Goal: Contribute content: Contribute content

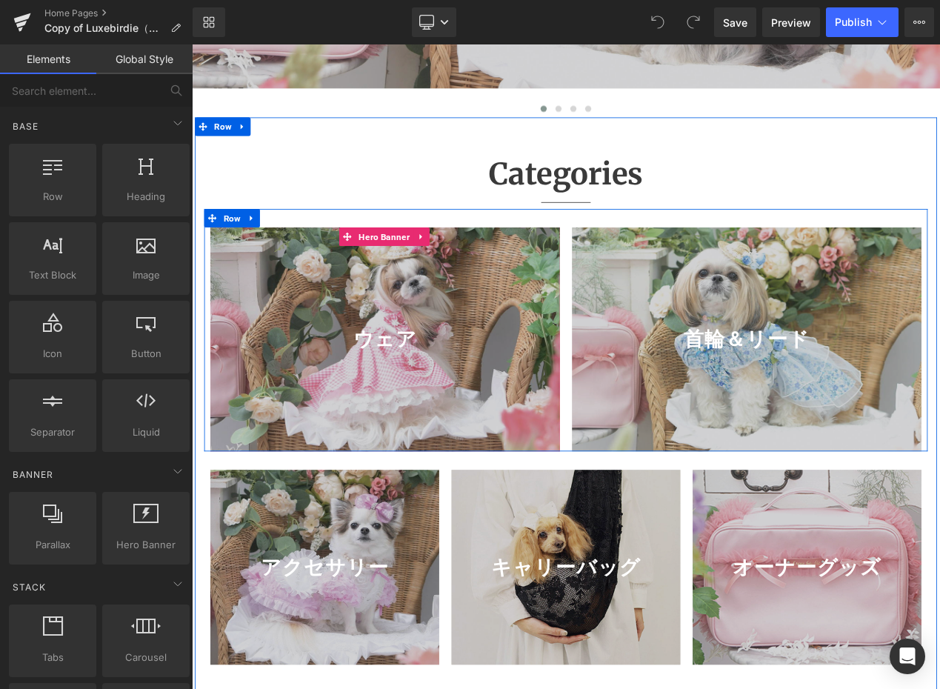
scroll to position [667, 0]
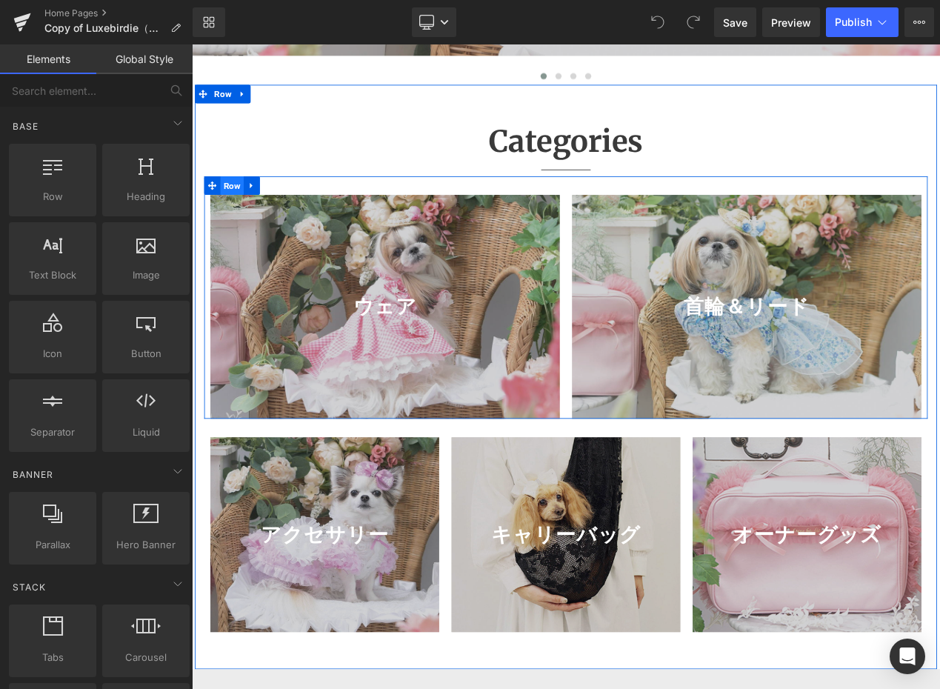
click at [248, 225] on span "Row" at bounding box center [240, 213] width 28 height 22
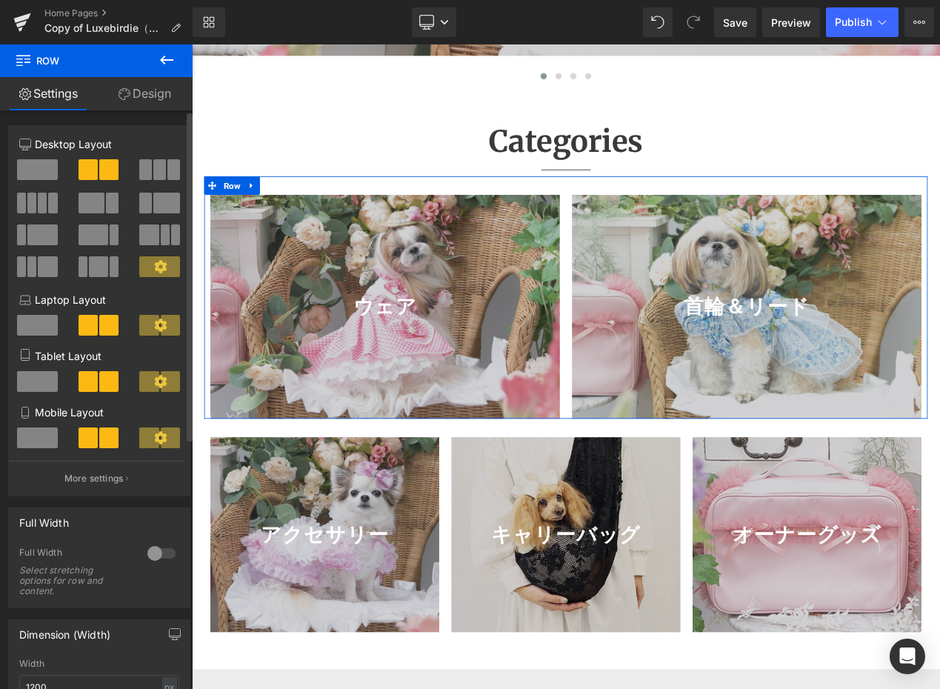
click at [139, 172] on span at bounding box center [145, 169] width 13 height 21
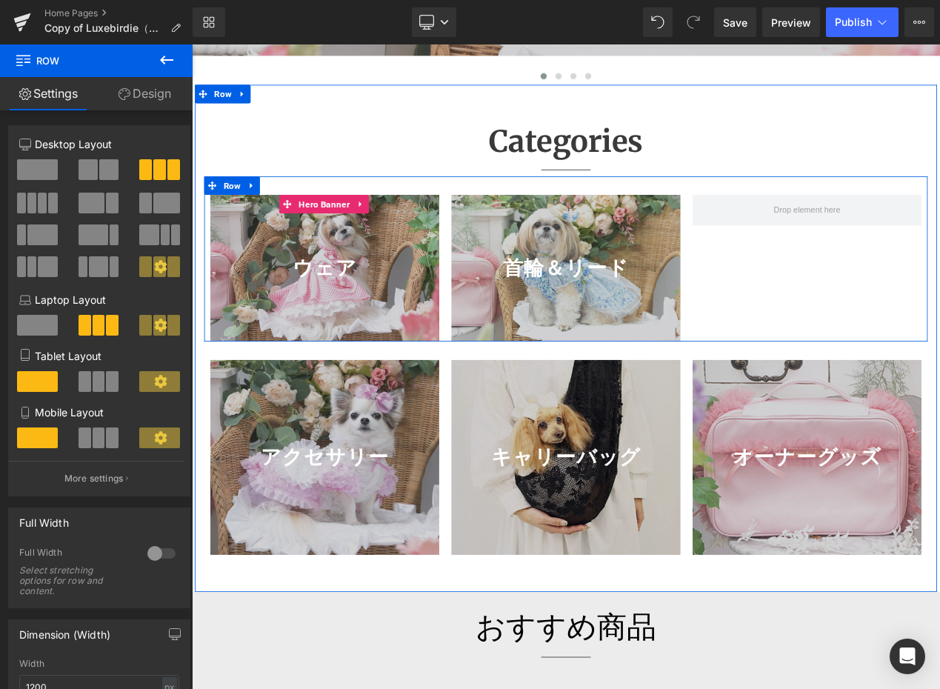
click at [416, 393] on div at bounding box center [351, 313] width 274 height 176
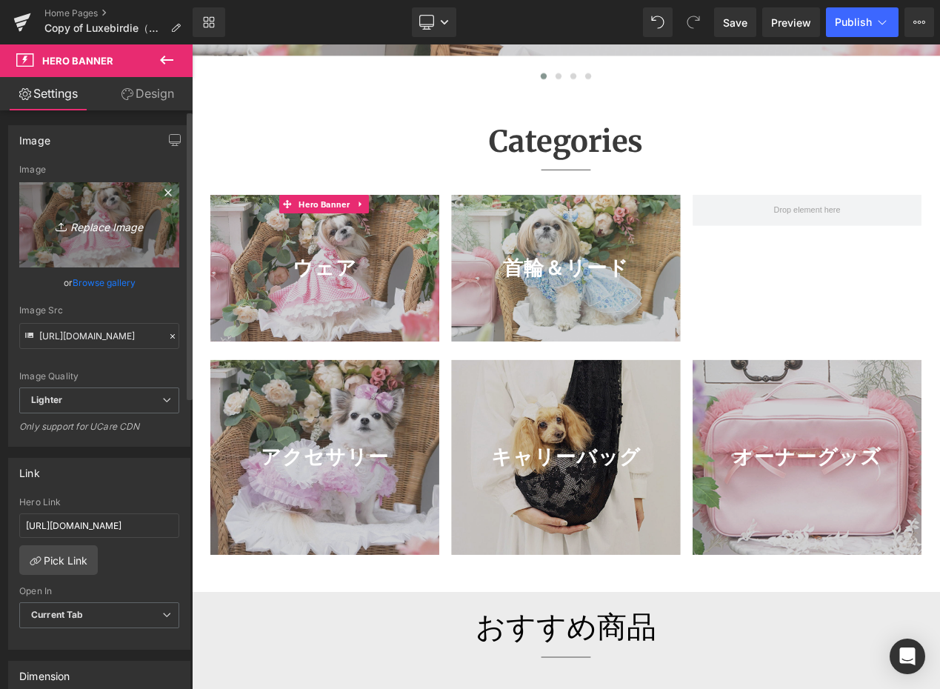
click at [75, 214] on link "Replace Image" at bounding box center [99, 224] width 160 height 85
type input "C:\fakepath\ウェア_カテゴリ.jpg"
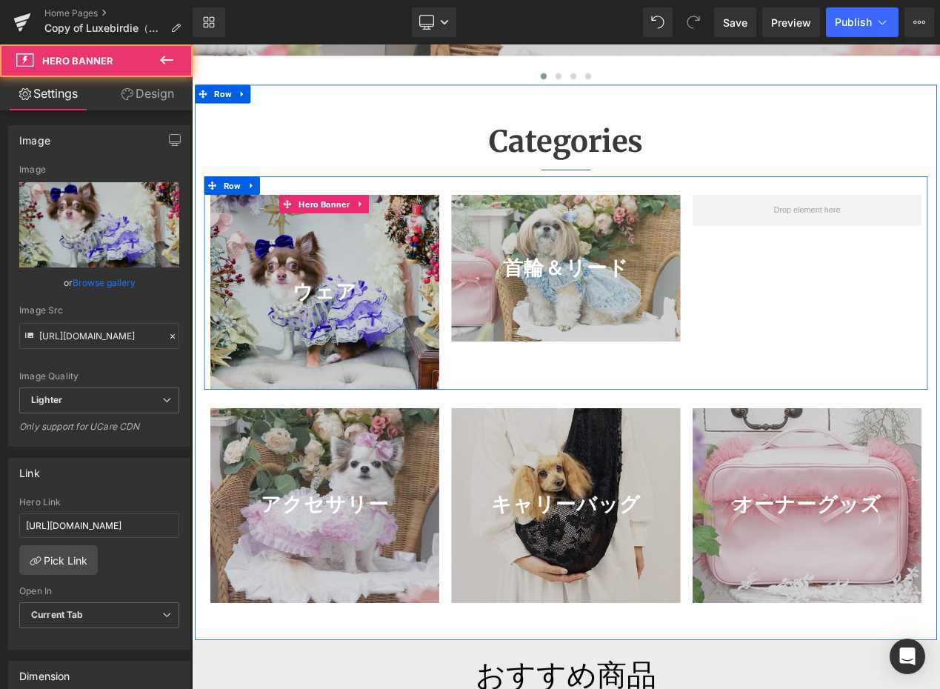
click at [376, 405] on div at bounding box center [351, 341] width 274 height 233
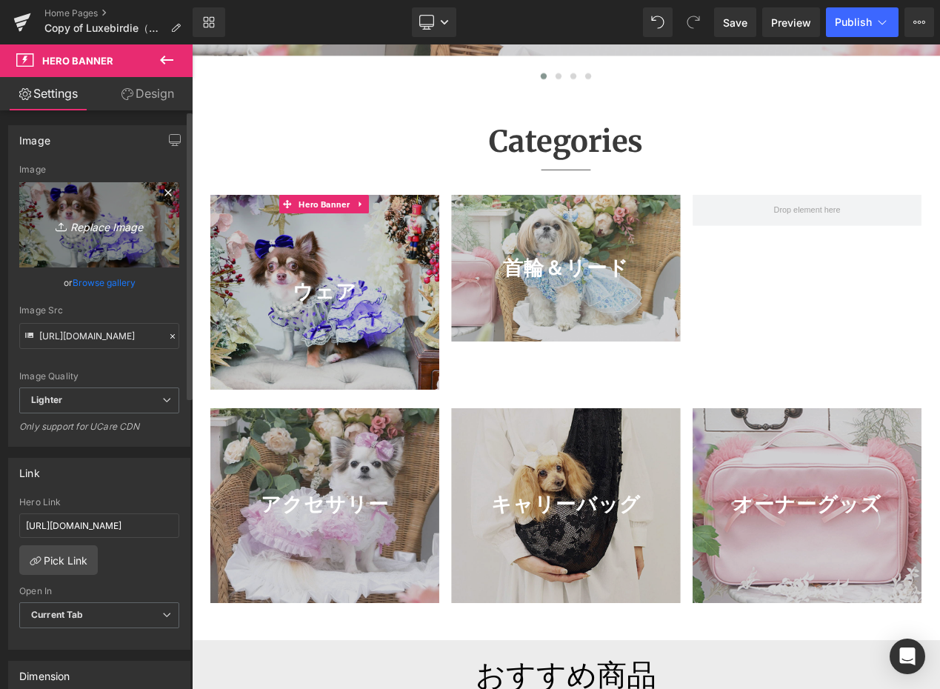
click at [137, 247] on link "Replace Image" at bounding box center [99, 224] width 160 height 85
type input "C:\fakepath\ウェア_カテゴリ.jpg"
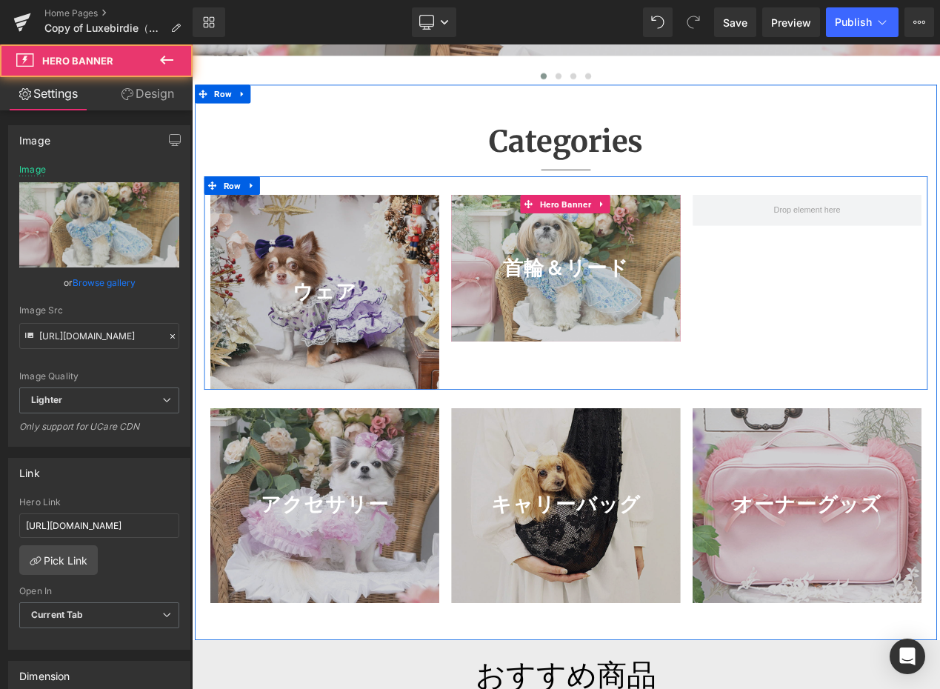
click at [638, 363] on div at bounding box center [640, 313] width 274 height 176
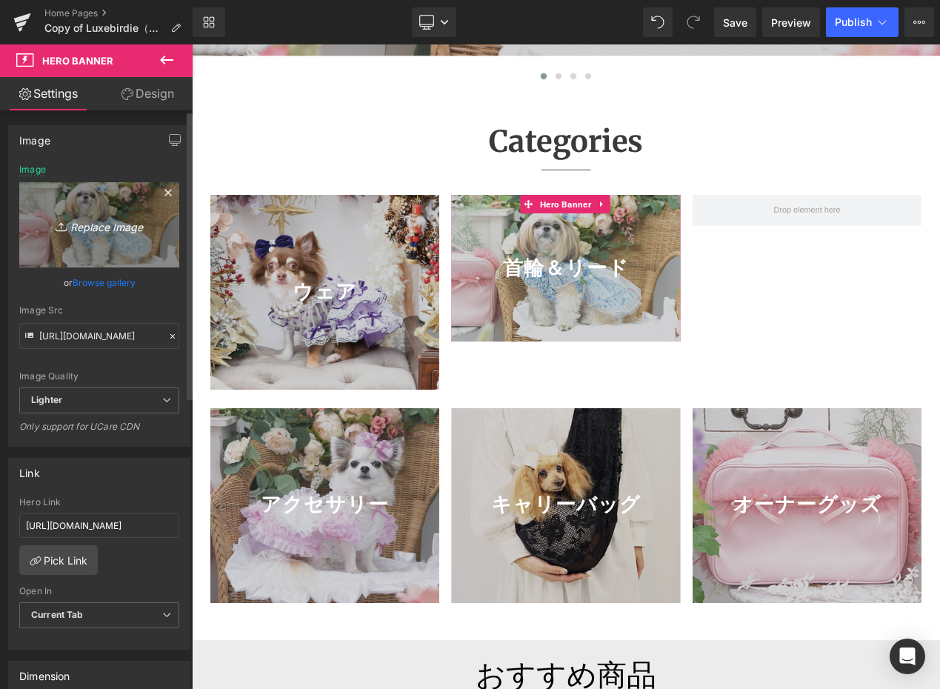
click at [96, 243] on link "Replace Image" at bounding box center [99, 224] width 160 height 85
type input "C:\fakepath\アクセサリー_カテゴリ.jpg"
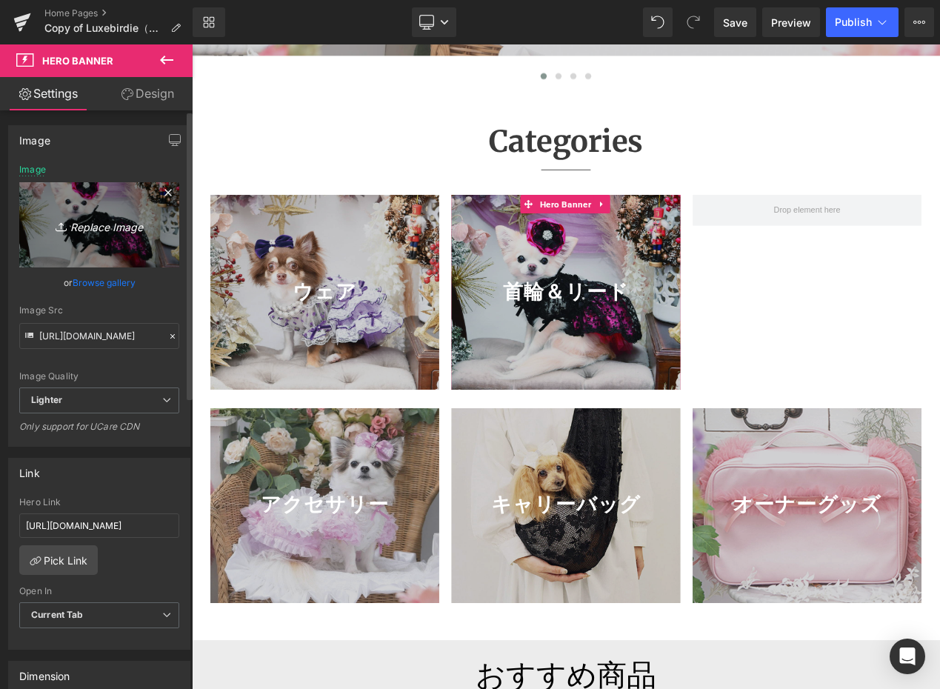
click at [130, 225] on icon "Replace Image" at bounding box center [99, 225] width 119 height 19
type input "C:\fakepath\アクセサリー_カテゴリ.jpg"
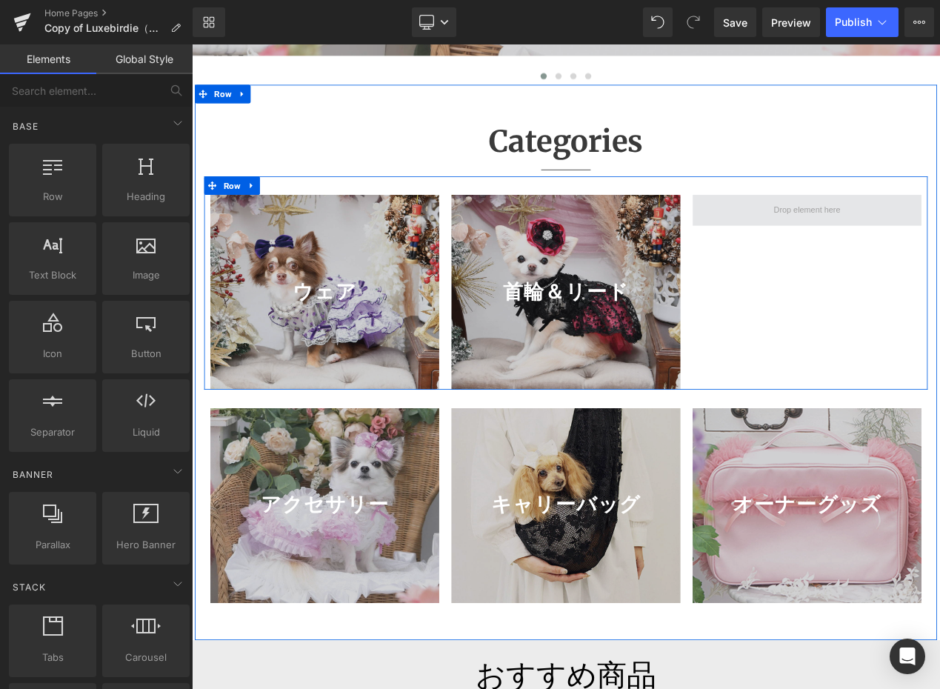
click at [911, 254] on span at bounding box center [929, 243] width 90 height 22
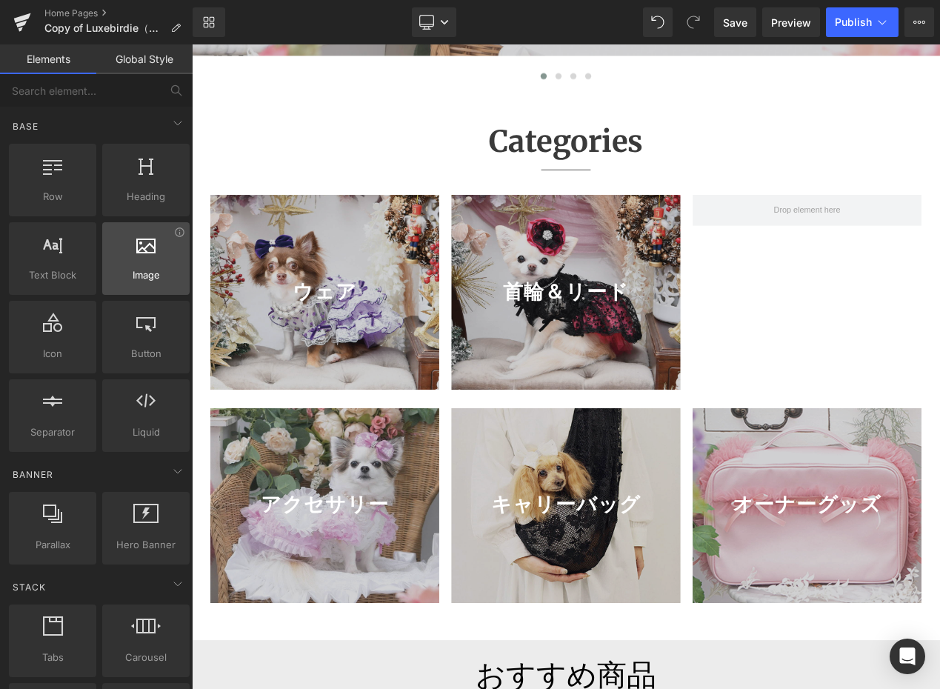
click at [140, 251] on icon at bounding box center [145, 243] width 19 height 19
click at [126, 263] on div at bounding box center [146, 250] width 79 height 33
click at [119, 57] on link "Global Style" at bounding box center [144, 59] width 96 height 30
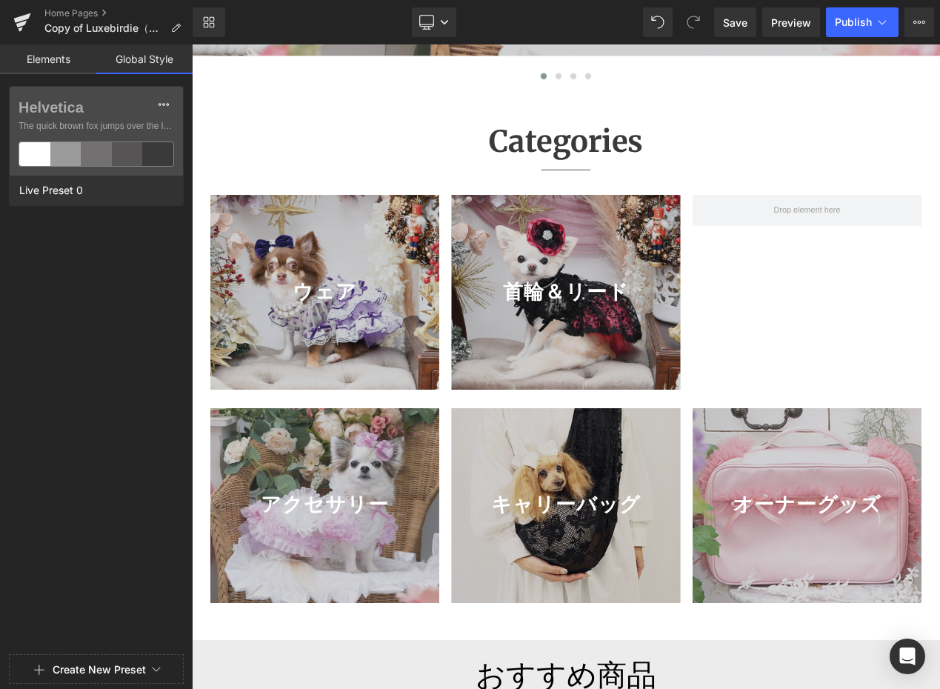
click at [62, 57] on link "Elements" at bounding box center [48, 59] width 96 height 30
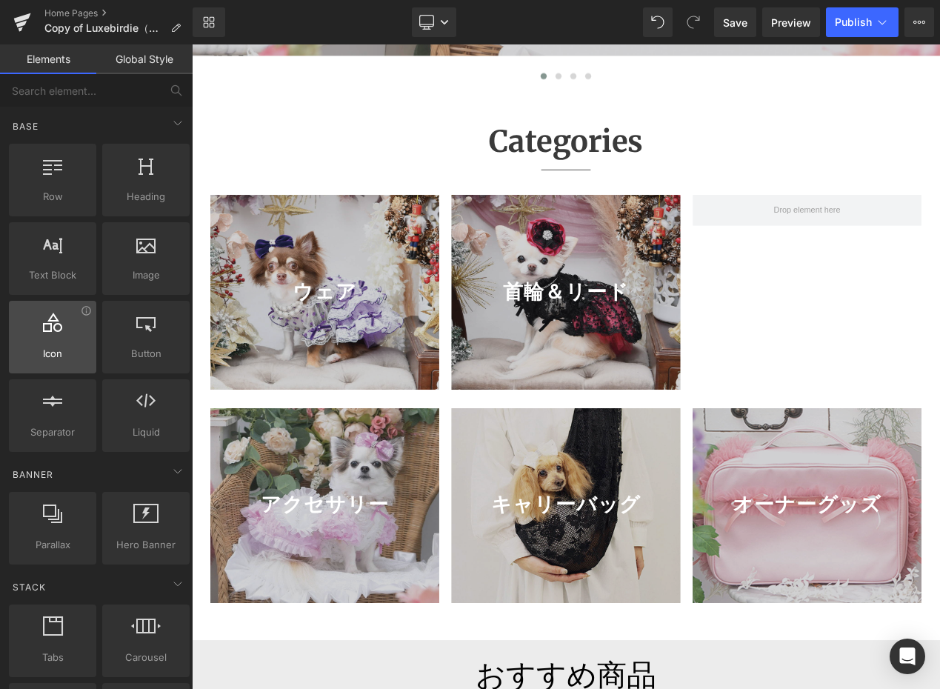
scroll to position [74, 0]
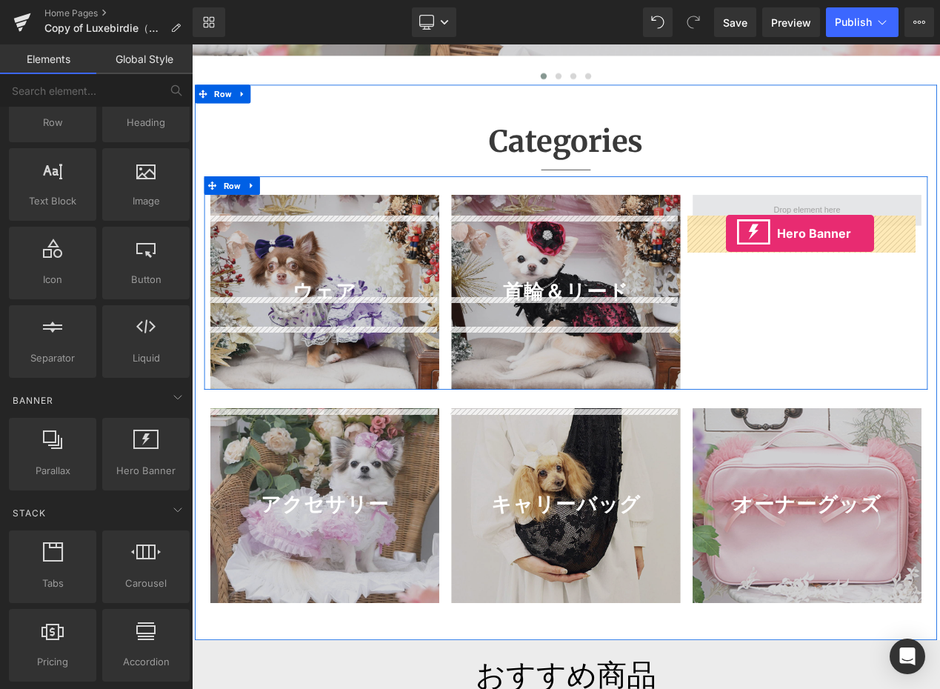
drag, startPoint x: 336, startPoint y: 508, endPoint x: 832, endPoint y: 271, distance: 549.2
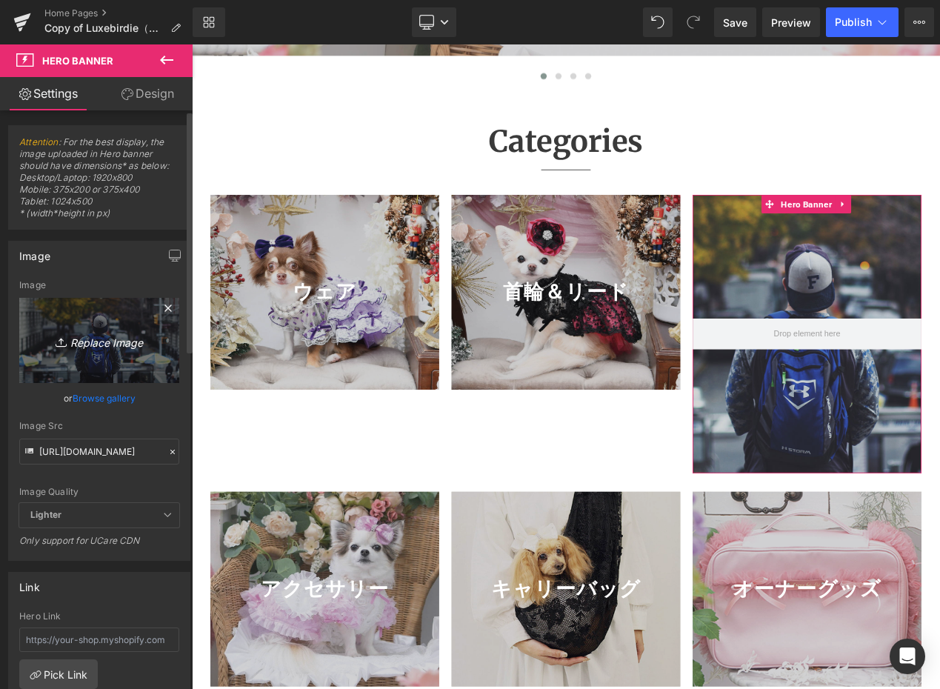
click at [78, 364] on link "Replace Image" at bounding box center [99, 340] width 160 height 85
type input "C:\fakepath\首輪リード_カテゴリ.jpg"
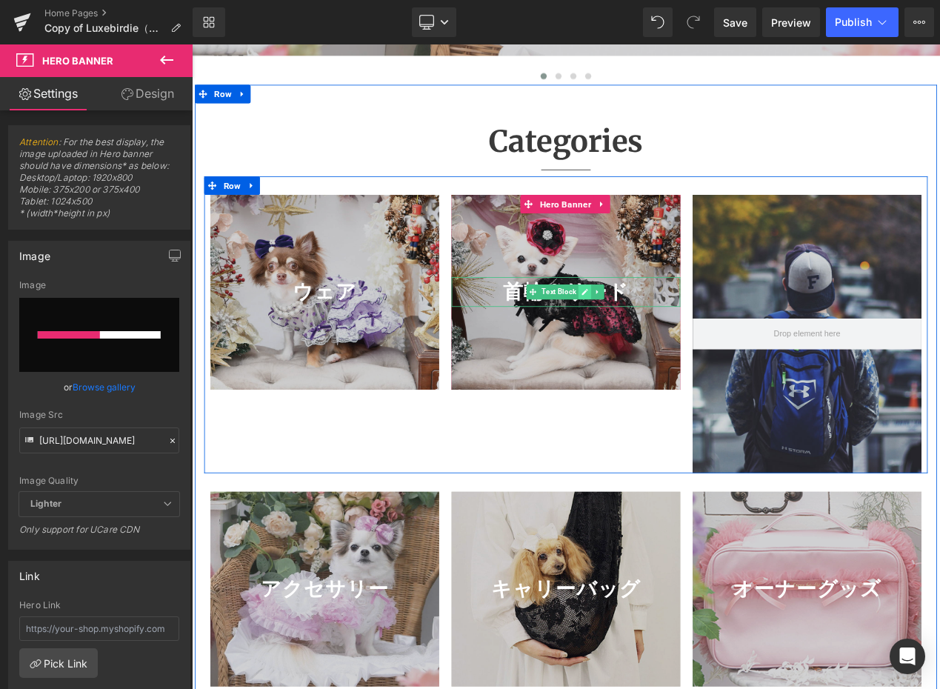
click at [659, 345] on icon at bounding box center [662, 340] width 7 height 7
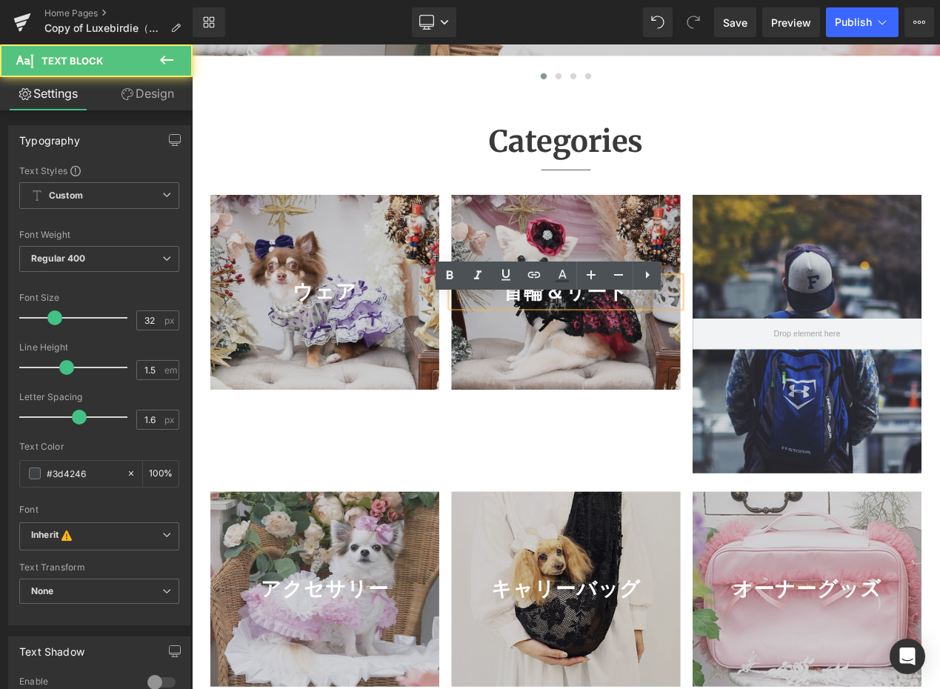
click at [700, 354] on strong "首輪＆リード" at bounding box center [640, 341] width 151 height 27
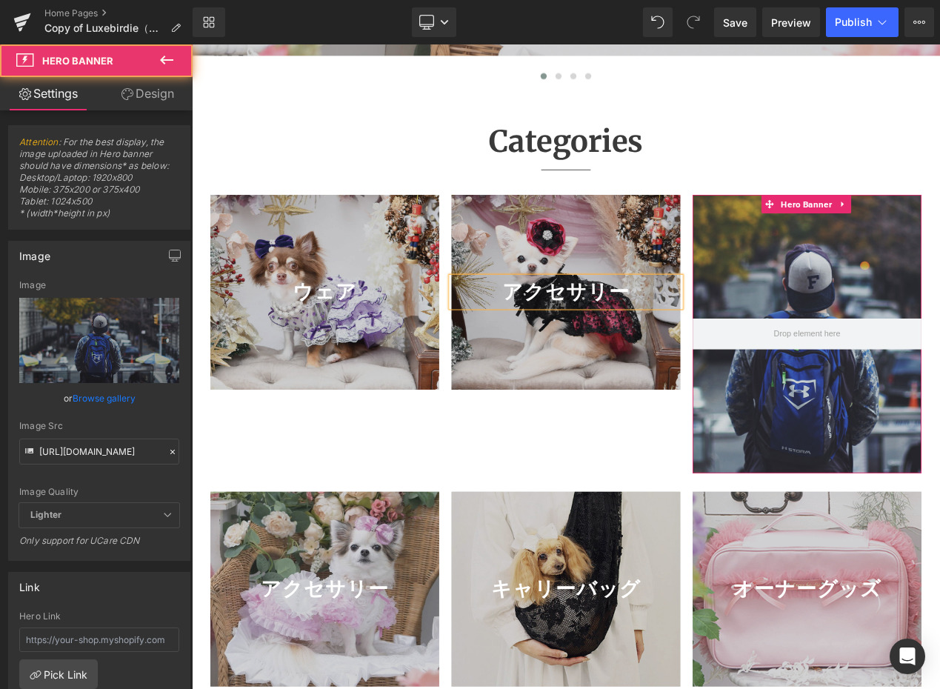
click at [934, 379] on div at bounding box center [929, 391] width 274 height 333
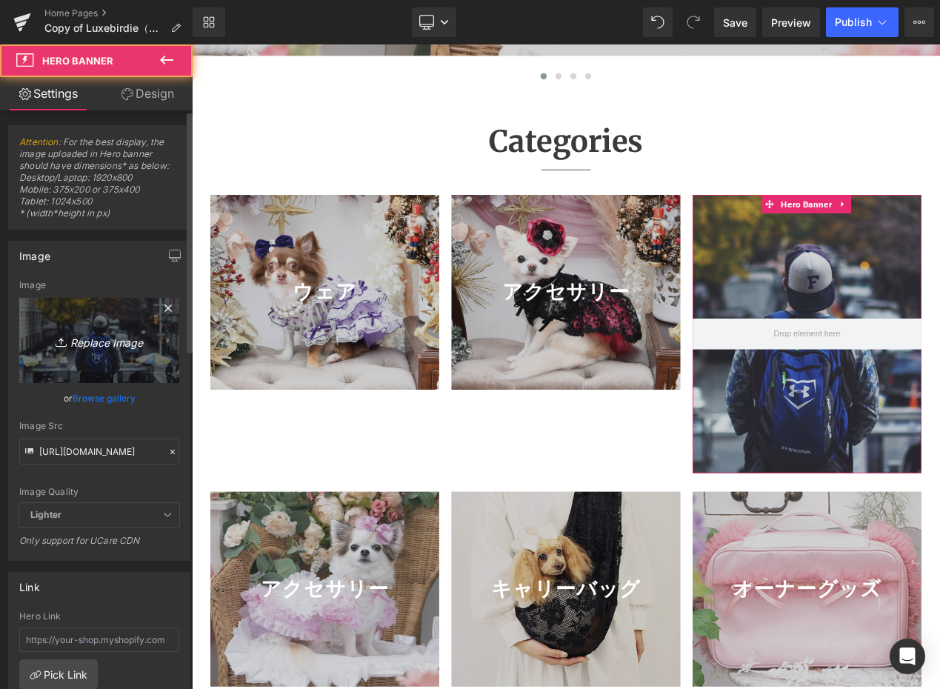
click at [110, 328] on link "Replace Image" at bounding box center [99, 340] width 160 height 85
type input "C:\fakepath\首輪リード_カテゴリ.jpg"
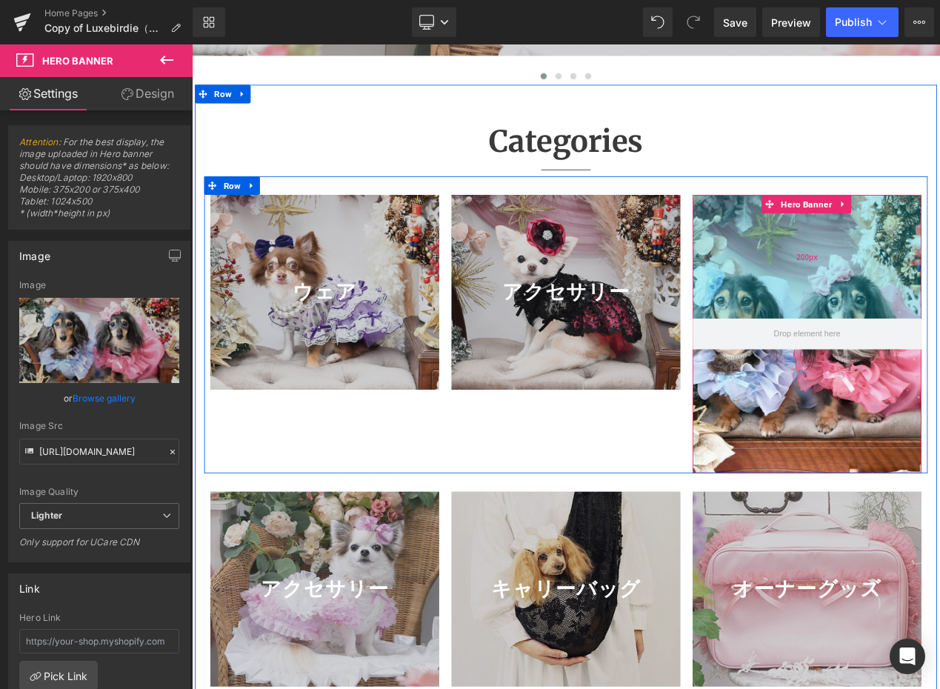
click at [910, 299] on div "200px" at bounding box center [929, 299] width 274 height 148
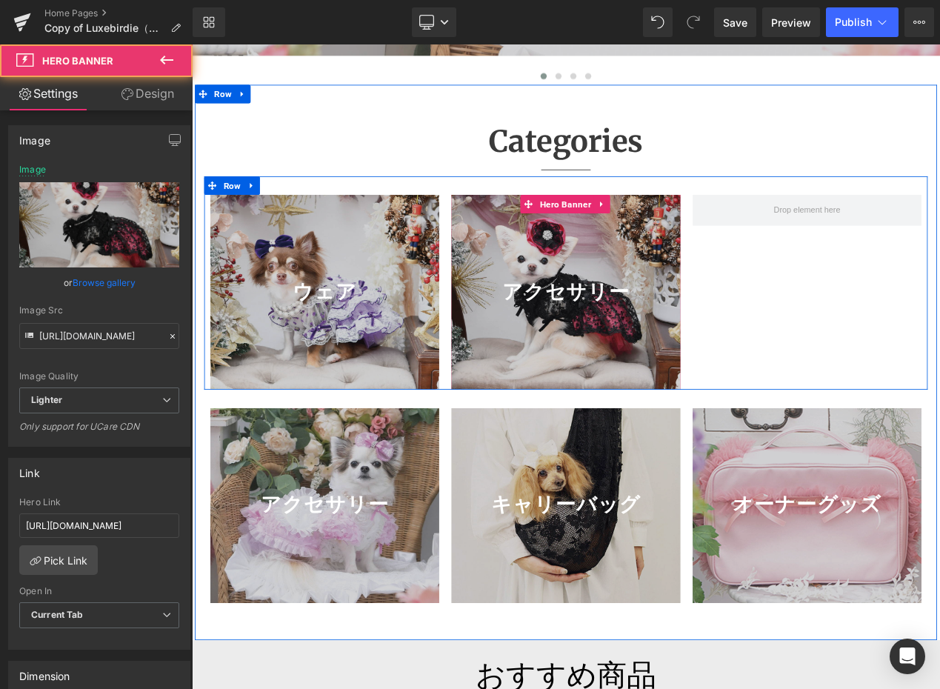
click at [647, 428] on div at bounding box center [640, 341] width 274 height 233
click at [684, 247] on link at bounding box center [683, 236] width 19 height 22
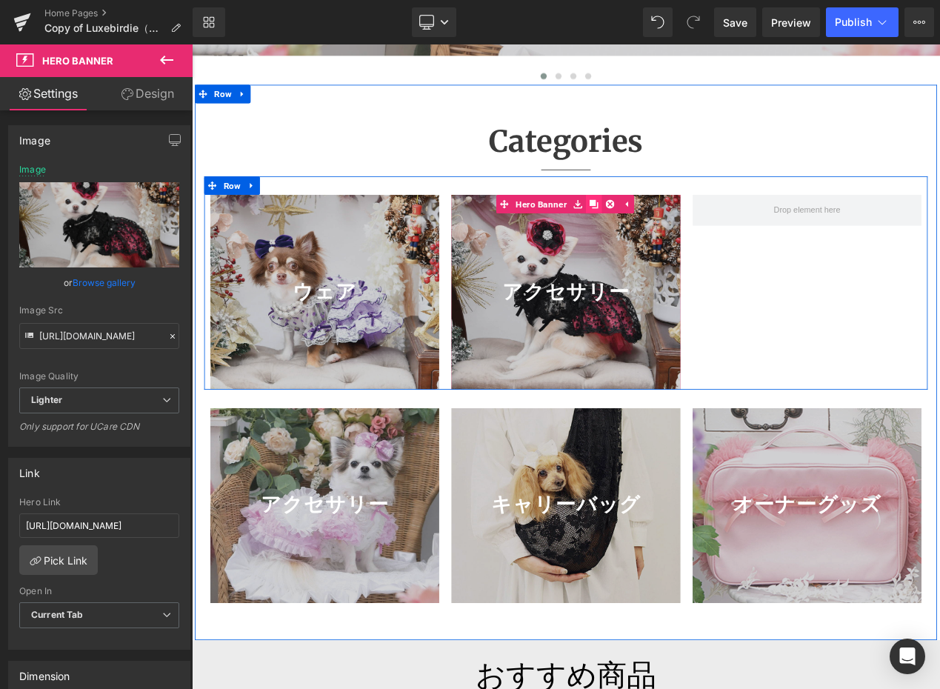
click at [675, 247] on link at bounding box center [674, 236] width 19 height 22
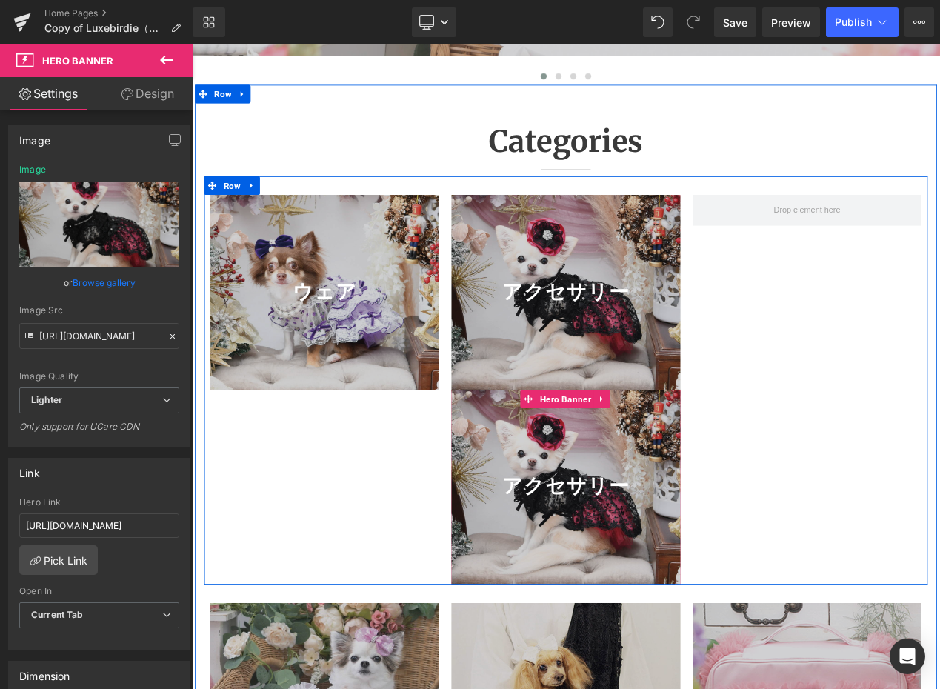
drag, startPoint x: 674, startPoint y: 514, endPoint x: 755, endPoint y: 485, distance: 86.0
click at [755, 485] on div at bounding box center [640, 574] width 274 height 233
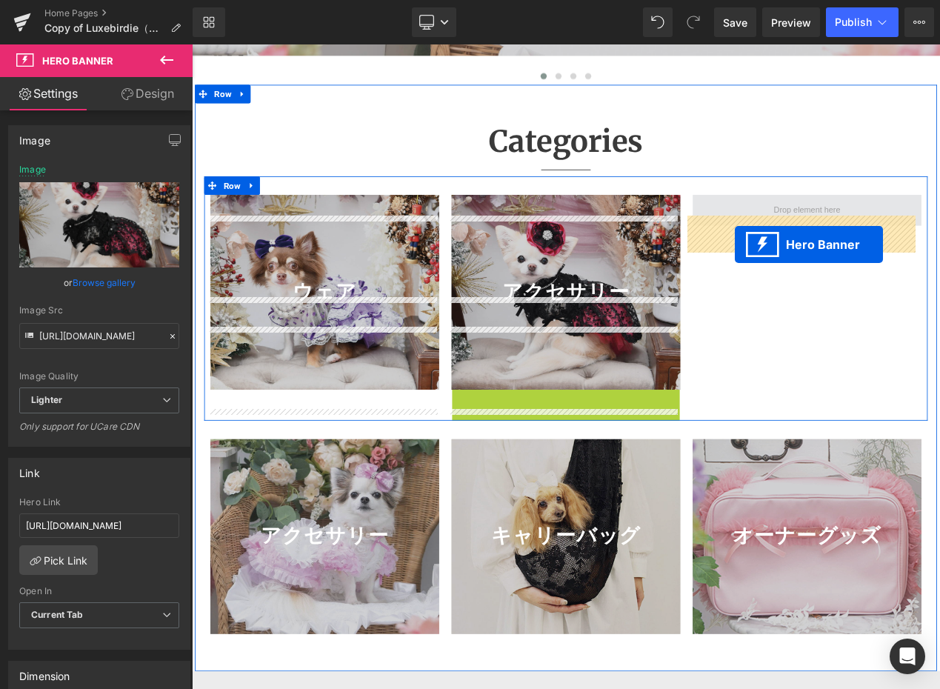
drag, startPoint x: 590, startPoint y: 495, endPoint x: 841, endPoint y: 283, distance: 328.7
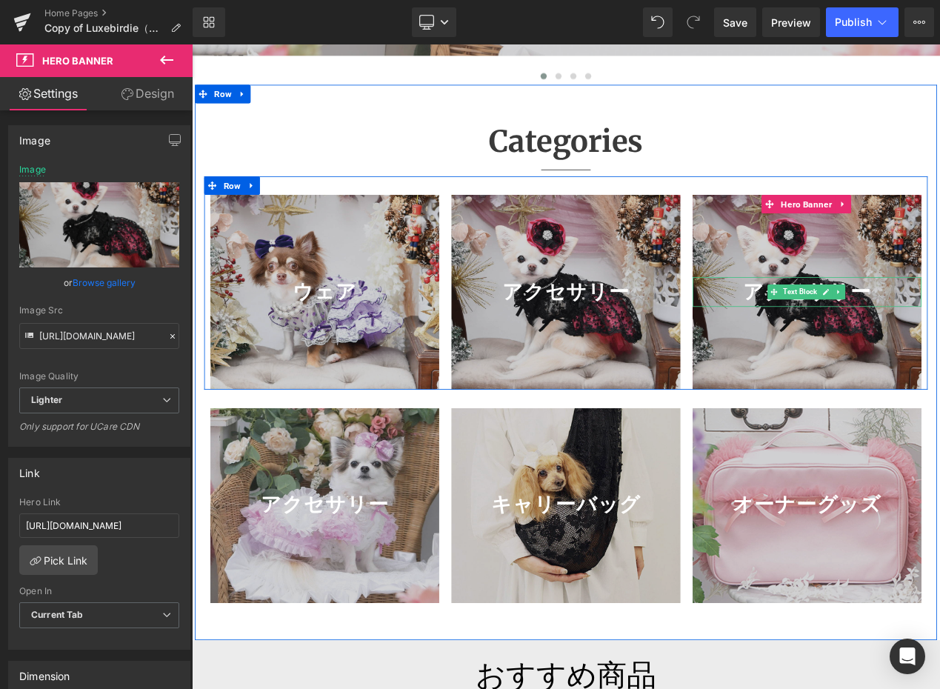
click at [911, 350] on span "Text Block" at bounding box center [920, 341] width 47 height 18
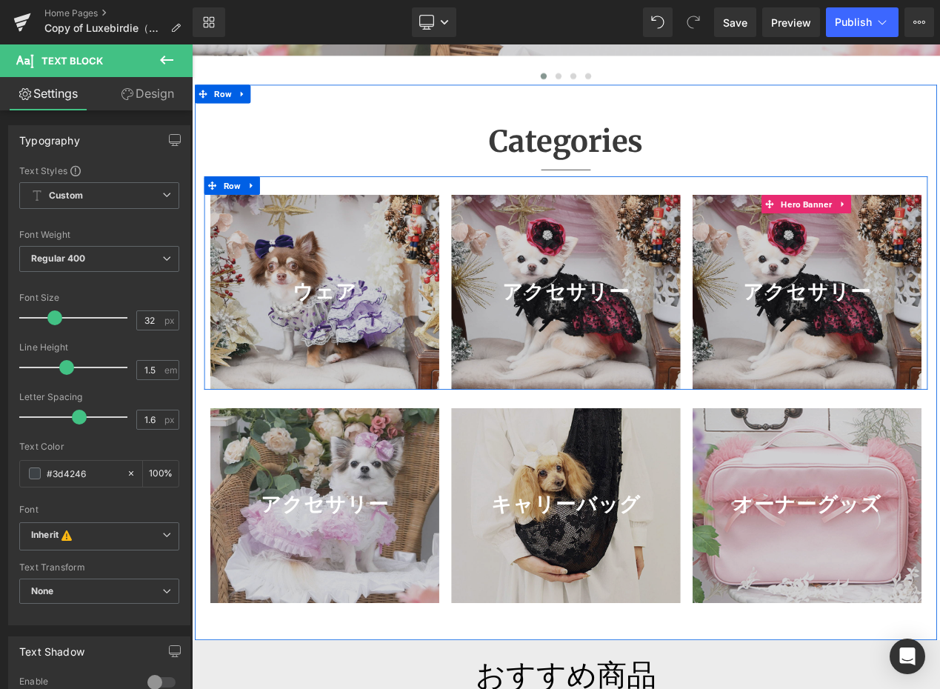
click at [939, 324] on div at bounding box center [929, 341] width 274 height 233
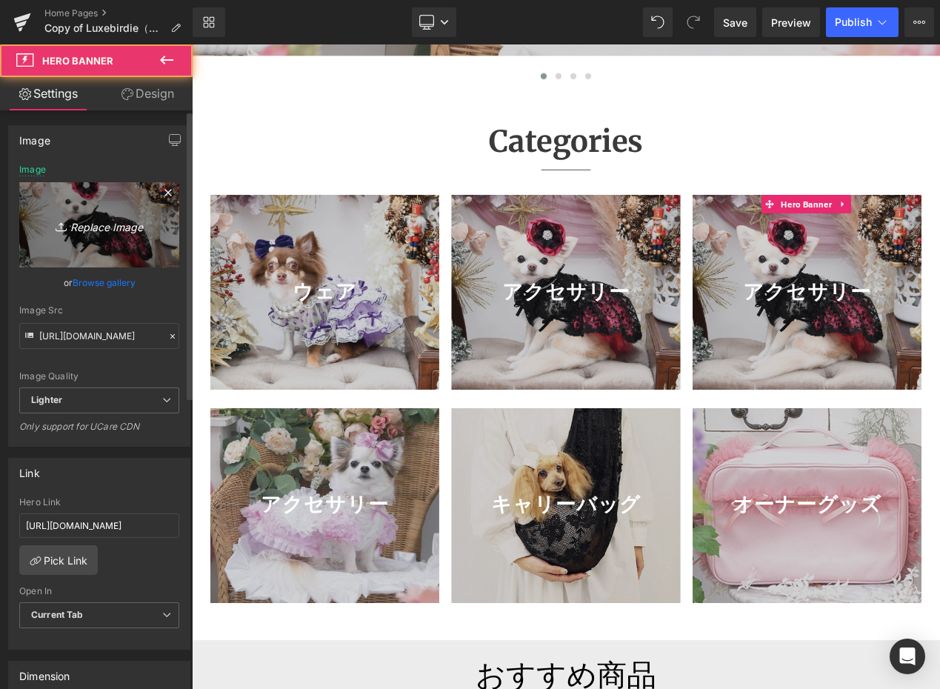
click at [126, 240] on link "Replace Image" at bounding box center [99, 224] width 160 height 85
type input "C:\fakepath\首輪リード_カテゴリ.jpg"
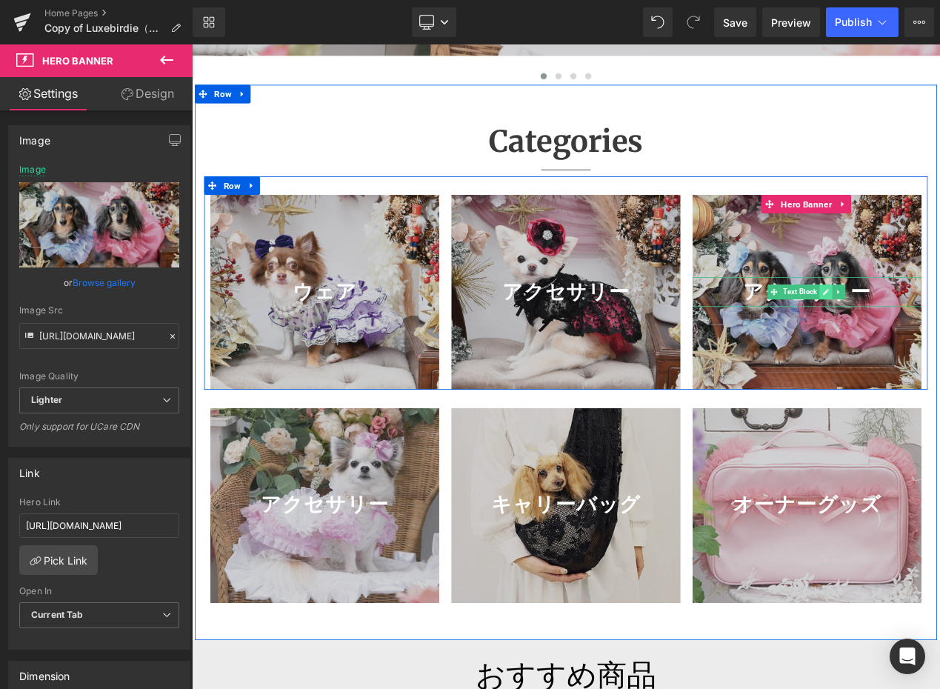
click at [940, 345] on icon at bounding box center [952, 340] width 8 height 9
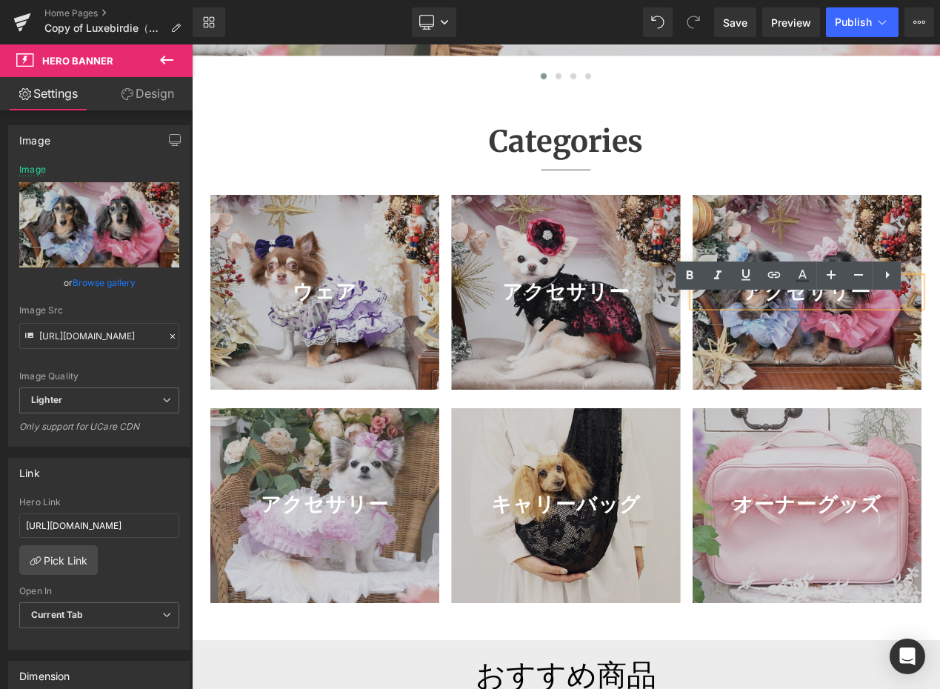
click at [940, 359] on p "アクセサリー" at bounding box center [929, 341] width 274 height 36
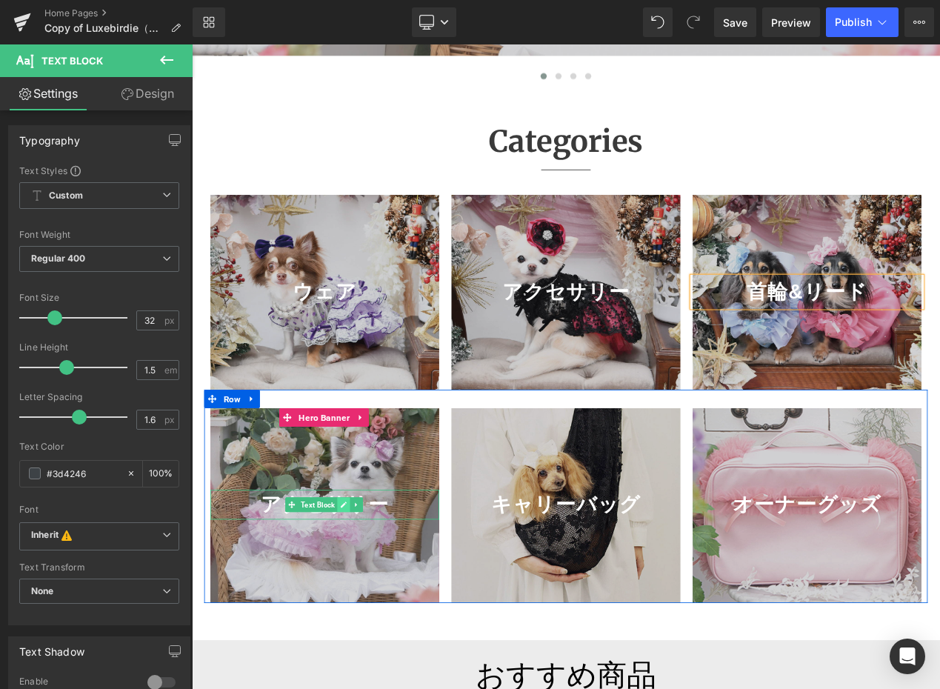
click at [370, 600] on icon at bounding box center [374, 595] width 8 height 9
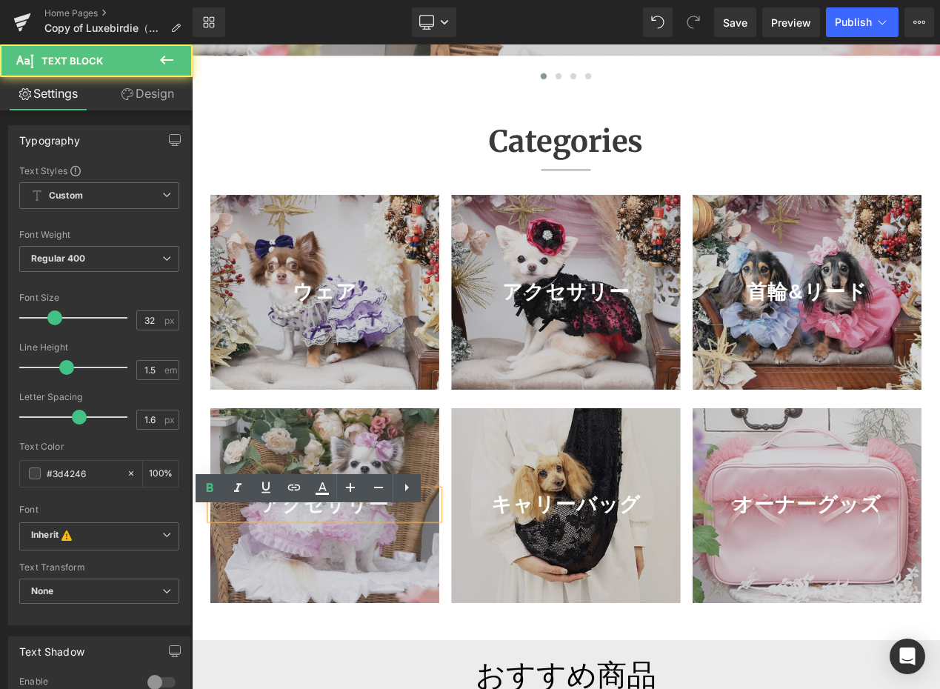
click at [433, 614] on p "アクセサリー" at bounding box center [351, 596] width 274 height 36
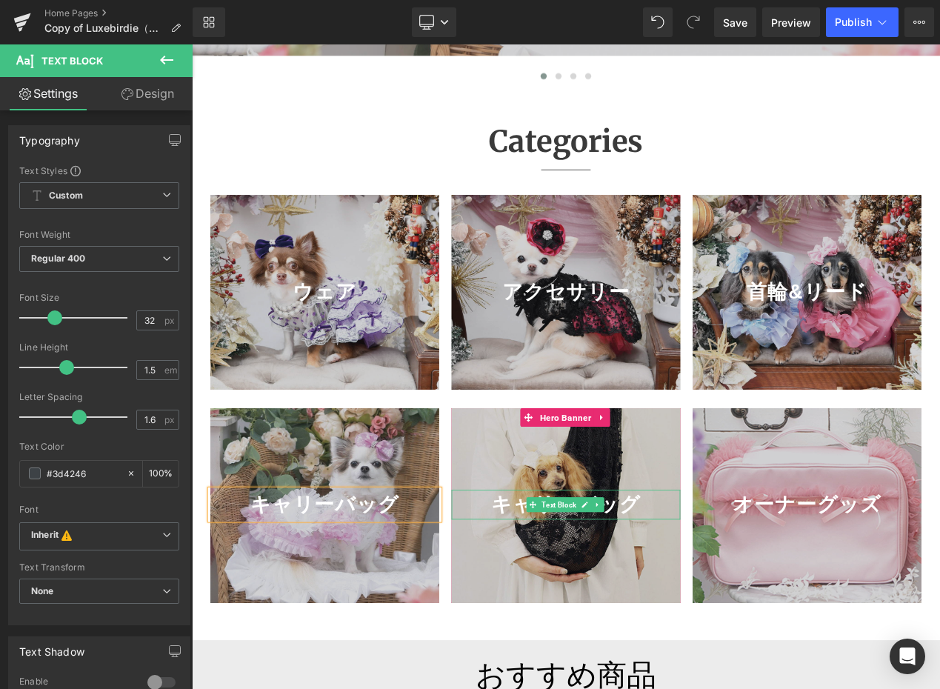
click at [708, 609] on strong "キャリーバッグ" at bounding box center [640, 595] width 179 height 27
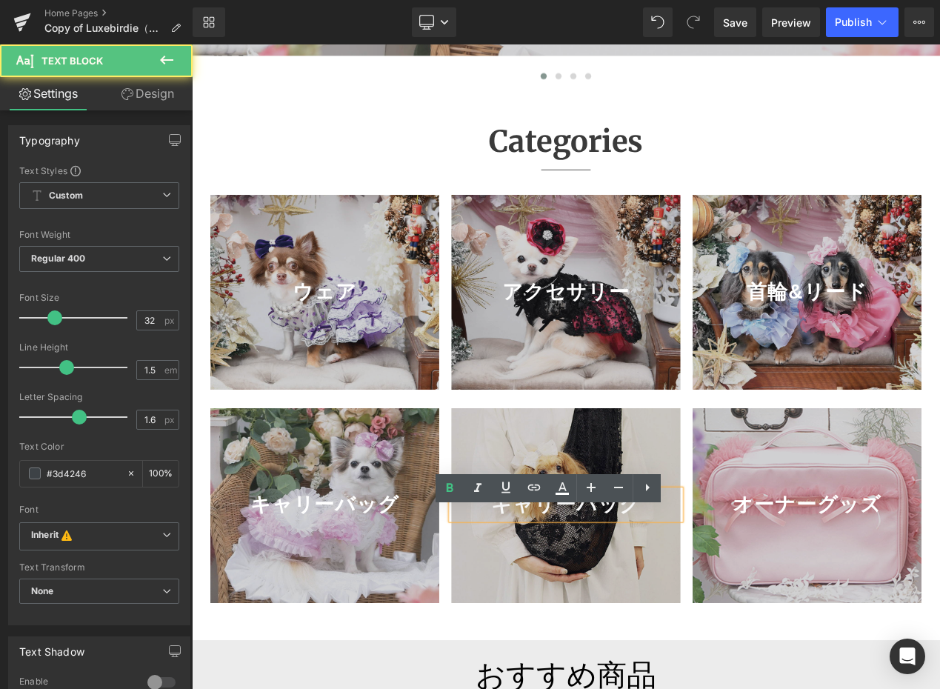
click at [719, 609] on strong "キャリーバッグ" at bounding box center [640, 595] width 179 height 27
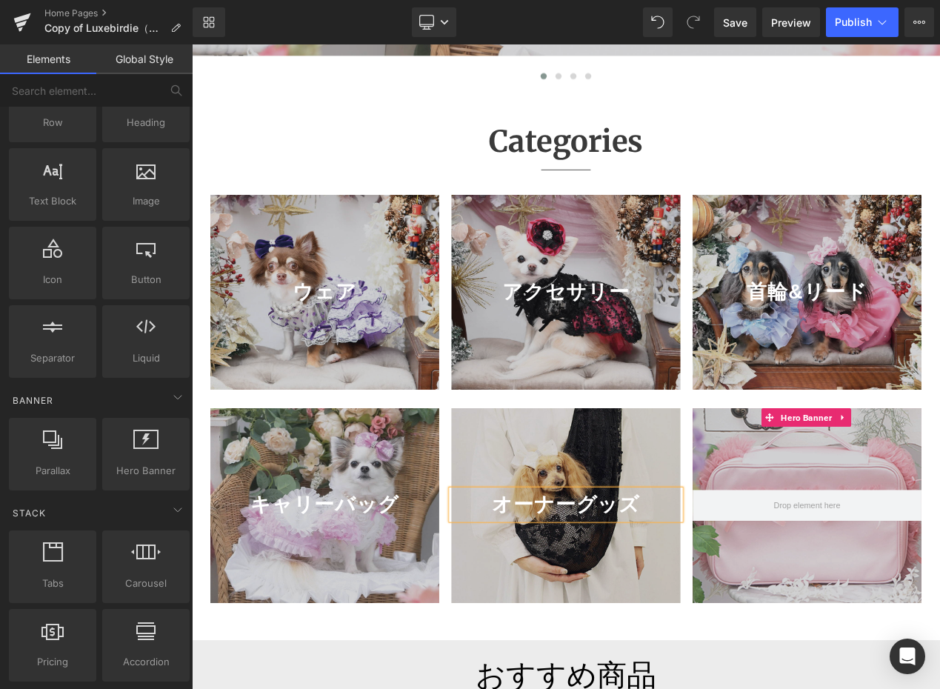
click at [938, 562] on div at bounding box center [929, 596] width 274 height 233
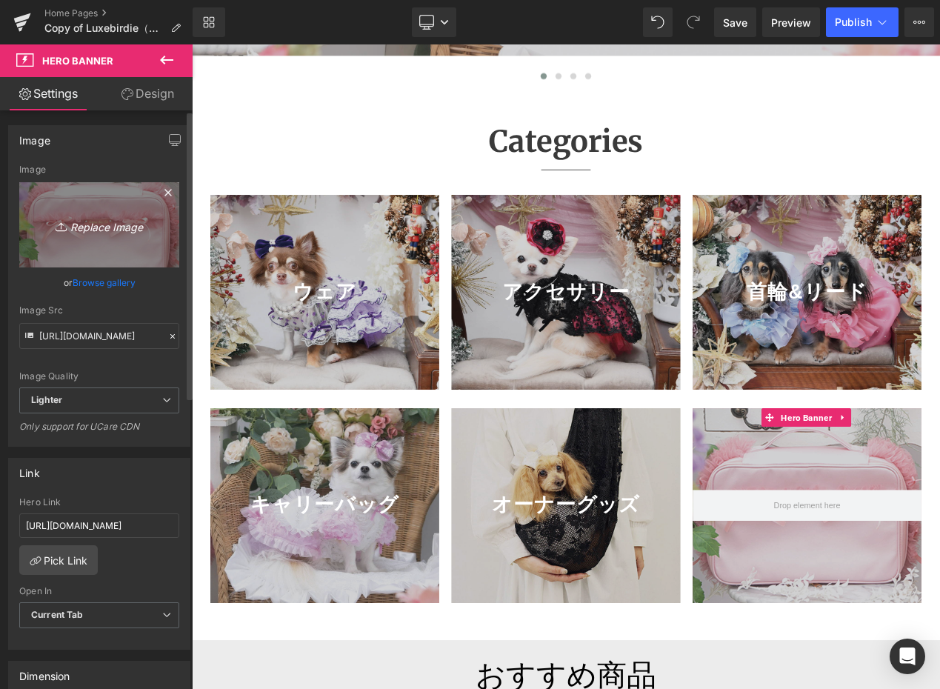
click at [121, 239] on link "Replace Image" at bounding box center [99, 224] width 160 height 85
type input "C:\fakepath\SALE_カテゴリ.jpg"
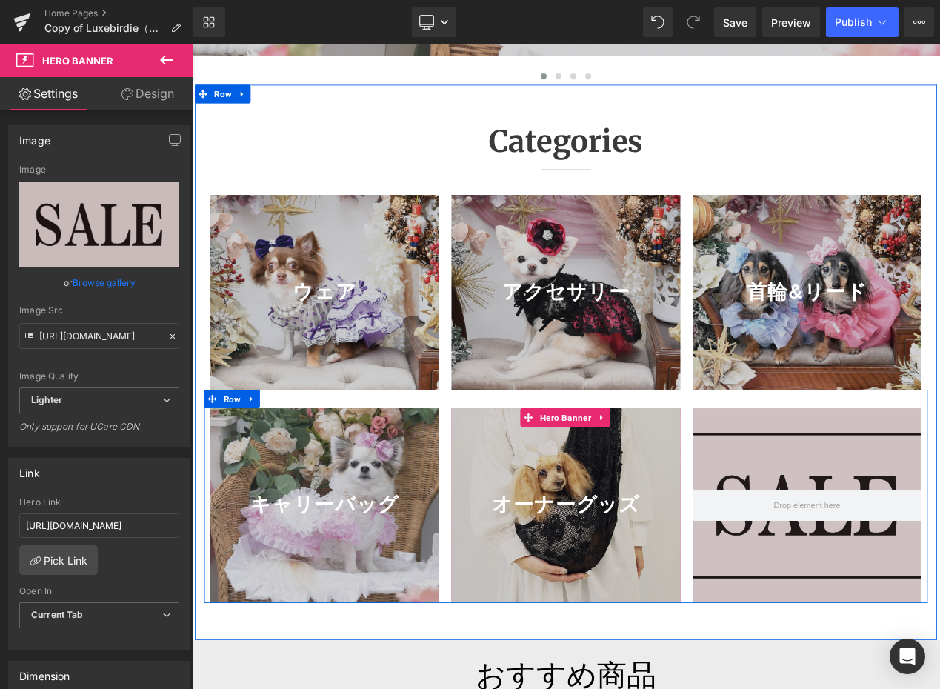
click at [605, 569] on div at bounding box center [640, 596] width 274 height 233
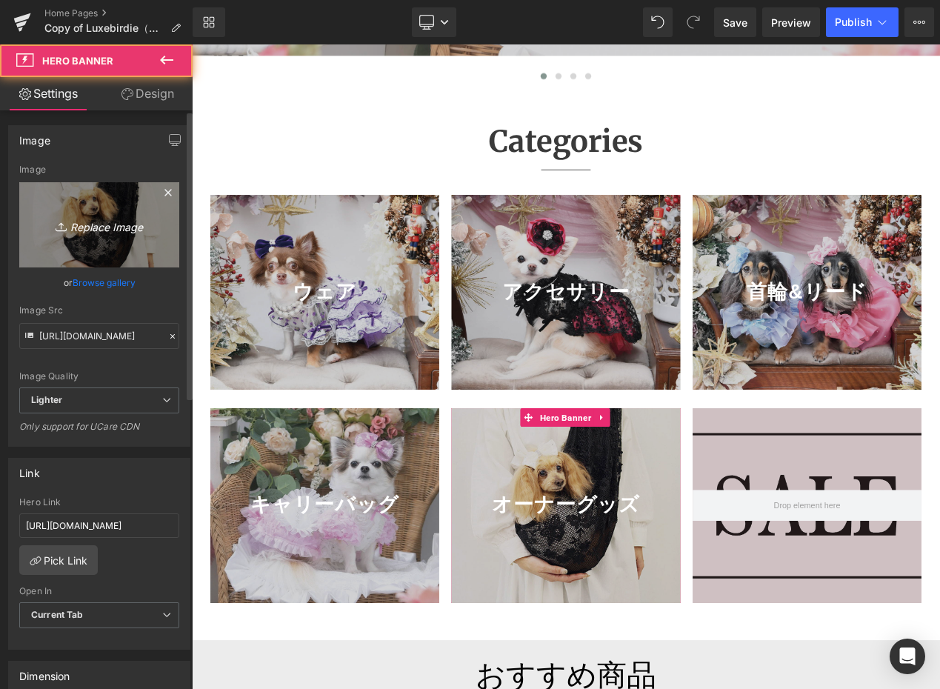
click at [130, 229] on icon "Replace Image" at bounding box center [99, 225] width 119 height 19
type input "C:\fakepath\フラニーカフェマット.jpg"
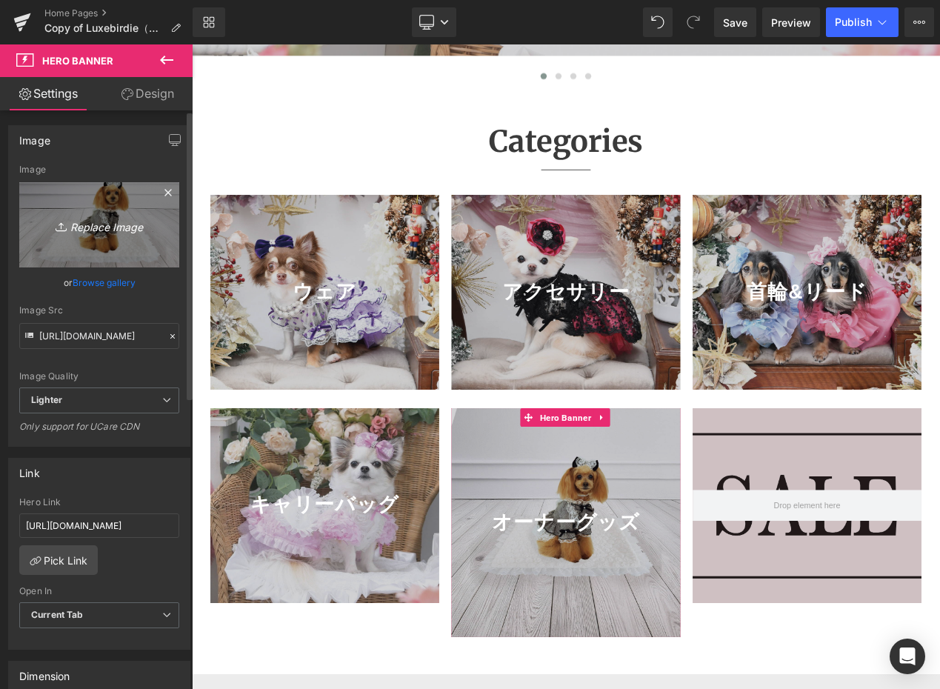
click at [87, 236] on link "Replace Image" at bounding box center [99, 224] width 160 height 85
type input "C:\fakepath\オーナーグッズ_カテゴリ.jpg"
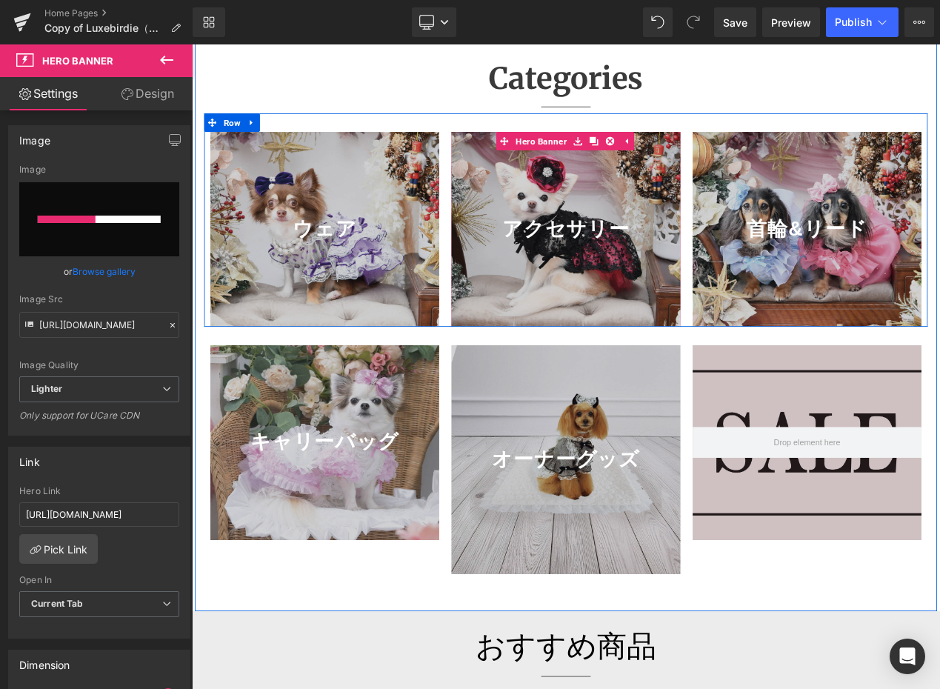
scroll to position [889, 0]
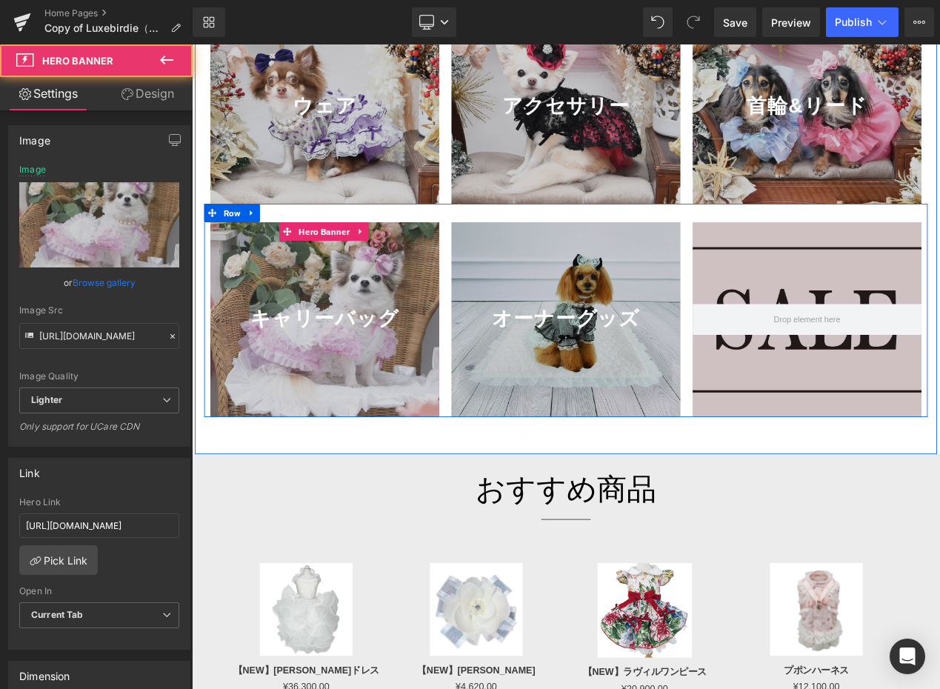
click at [419, 453] on div at bounding box center [351, 374] width 274 height 233
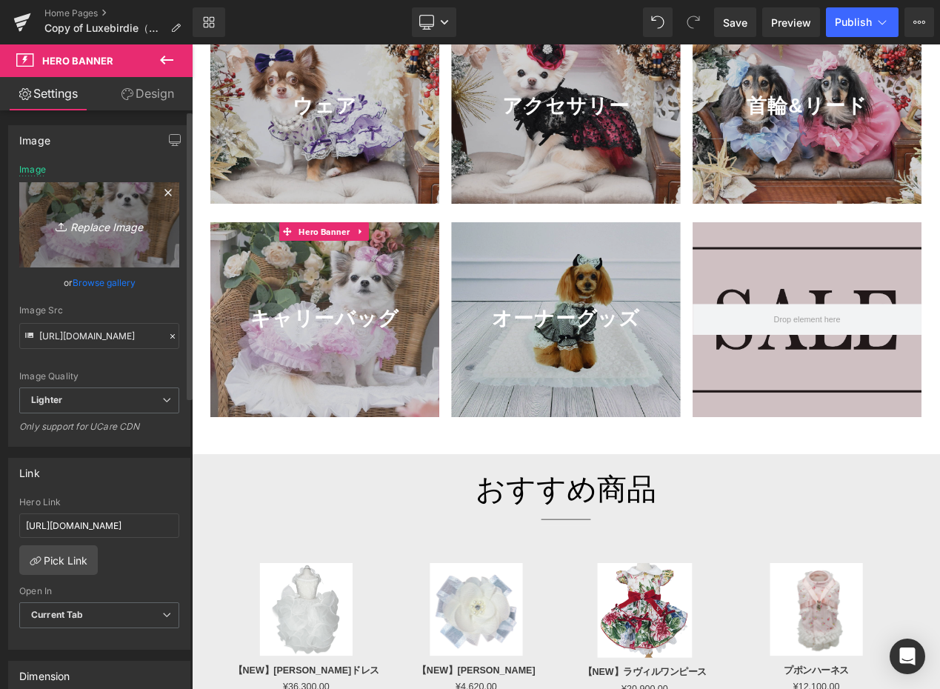
click at [96, 252] on link "Replace Image" at bounding box center [99, 224] width 160 height 85
type input "C:\fakepath\キャリー_カテゴリ.jpg"
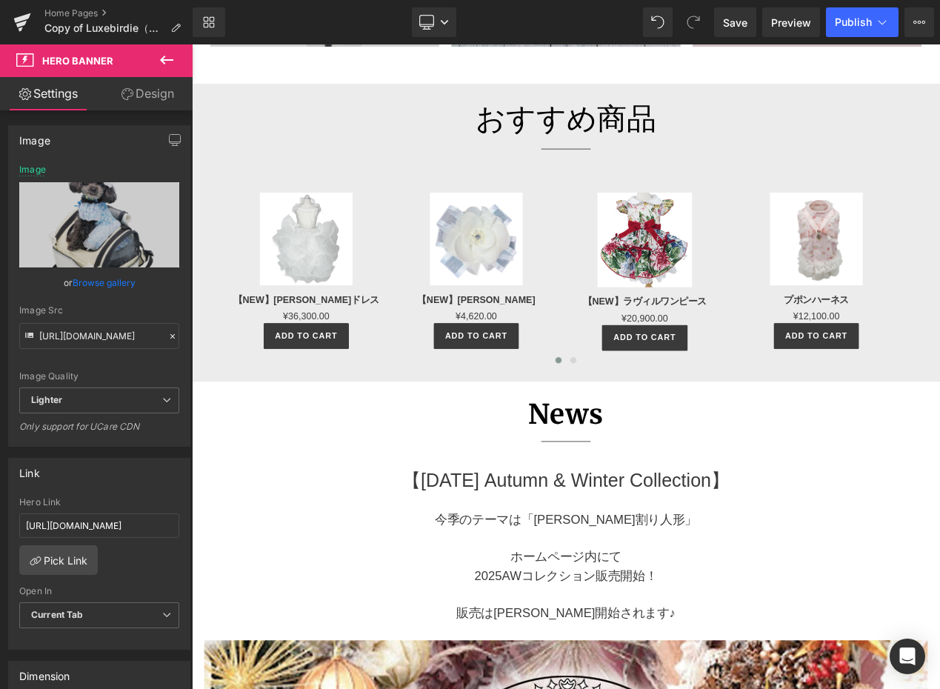
scroll to position [1334, 0]
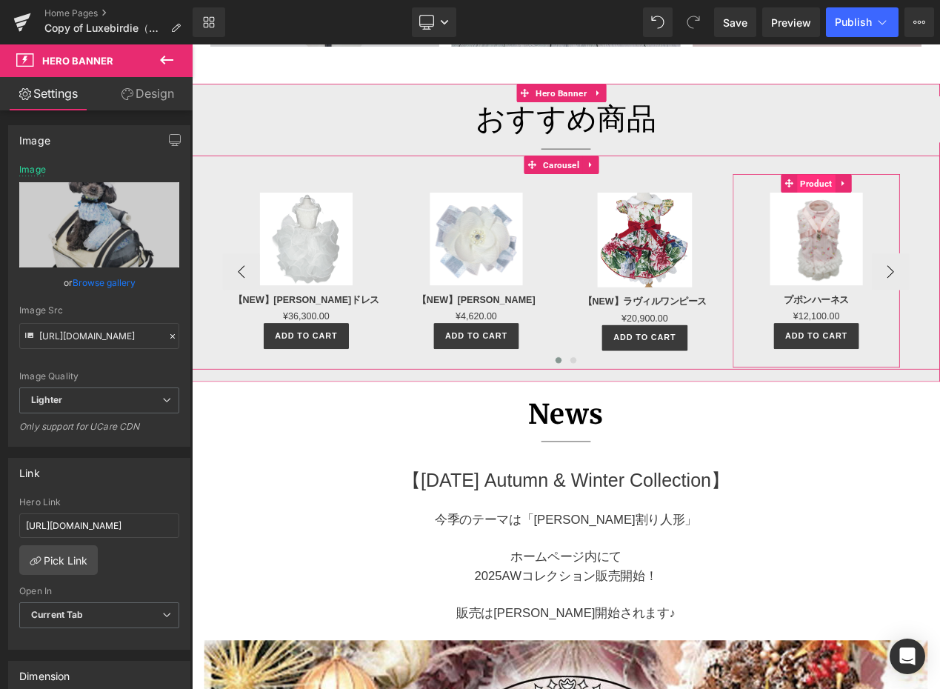
click at [939, 222] on span "Product" at bounding box center [940, 211] width 46 height 22
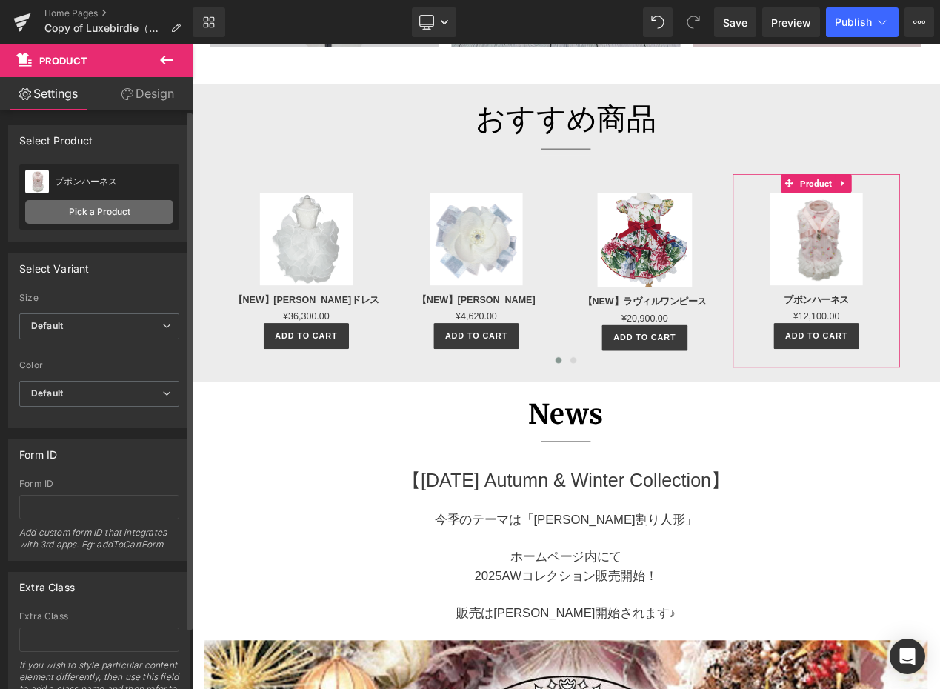
click at [109, 209] on link "Pick a Product" at bounding box center [99, 212] width 148 height 24
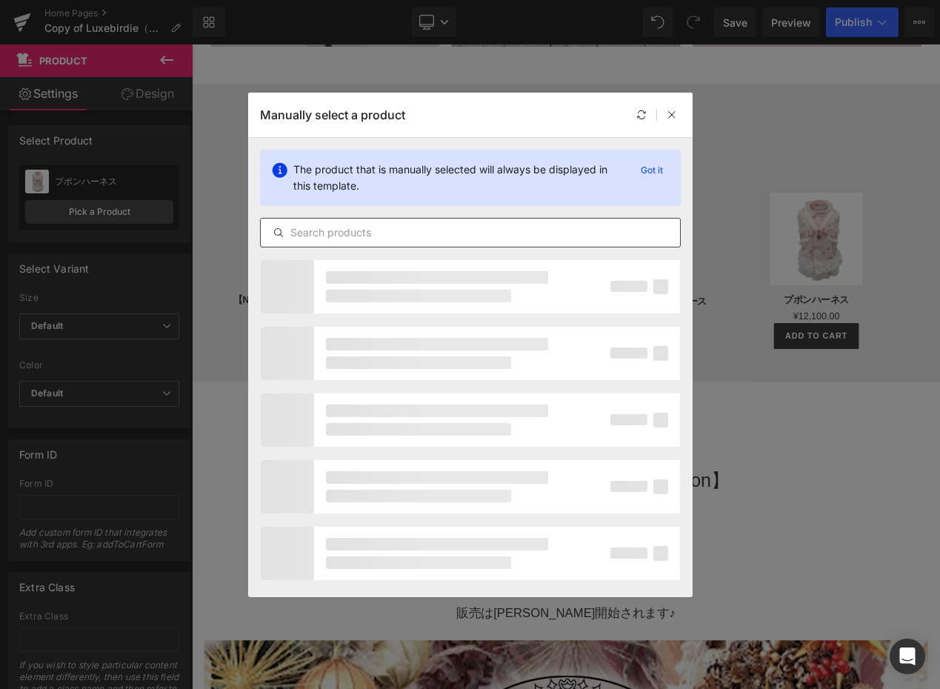
click at [339, 242] on div at bounding box center [470, 233] width 421 height 30
click at [371, 226] on input "text" at bounding box center [470, 233] width 419 height 18
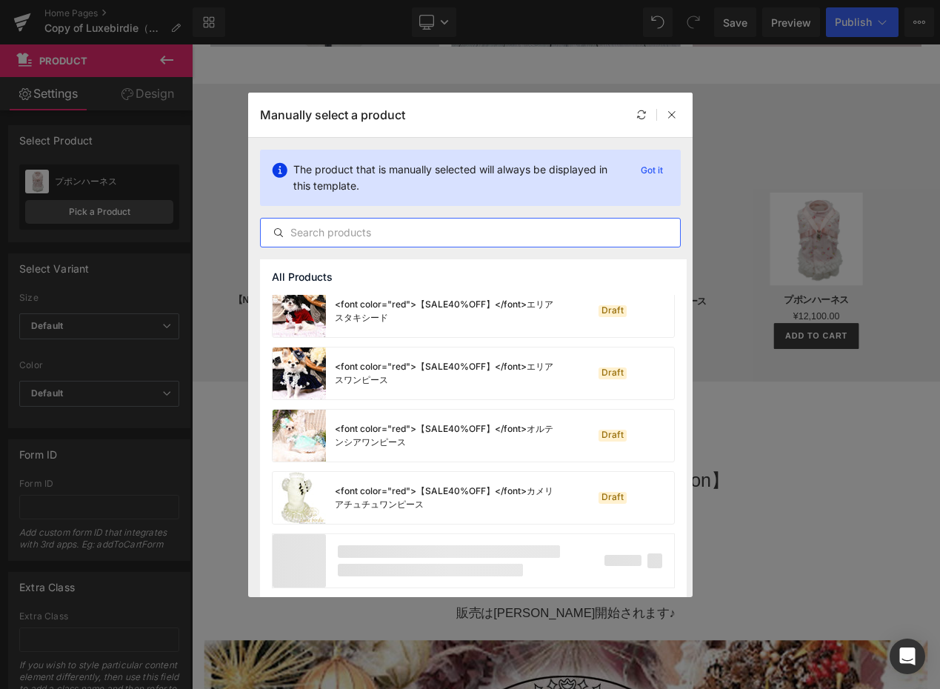
scroll to position [1071, 0]
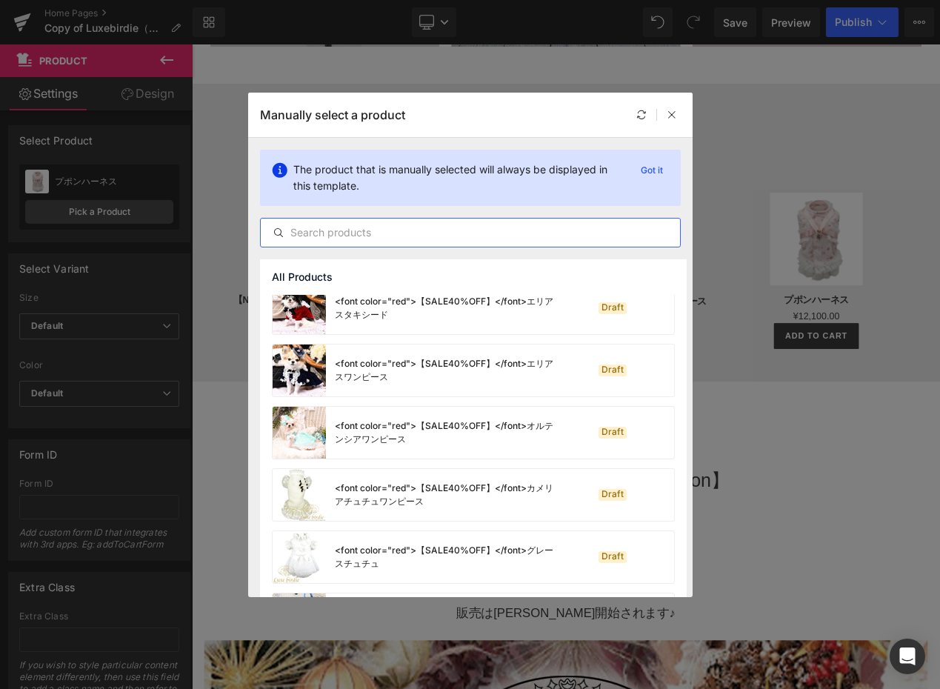
click at [389, 233] on input "text" at bounding box center [470, 233] width 419 height 18
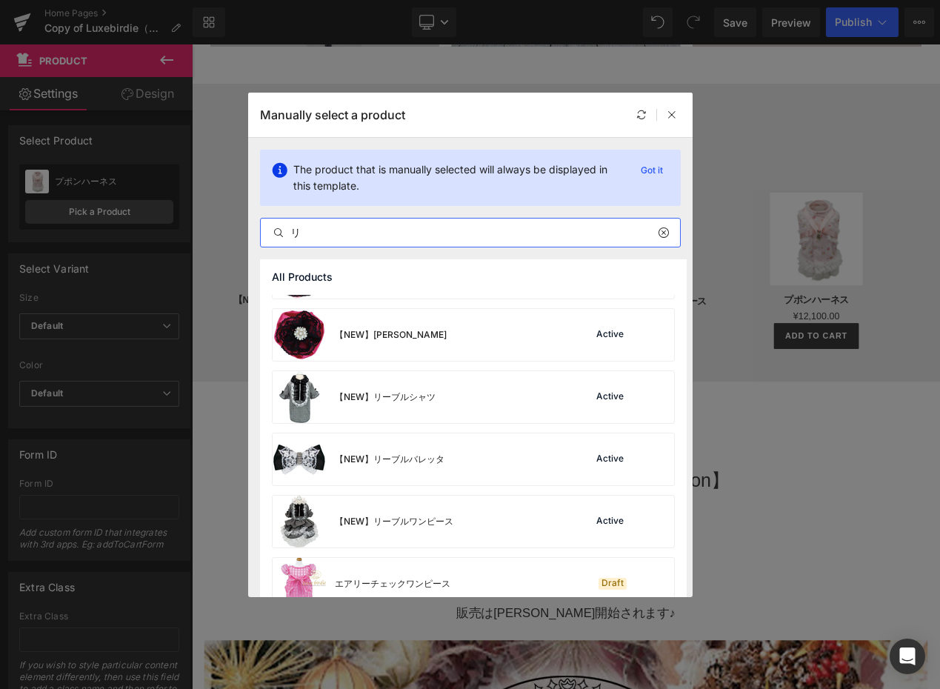
scroll to position [917, 0]
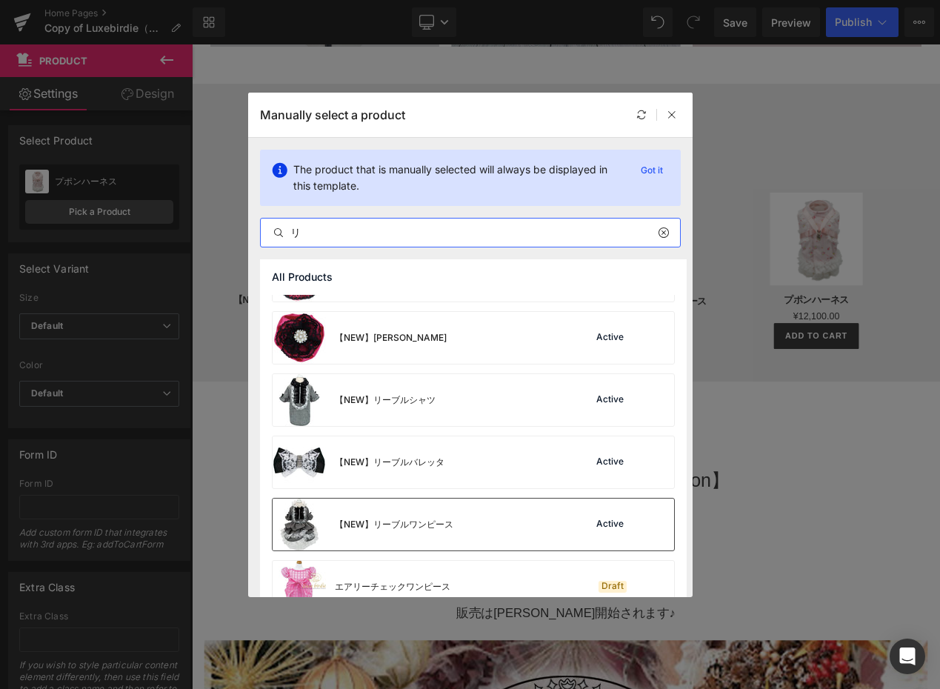
type input "リ"
click at [425, 531] on div "【NEW】リーブルワンピース" at bounding box center [363, 525] width 181 height 52
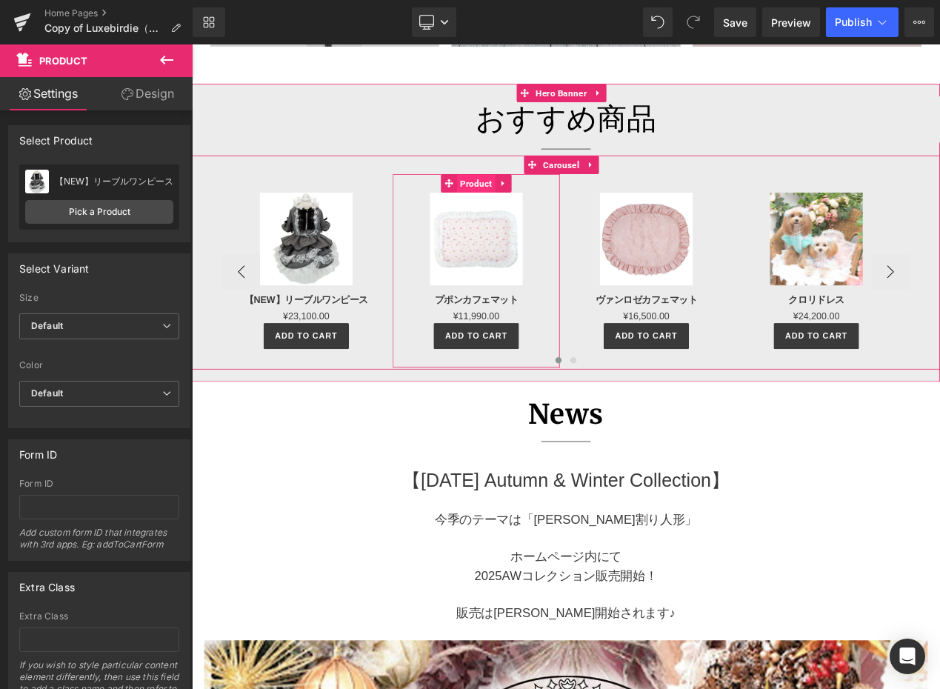
click at [542, 222] on span "Product" at bounding box center [533, 211] width 46 height 22
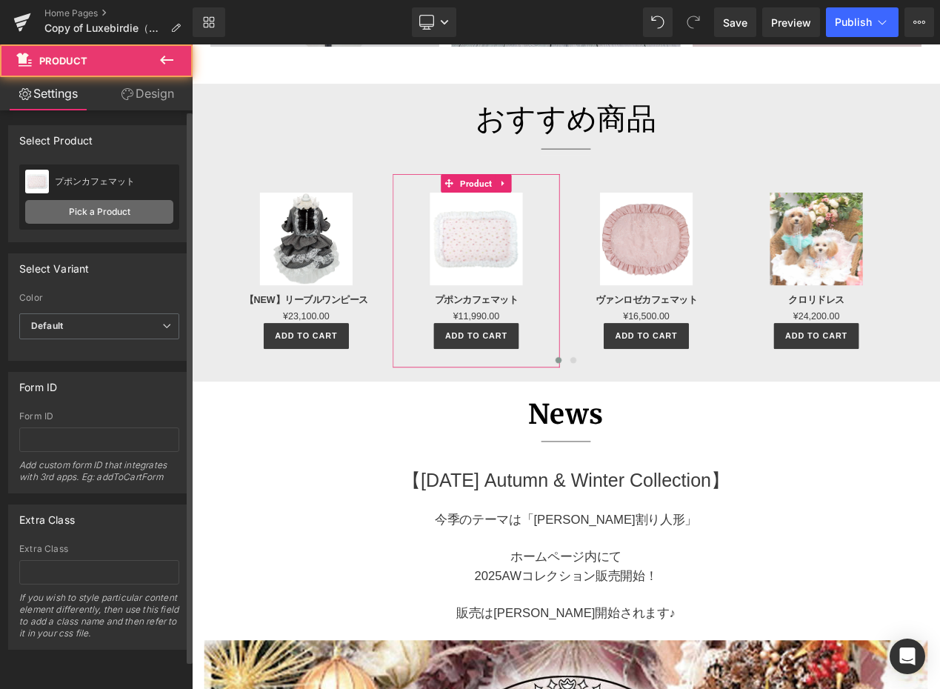
click at [79, 211] on link "Pick a Product" at bounding box center [99, 212] width 148 height 24
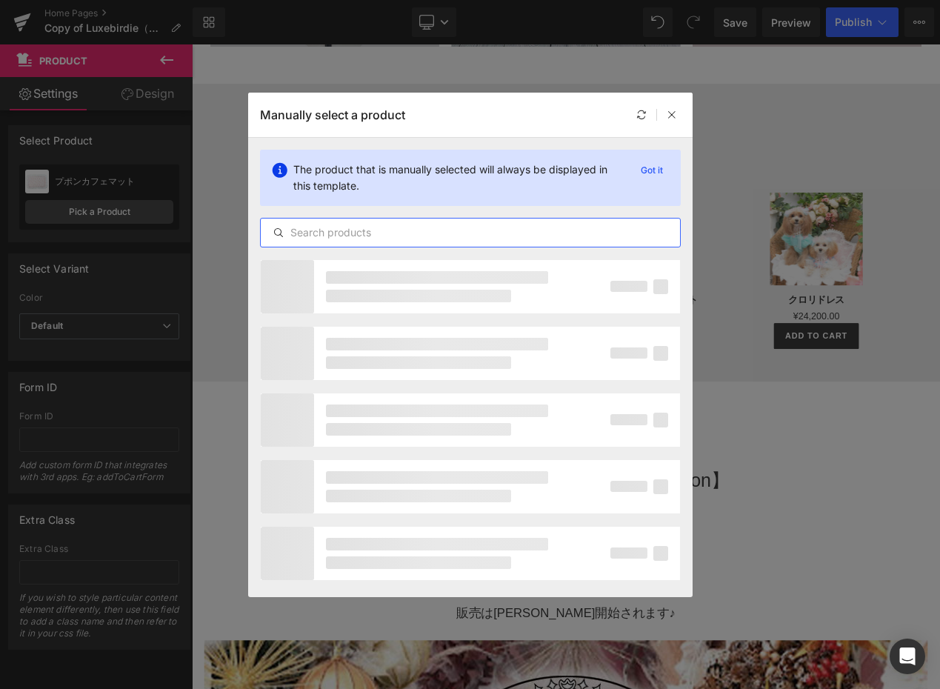
click at [450, 240] on input "text" at bounding box center [470, 233] width 419 height 18
type input "借"
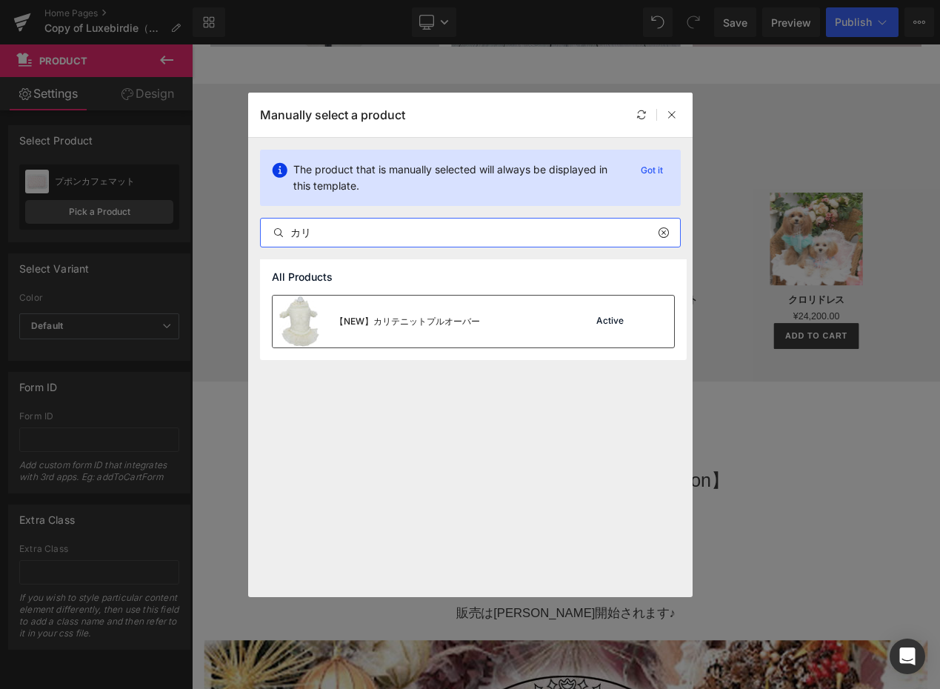
type input "カリ"
drag, startPoint x: 440, startPoint y: 319, endPoint x: 298, endPoint y: 328, distance: 142.5
click at [441, 319] on div "【NEW】カリテニットプルオーバー" at bounding box center [407, 321] width 145 height 13
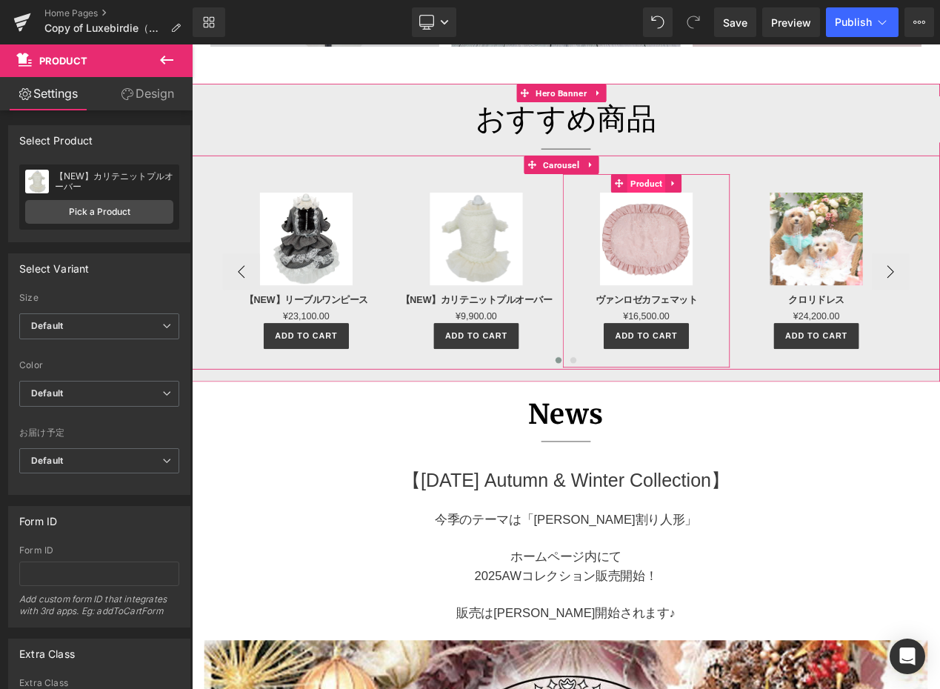
click at [741, 222] on span "Product" at bounding box center [737, 210] width 46 height 22
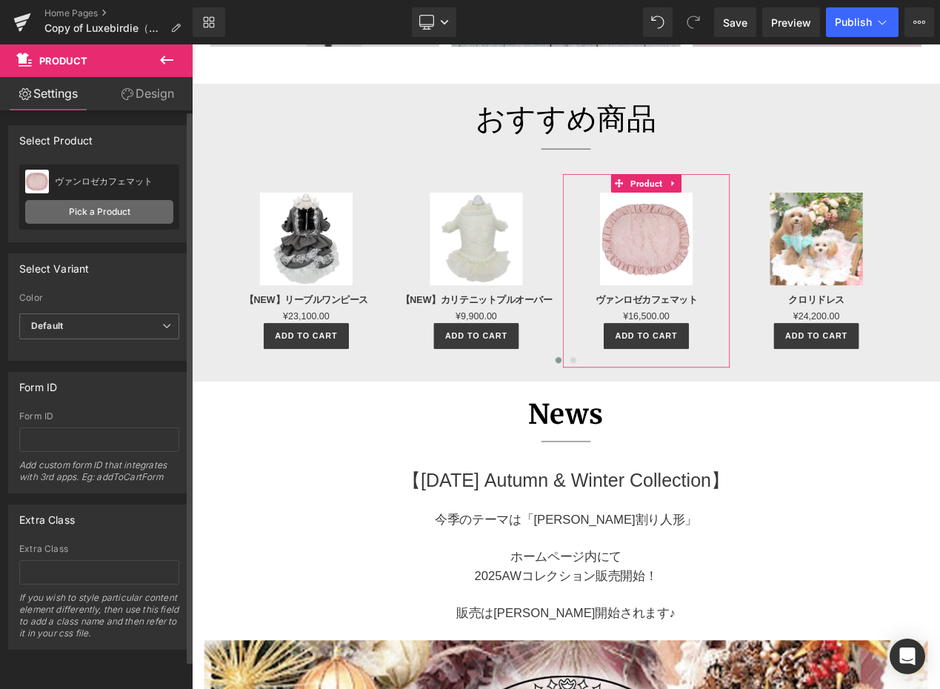
click at [139, 206] on link "Pick a Product" at bounding box center [99, 212] width 148 height 24
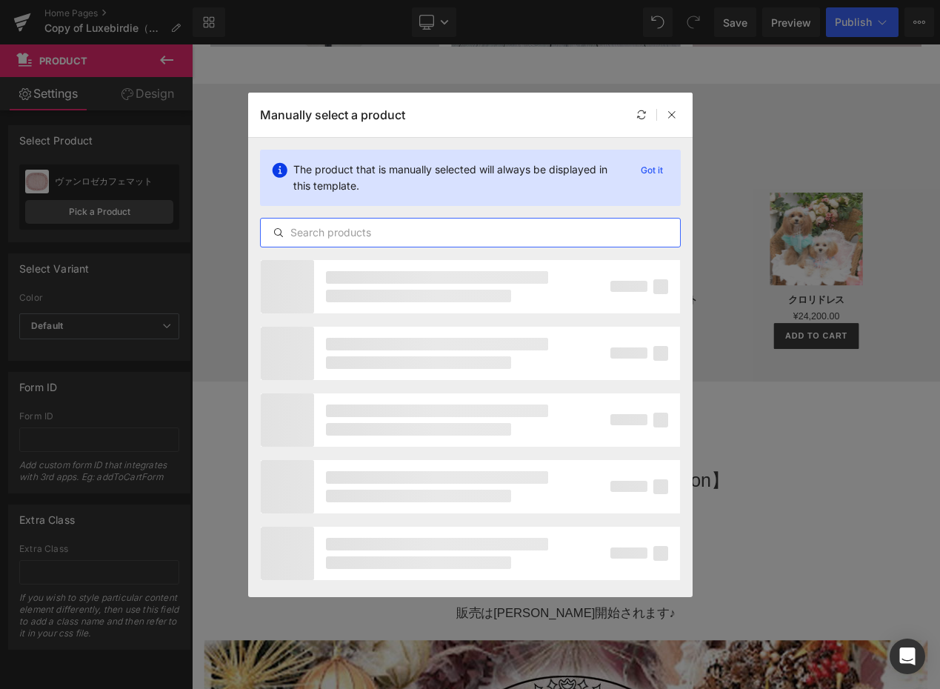
click at [399, 233] on input "text" at bounding box center [470, 233] width 419 height 18
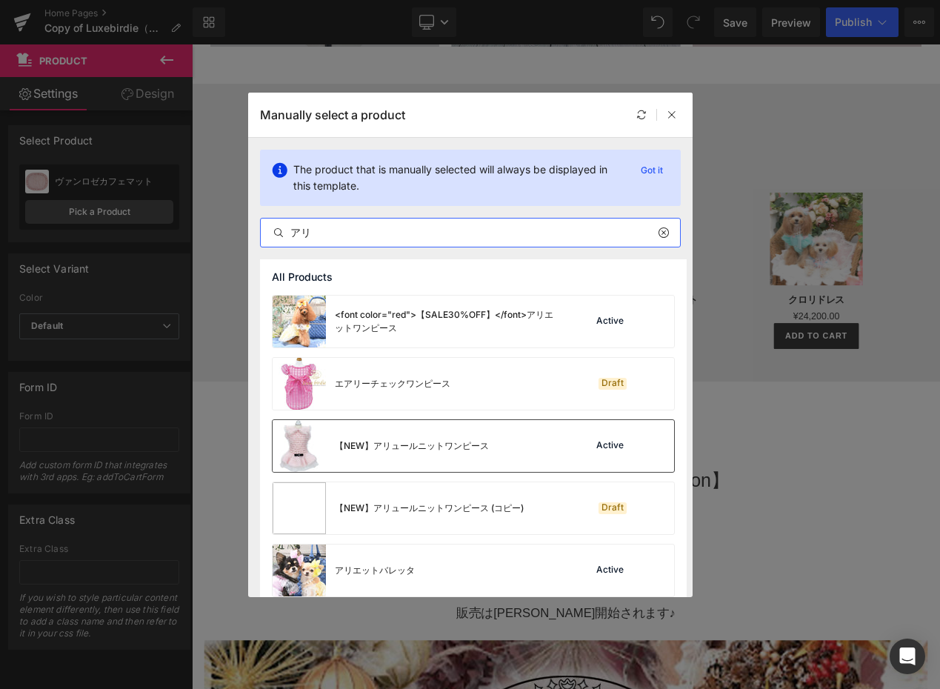
type input "アリ"
click at [451, 445] on div "【NEW】アリュールニットワンピース" at bounding box center [412, 445] width 154 height 13
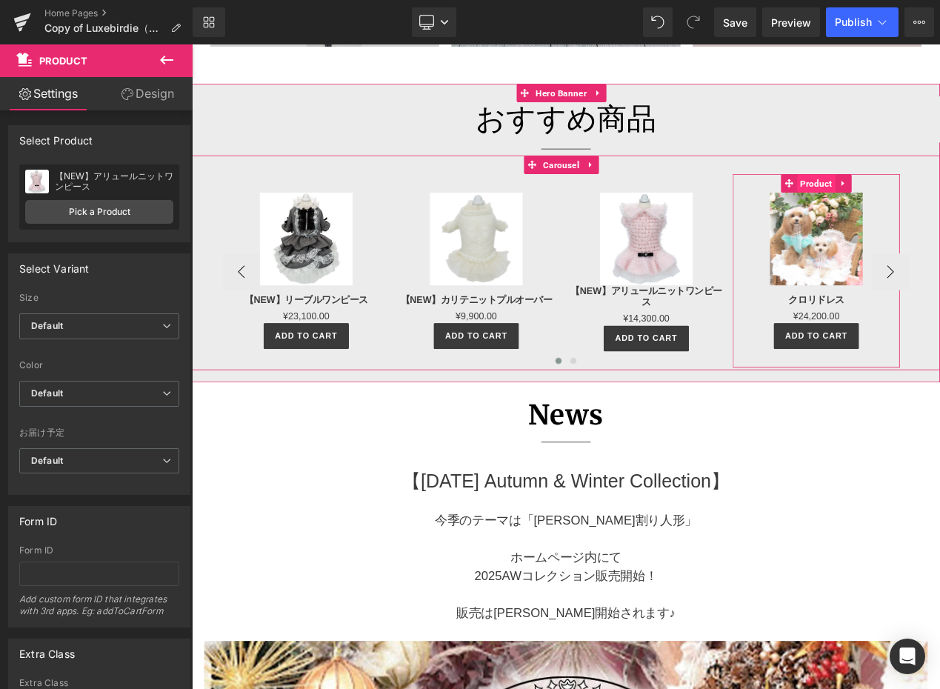
click at [939, 222] on span "Product" at bounding box center [940, 211] width 46 height 22
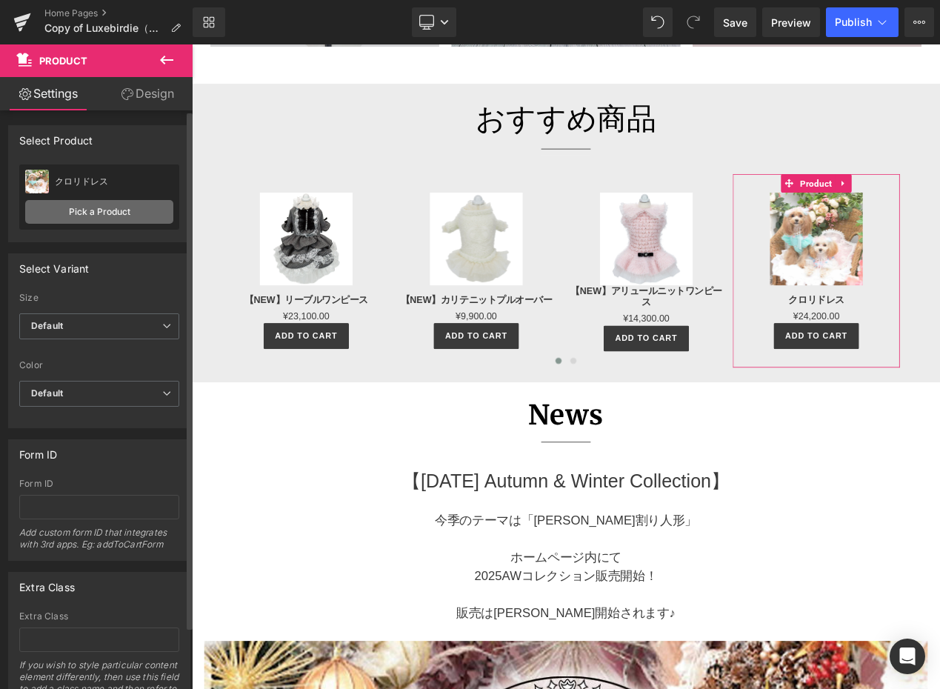
click at [93, 215] on link "Pick a Product" at bounding box center [99, 212] width 148 height 24
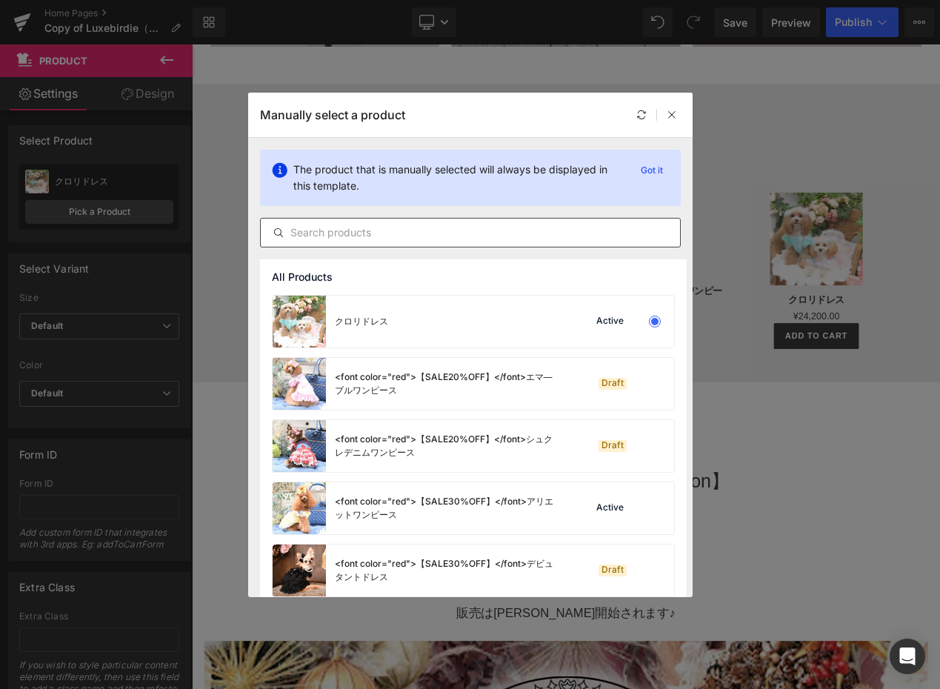
click at [337, 232] on input "text" at bounding box center [470, 233] width 419 height 18
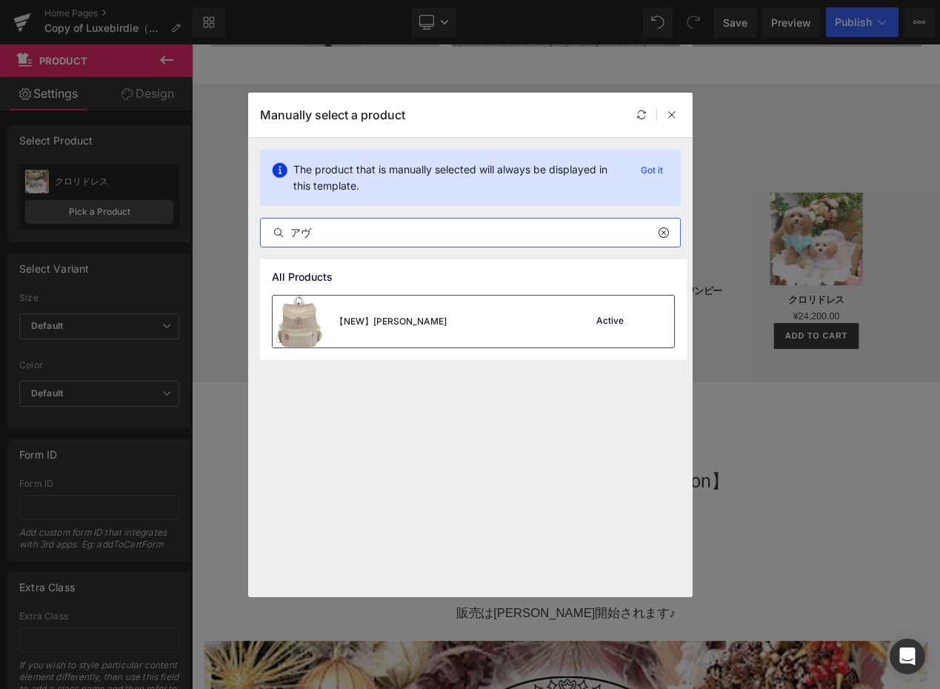
type input "アヴ"
click at [396, 326] on div "【NEW】[PERSON_NAME]" at bounding box center [391, 321] width 112 height 13
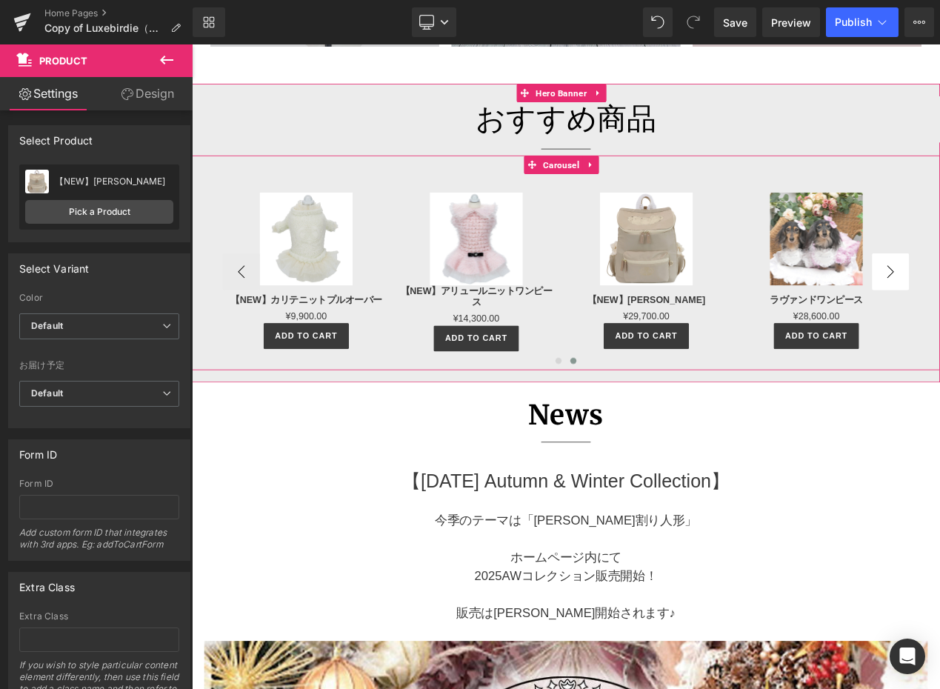
click at [937, 222] on span "Product" at bounding box center [940, 211] width 46 height 22
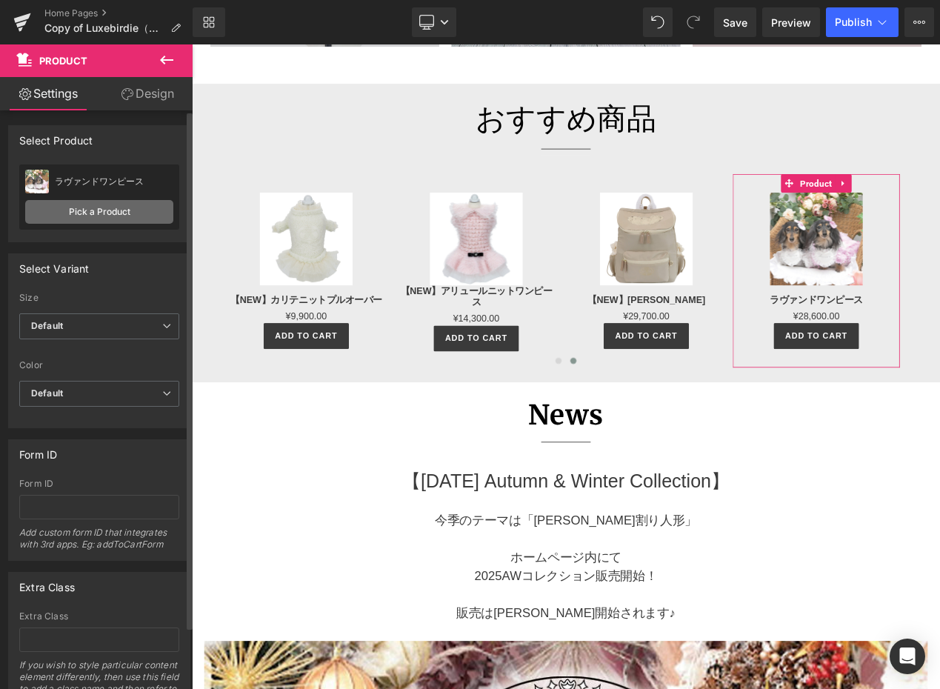
click at [76, 216] on link "Pick a Product" at bounding box center [99, 212] width 148 height 24
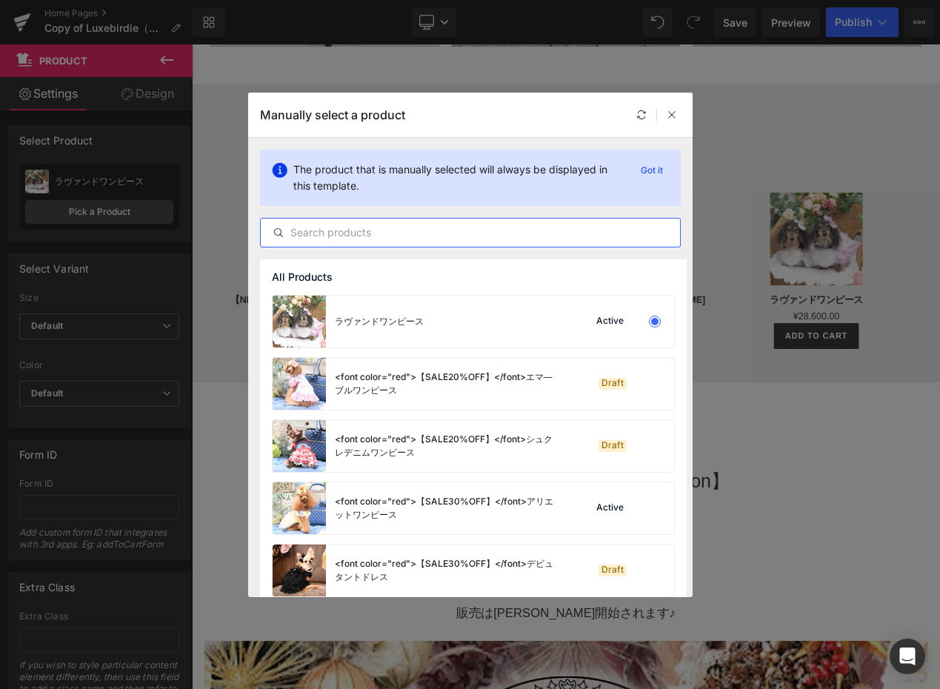
click at [328, 239] on input "text" at bounding box center [470, 233] width 419 height 18
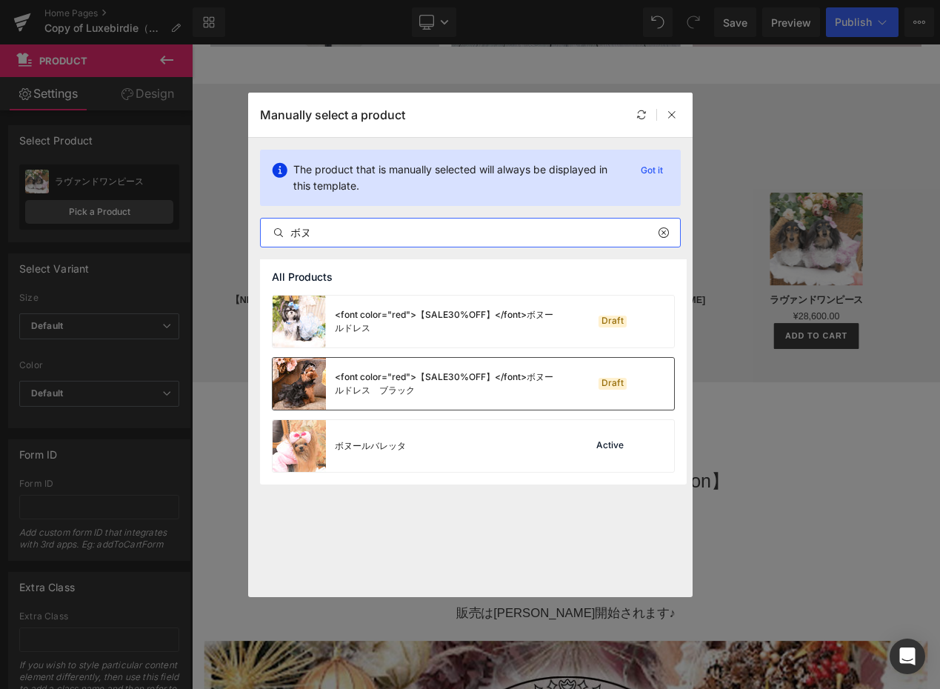
type input "ボ"
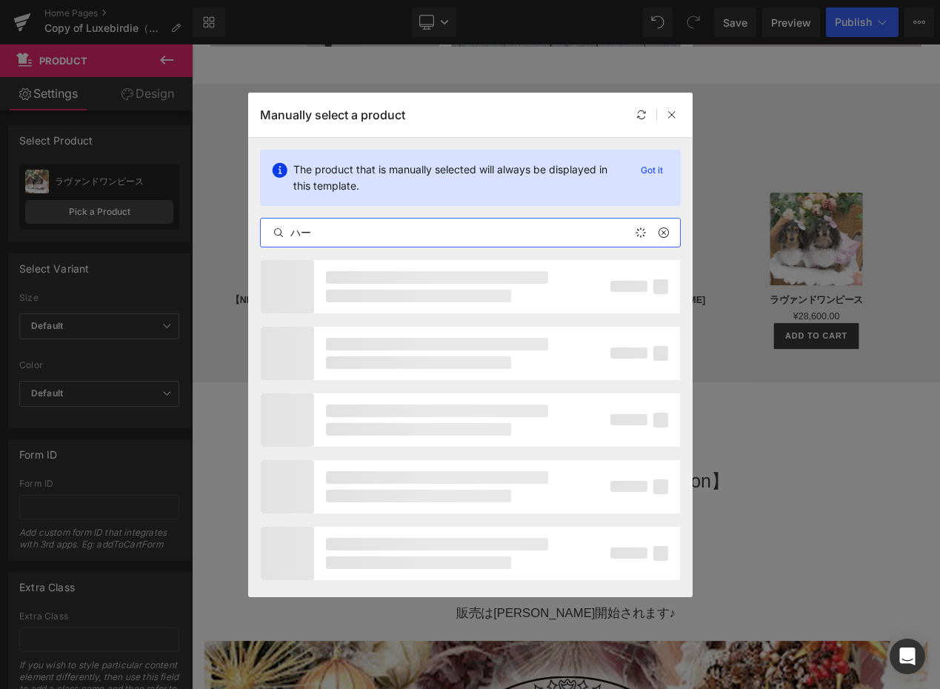
type input "ハ"
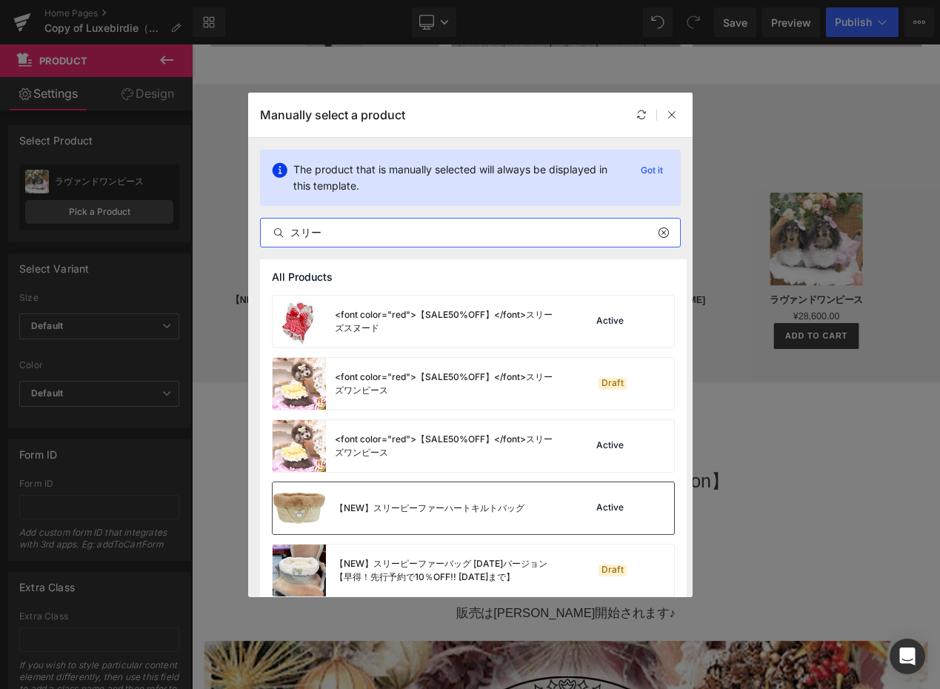
type input "スリー"
click at [412, 502] on div "【NEW】スリーピーファーハートキルトバッグ" at bounding box center [430, 508] width 190 height 13
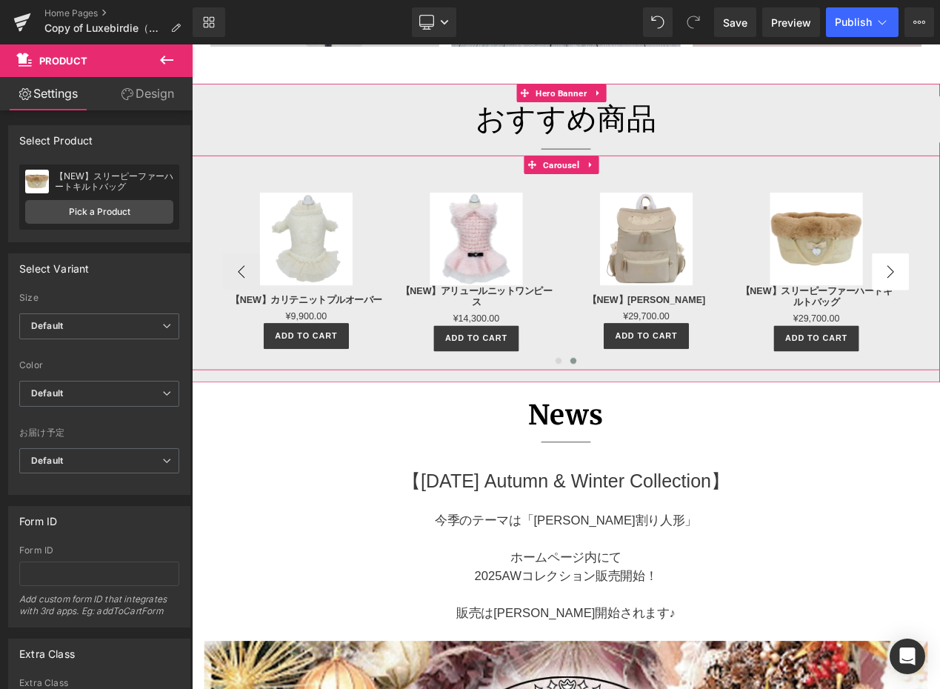
click at [247, 332] on button "‹" at bounding box center [251, 316] width 44 height 44
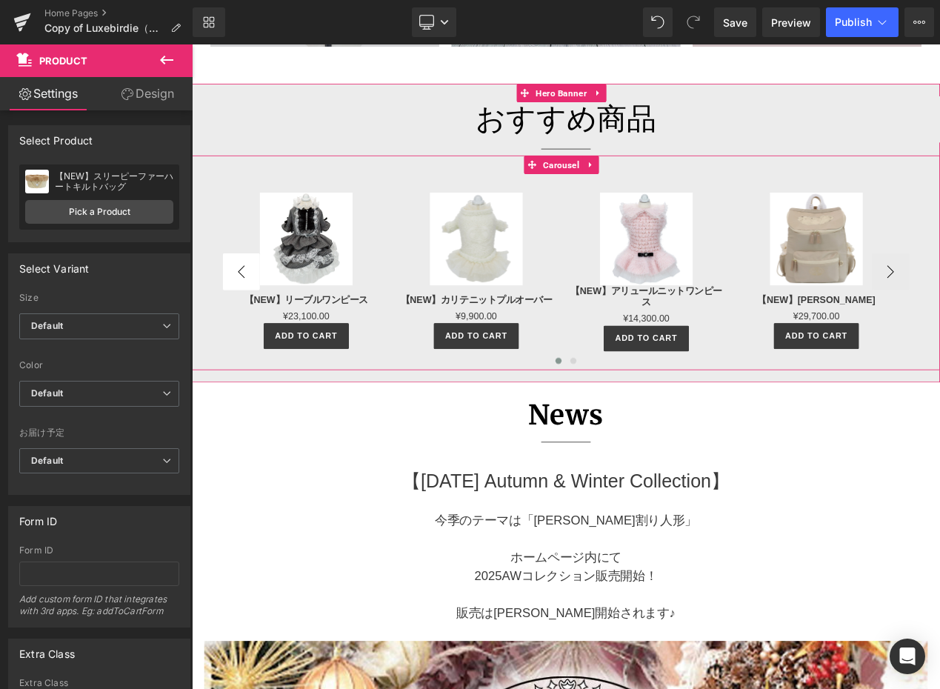
click at [247, 332] on button "‹" at bounding box center [251, 316] width 44 height 44
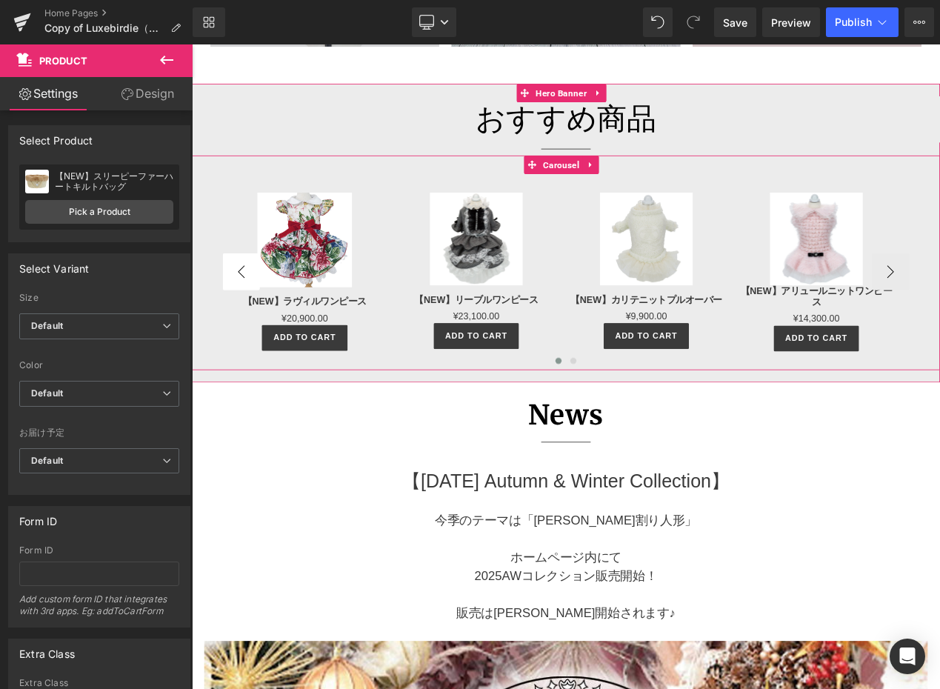
click at [247, 332] on button "‹" at bounding box center [251, 316] width 44 height 44
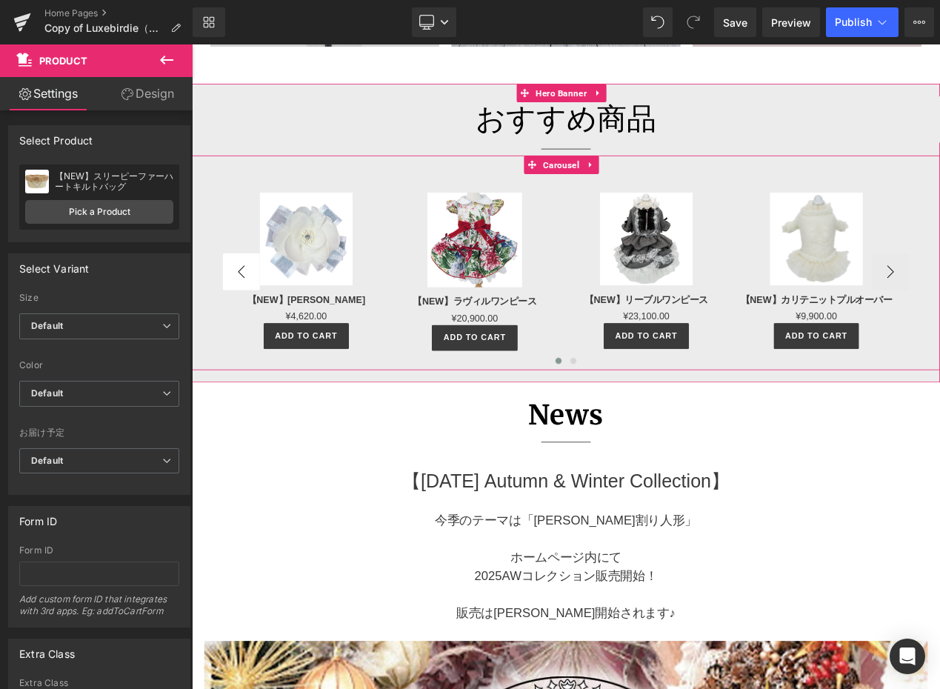
click at [247, 332] on button "‹" at bounding box center [251, 316] width 44 height 44
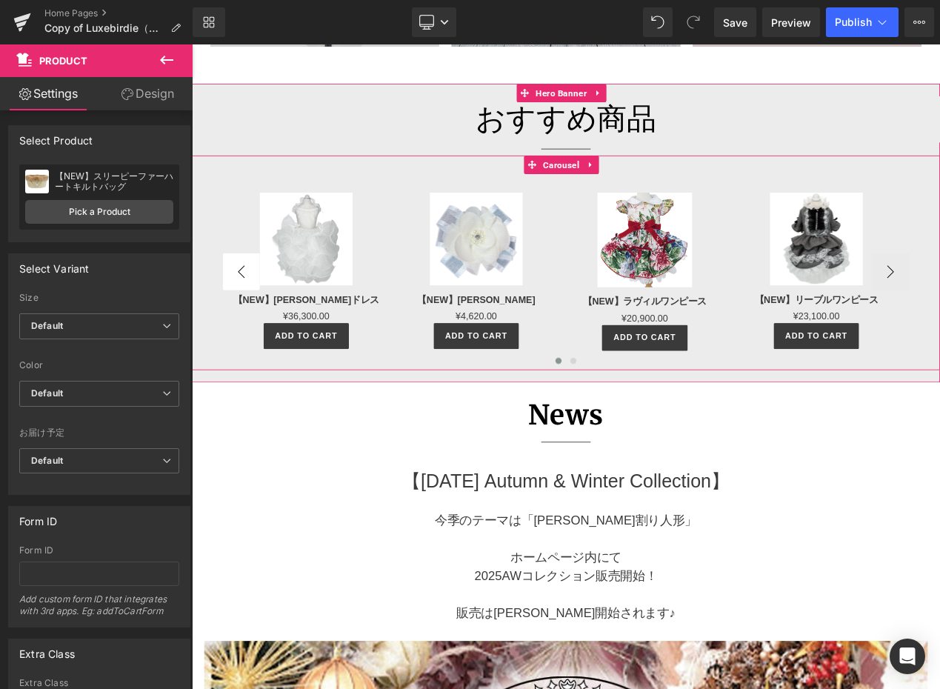
click at [247, 332] on button "‹" at bounding box center [251, 316] width 44 height 44
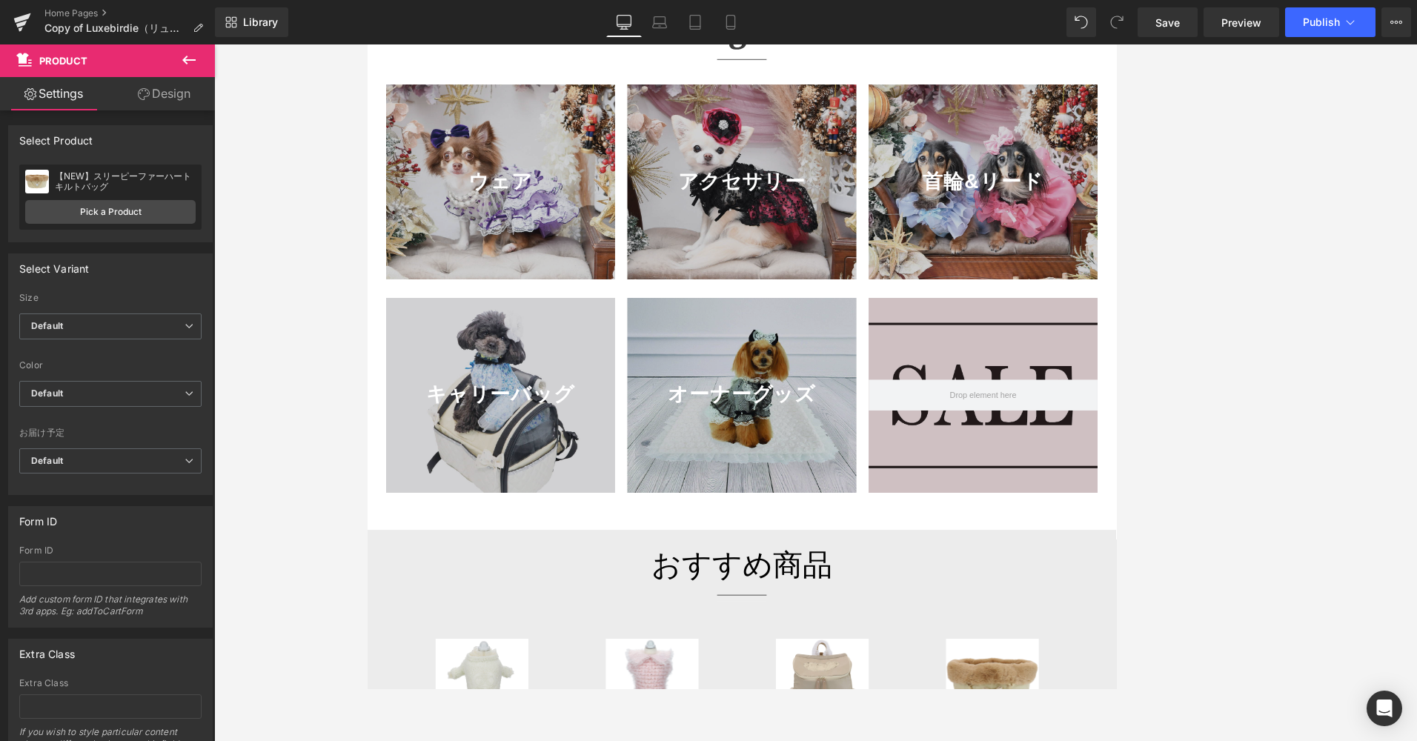
scroll to position [815, 0]
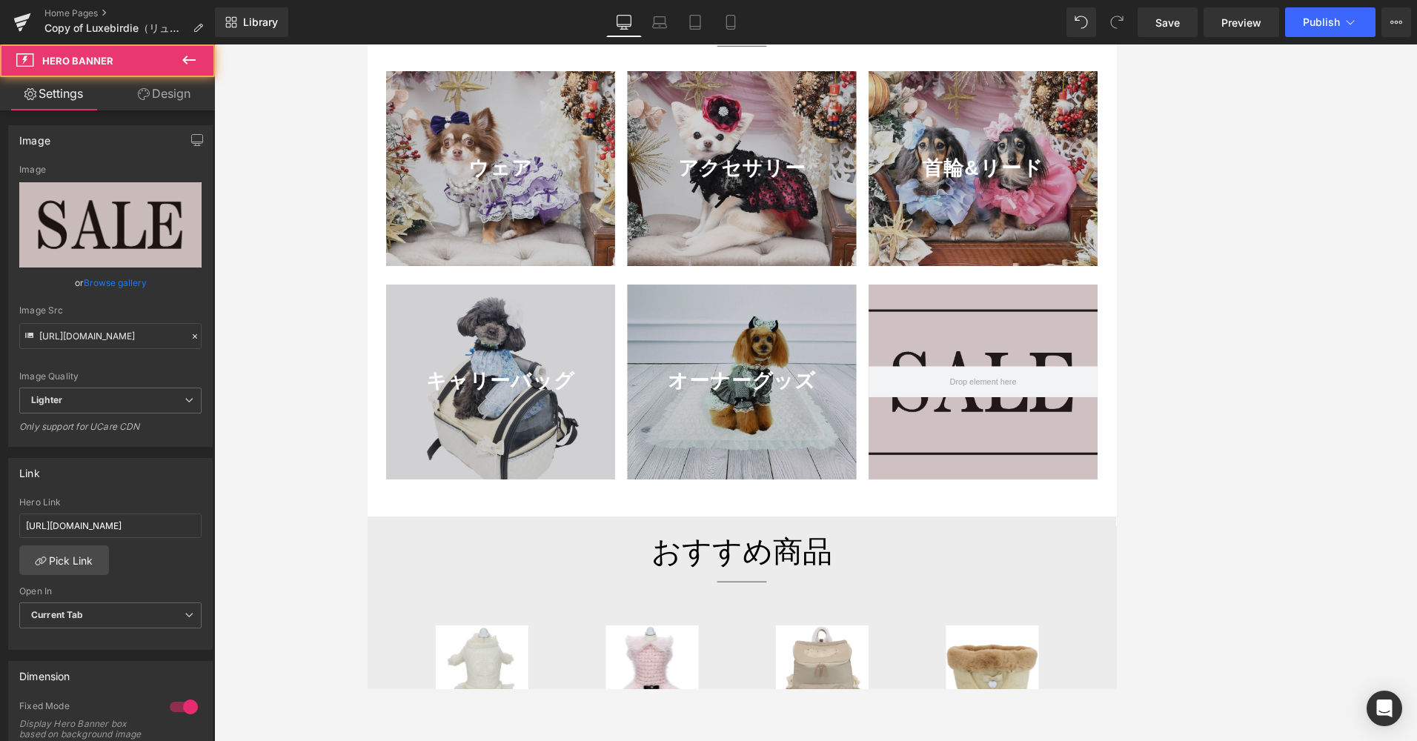
click at [940, 425] on div at bounding box center [1104, 448] width 274 height 233
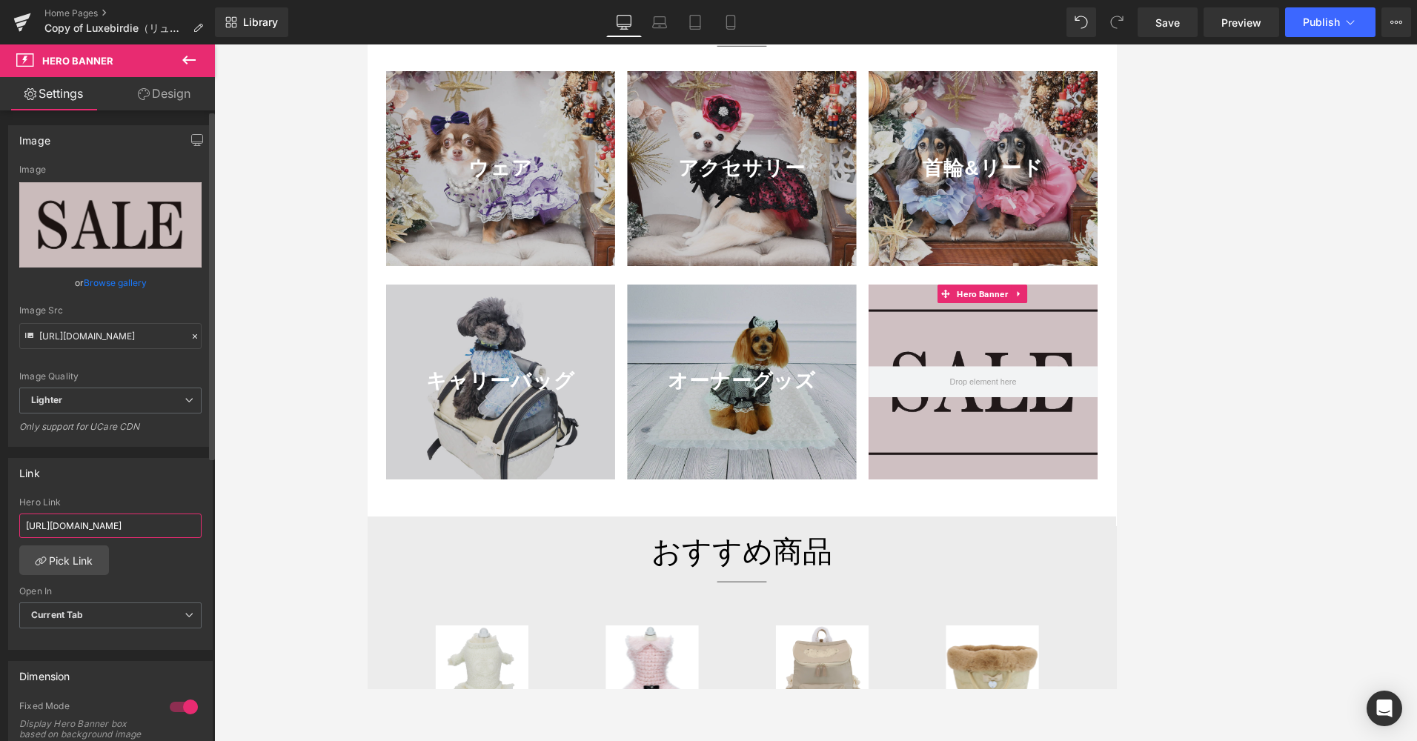
click at [136, 528] on input "[URL][DOMAIN_NAME]" at bounding box center [110, 526] width 182 height 24
click at [84, 568] on link "Pick Link" at bounding box center [64, 560] width 90 height 30
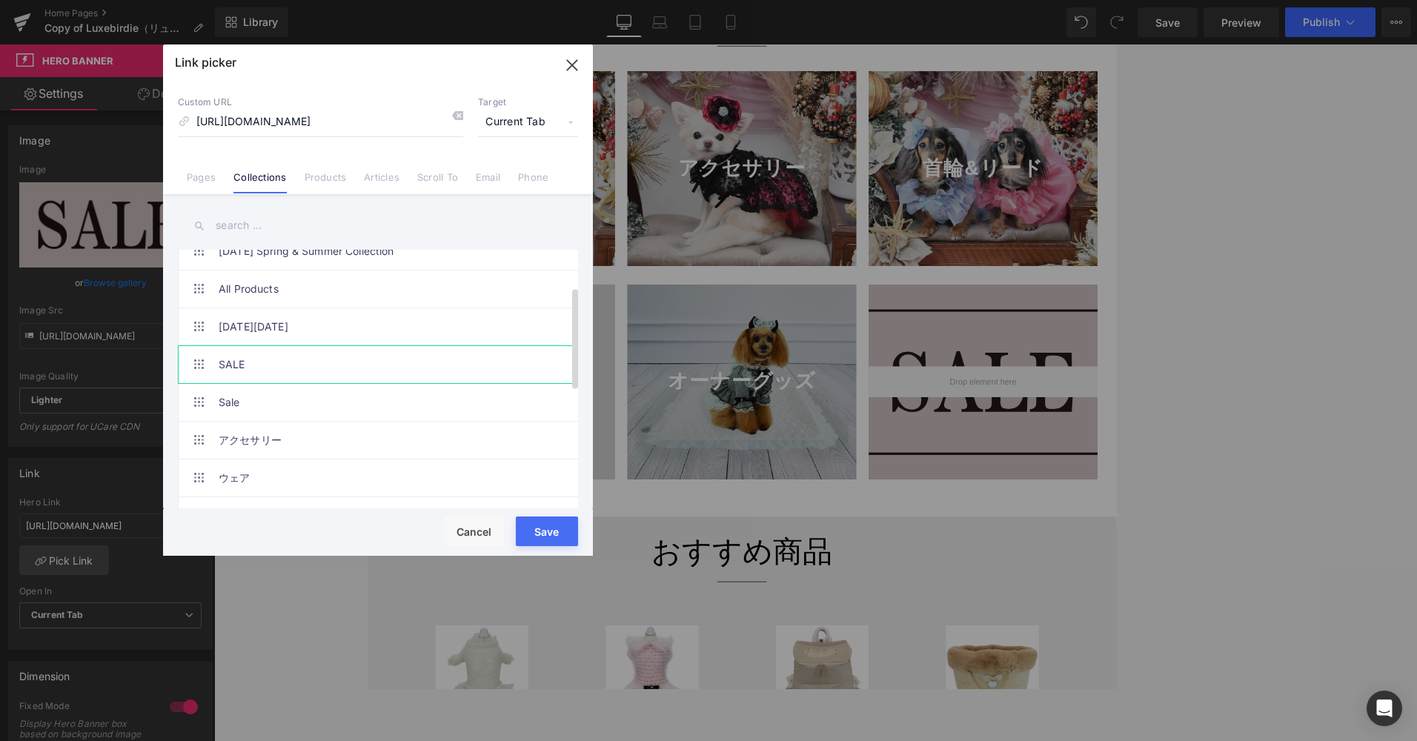
scroll to position [0, 0]
click at [293, 365] on link "SALE" at bounding box center [382, 364] width 326 height 37
click at [305, 390] on link "Sale" at bounding box center [382, 402] width 326 height 37
click at [310, 372] on link "SALE" at bounding box center [382, 364] width 326 height 37
click at [539, 520] on button "Save" at bounding box center [547, 531] width 62 height 30
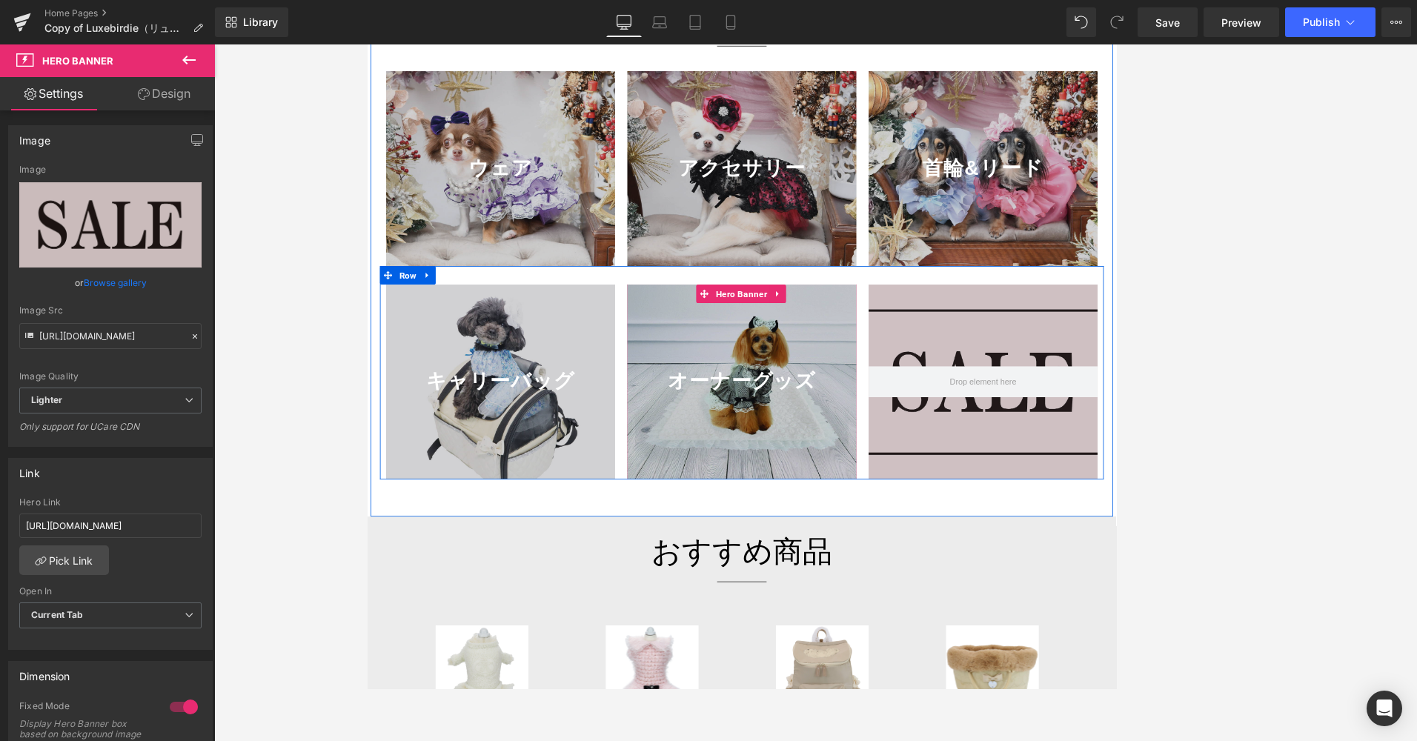
click at [755, 453] on div at bounding box center [815, 448] width 274 height 233
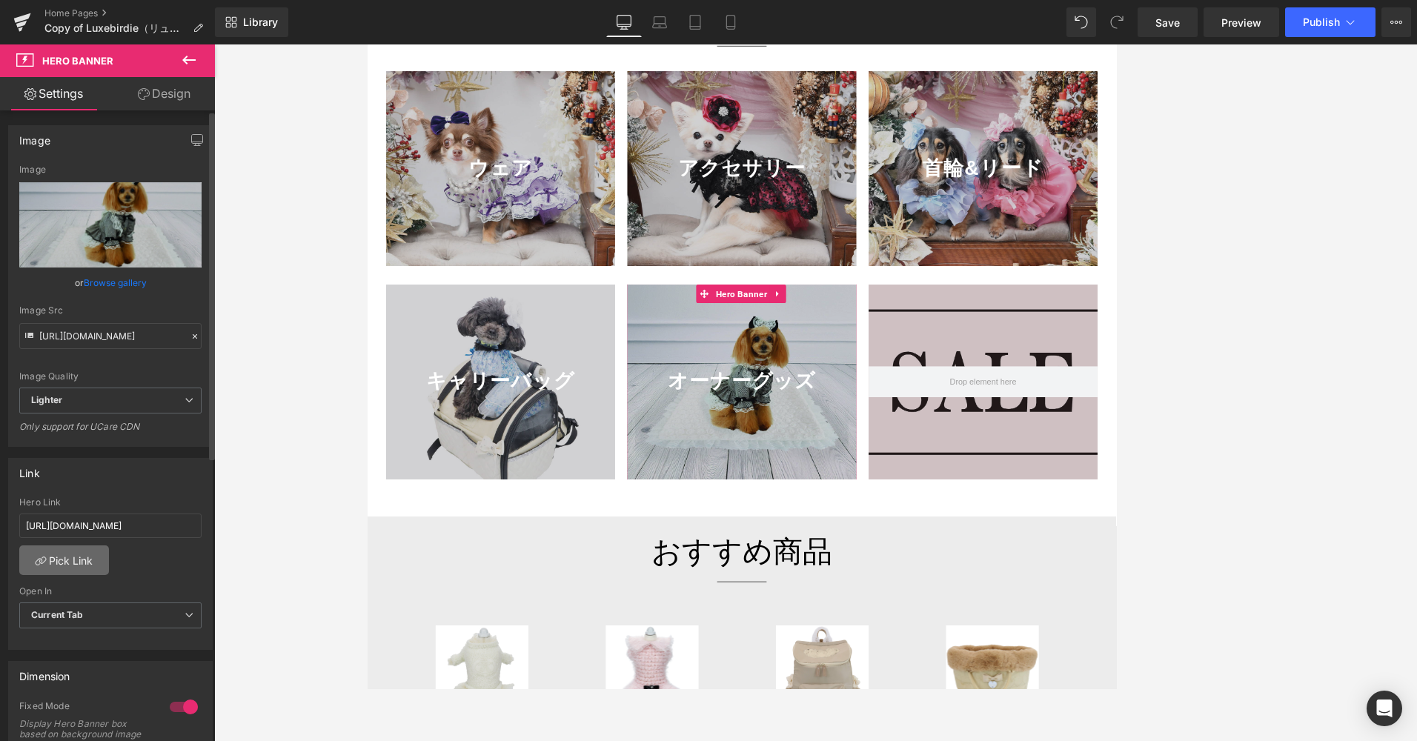
click at [49, 558] on link "Pick Link" at bounding box center [64, 560] width 90 height 30
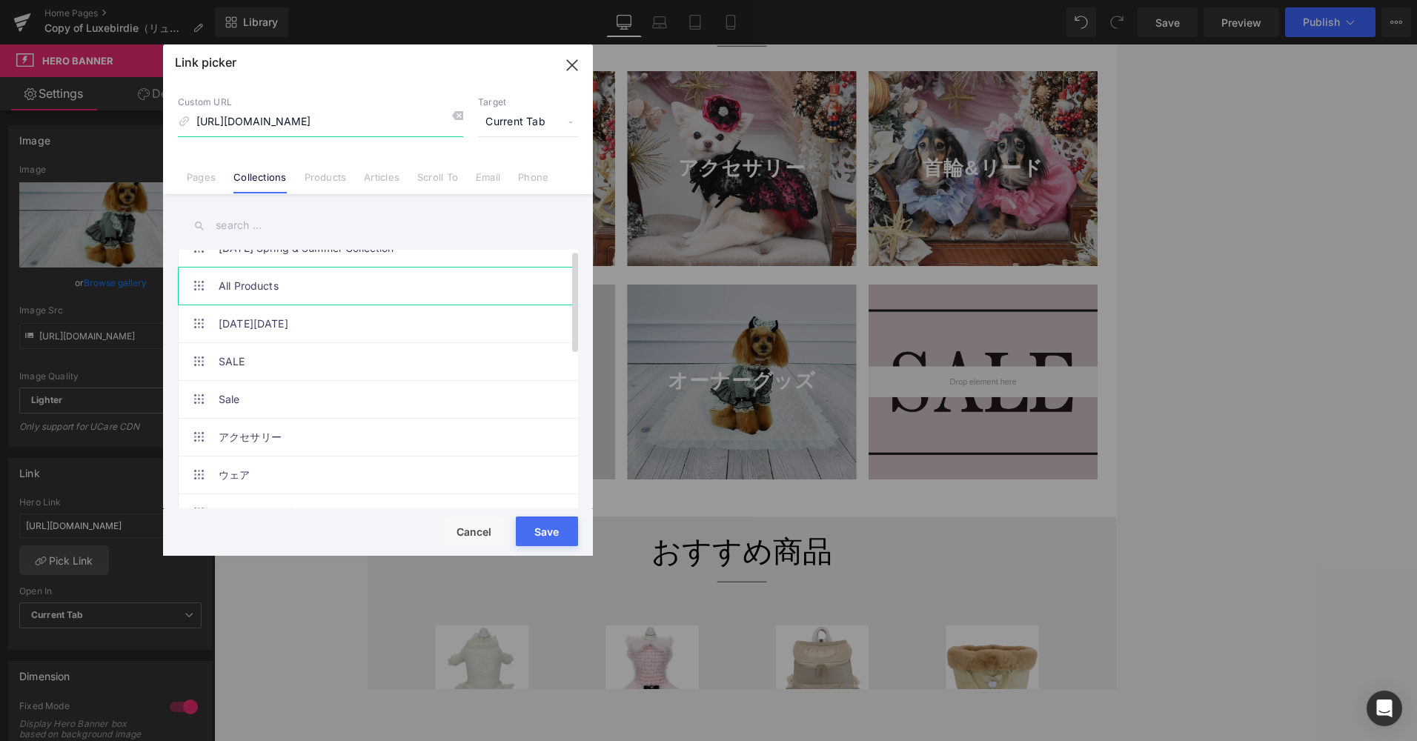
scroll to position [222, 0]
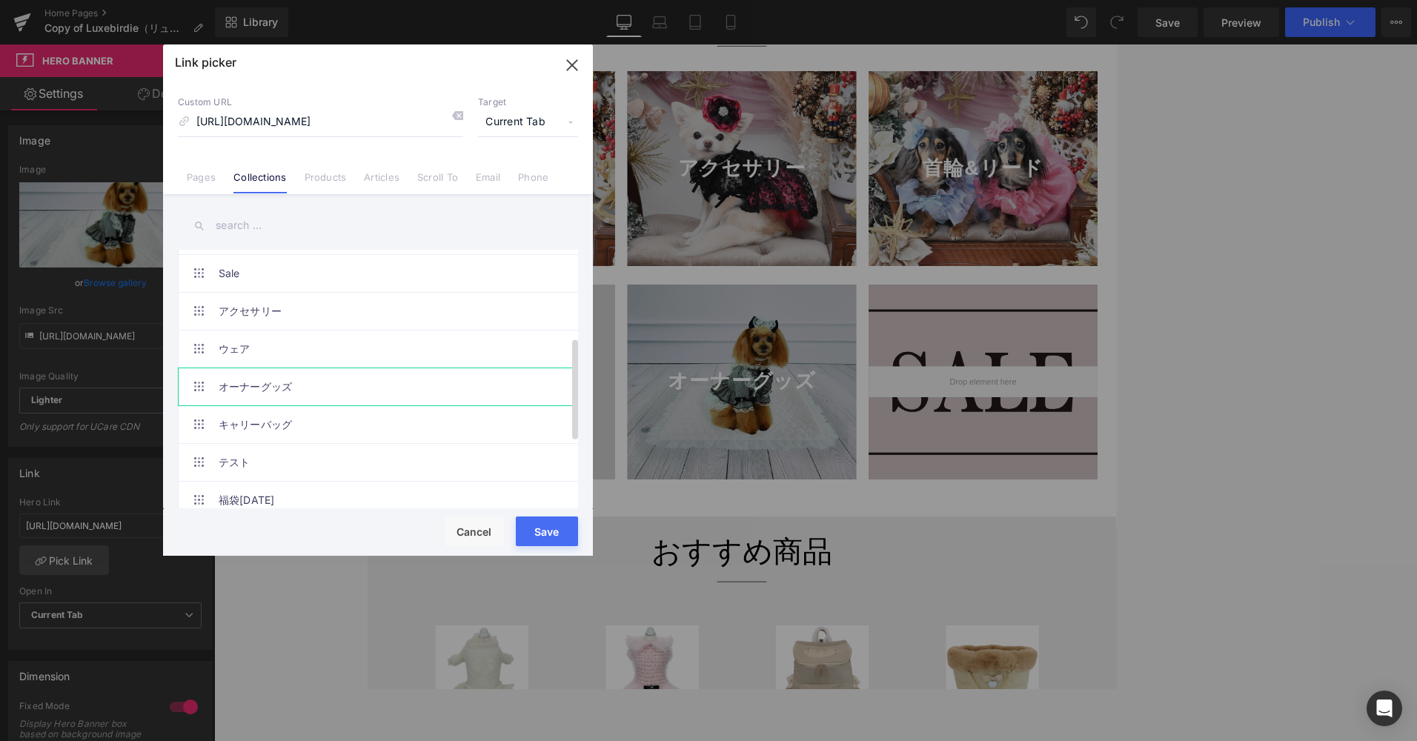
click at [267, 387] on link "オーナーグッズ" at bounding box center [382, 386] width 326 height 37
click at [539, 524] on button "Save" at bounding box center [547, 531] width 62 height 30
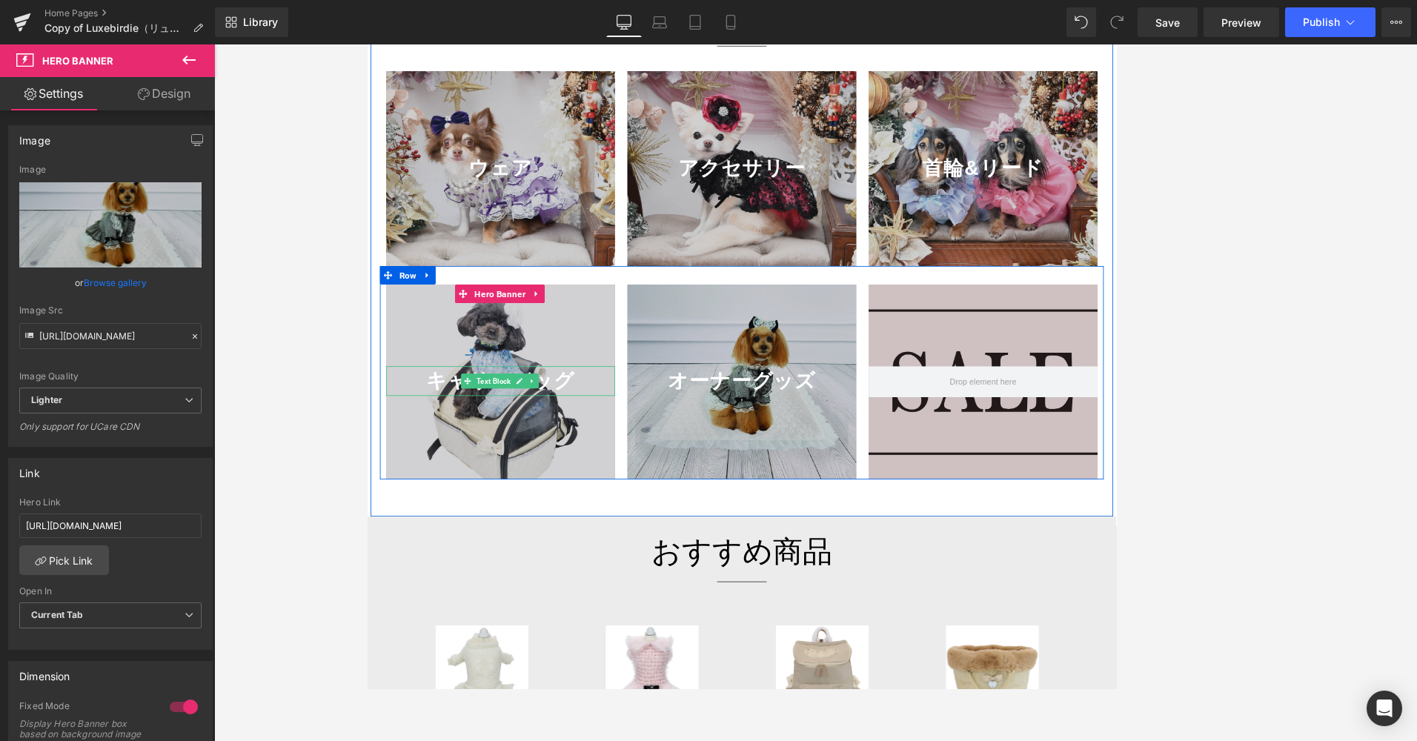
click at [536, 457] on span "Text Block" at bounding box center [517, 448] width 47 height 18
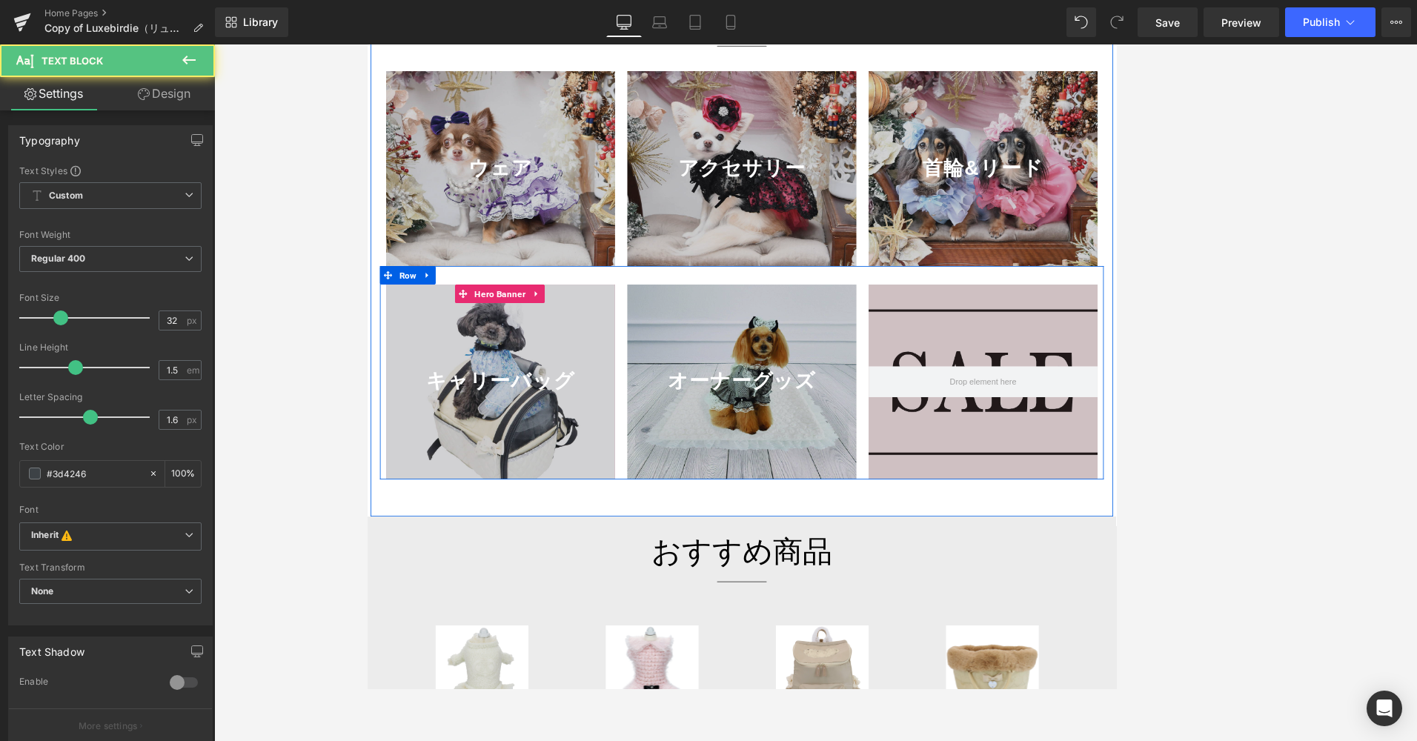
click at [450, 507] on div at bounding box center [526, 448] width 274 height 233
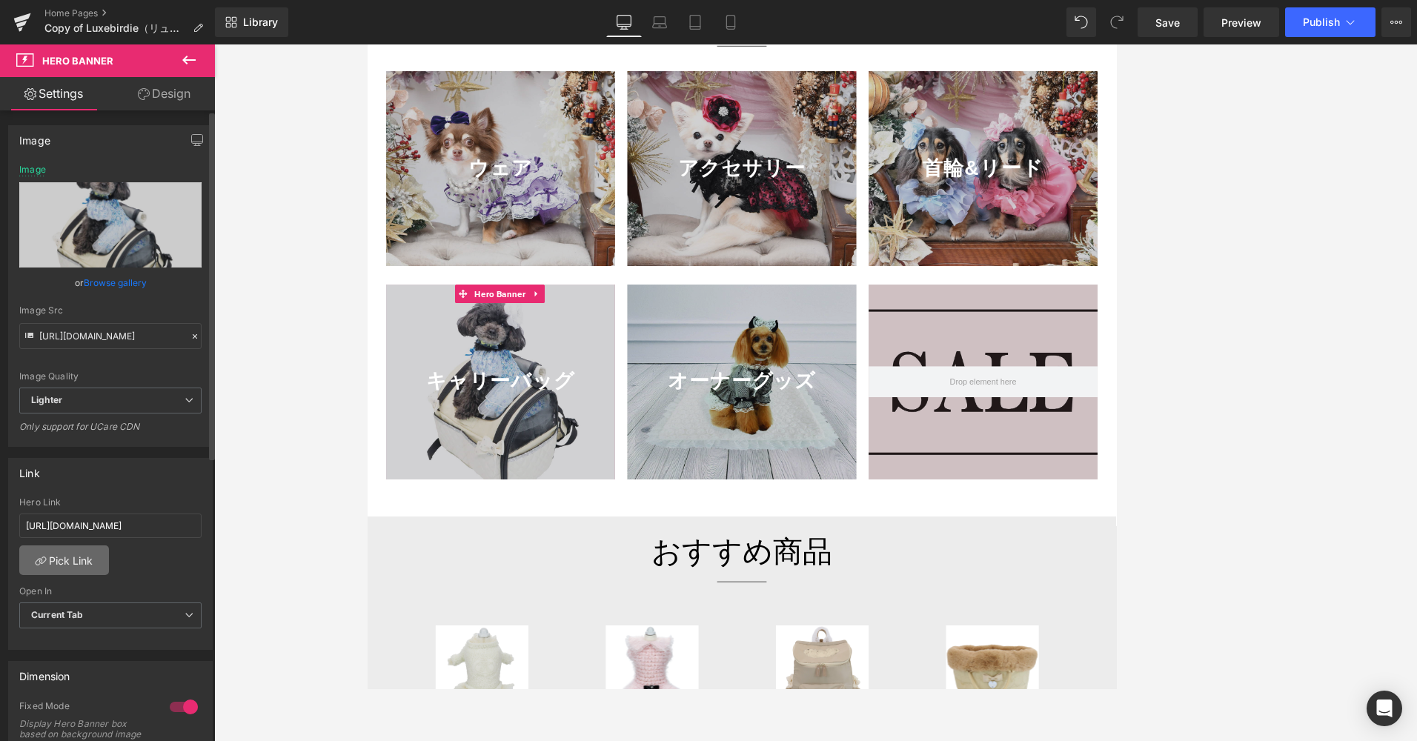
click at [57, 556] on link "Pick Link" at bounding box center [64, 560] width 90 height 30
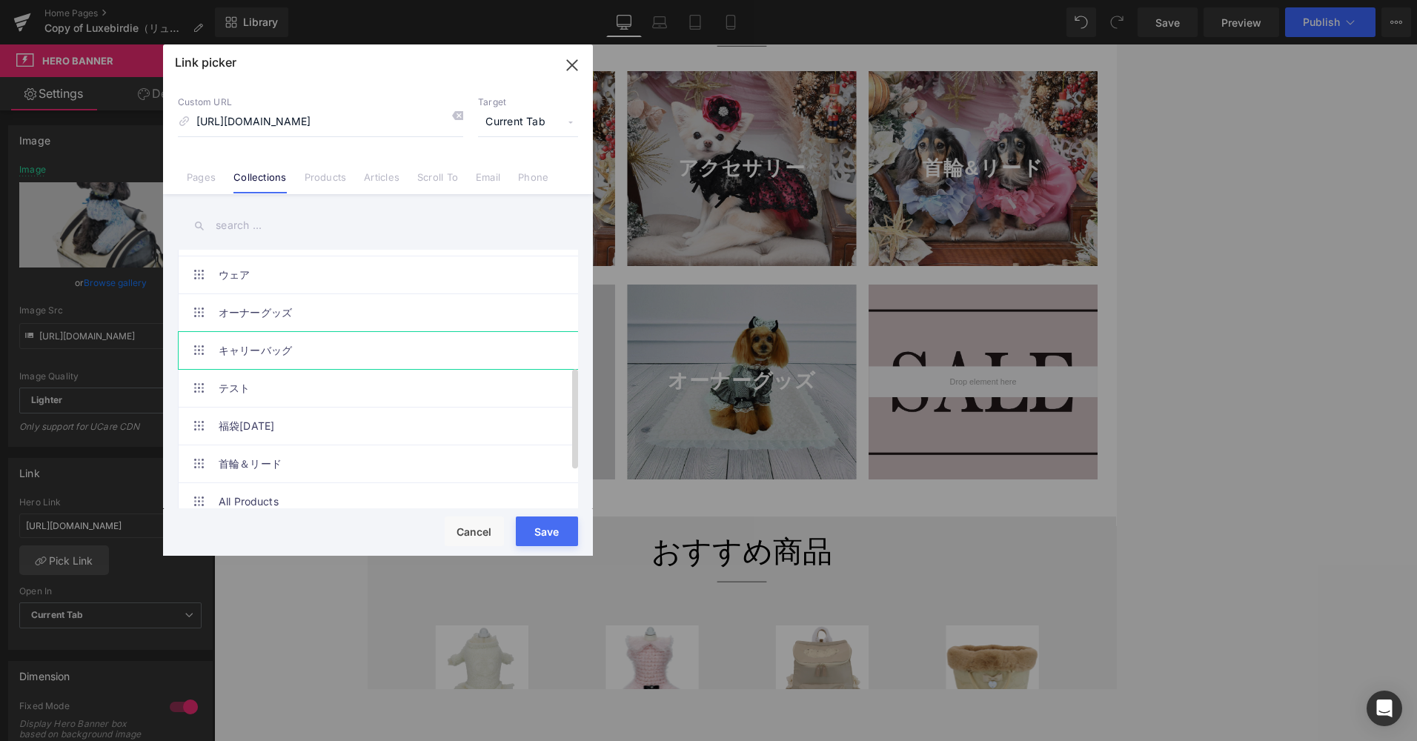
click at [285, 357] on link "キャリーバッグ" at bounding box center [382, 350] width 326 height 37
drag, startPoint x: 545, startPoint y: 526, endPoint x: 212, endPoint y: 576, distance: 336.5
click at [545, 526] on button "Save" at bounding box center [547, 531] width 62 height 30
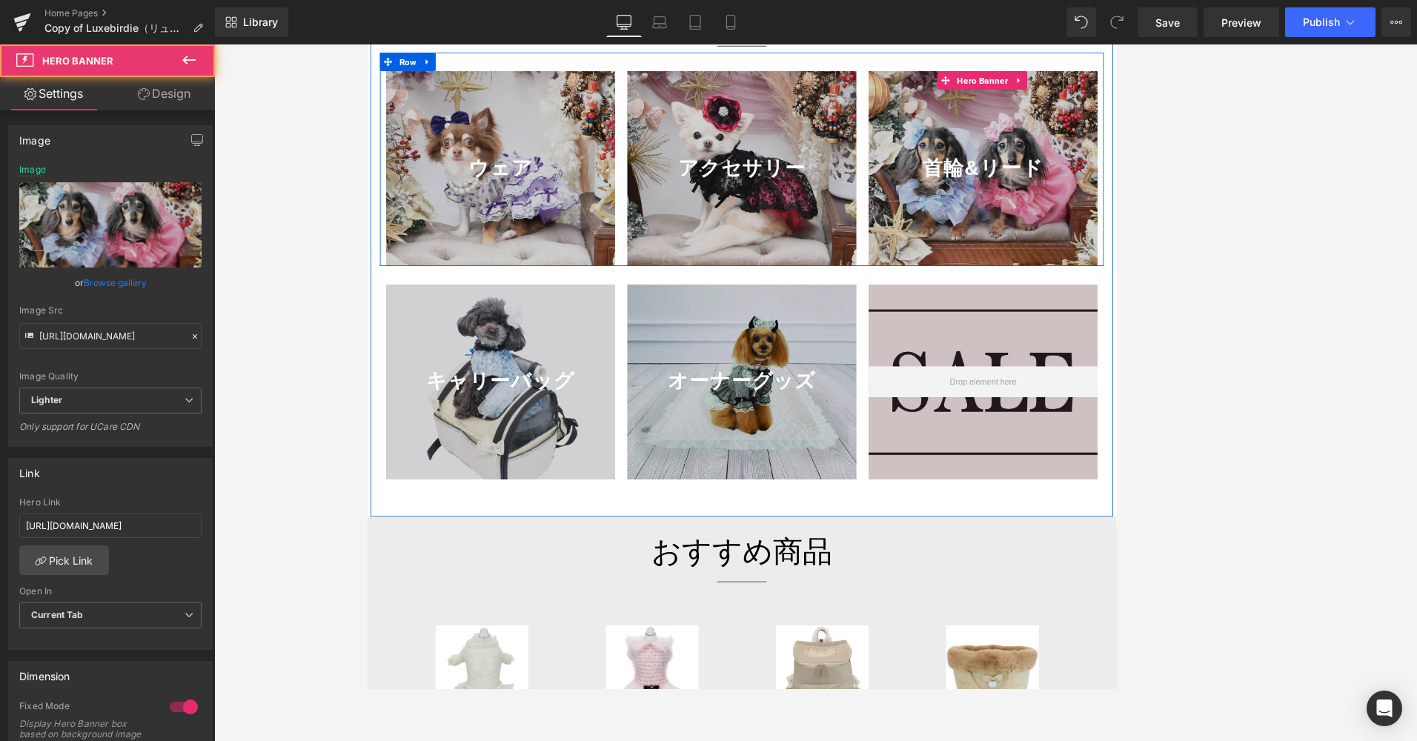
click at [940, 291] on div at bounding box center [1104, 192] width 274 height 233
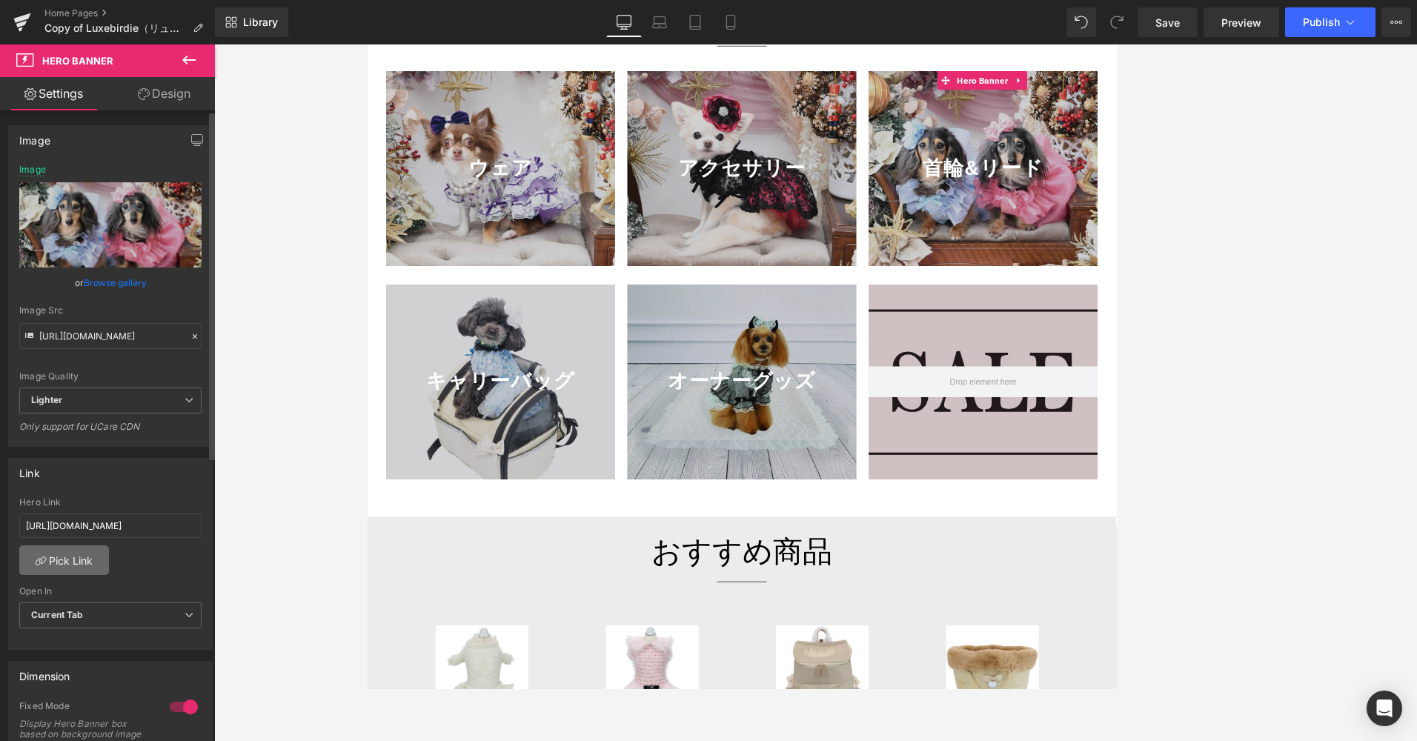
click at [71, 558] on link "Pick Link" at bounding box center [64, 560] width 90 height 30
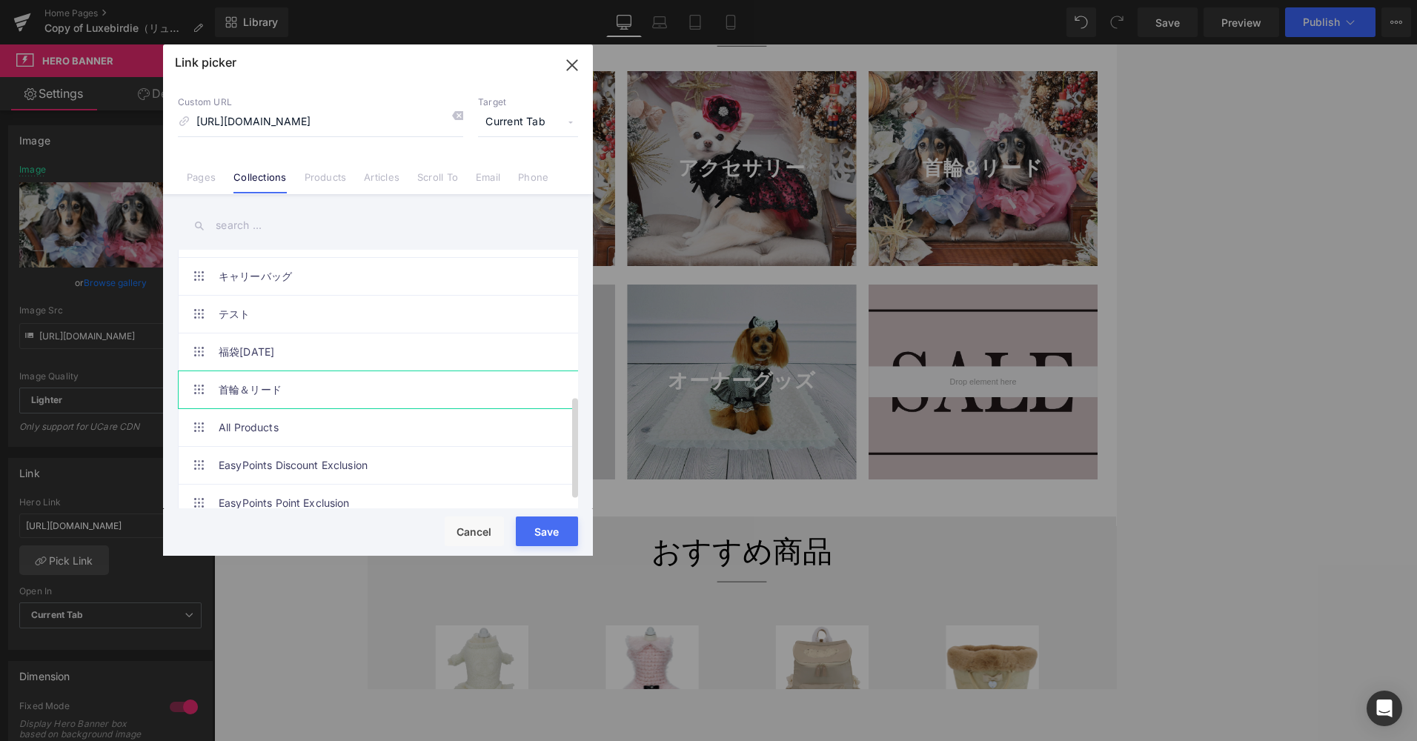
click at [282, 392] on link "首輪＆リード" at bounding box center [382, 389] width 326 height 37
click at [539, 522] on button "Save" at bounding box center [547, 531] width 62 height 30
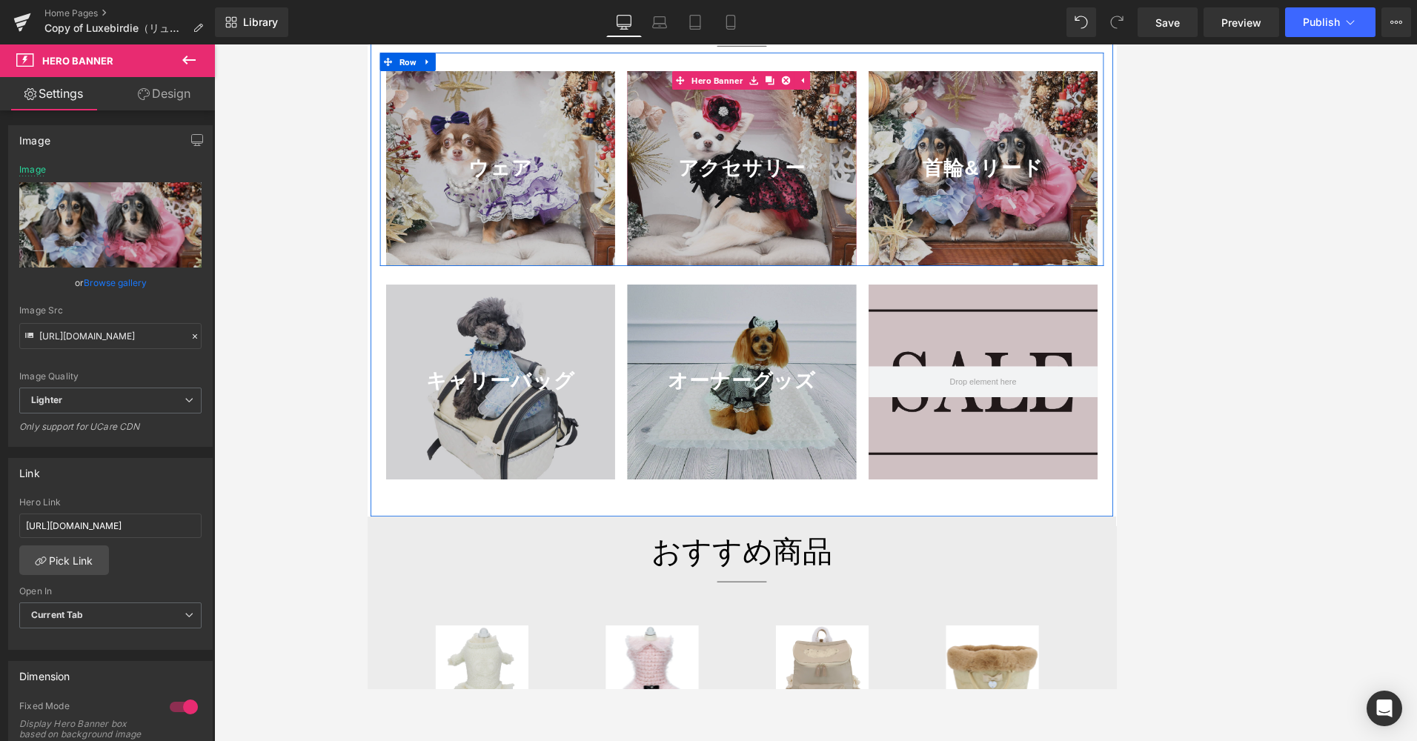
click at [836, 212] on span "アクセサリー Text Block" at bounding box center [815, 193] width 274 height 37
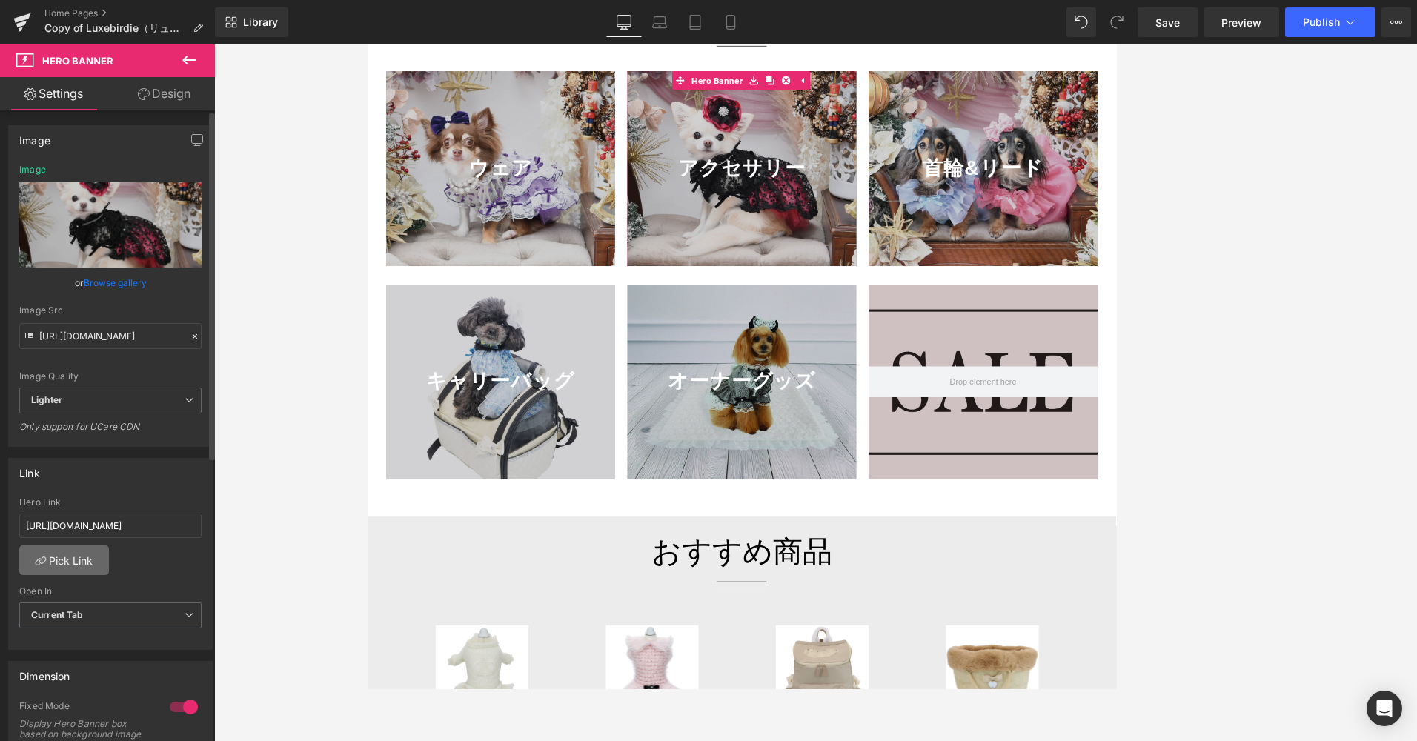
click at [73, 563] on link "Pick Link" at bounding box center [64, 560] width 90 height 30
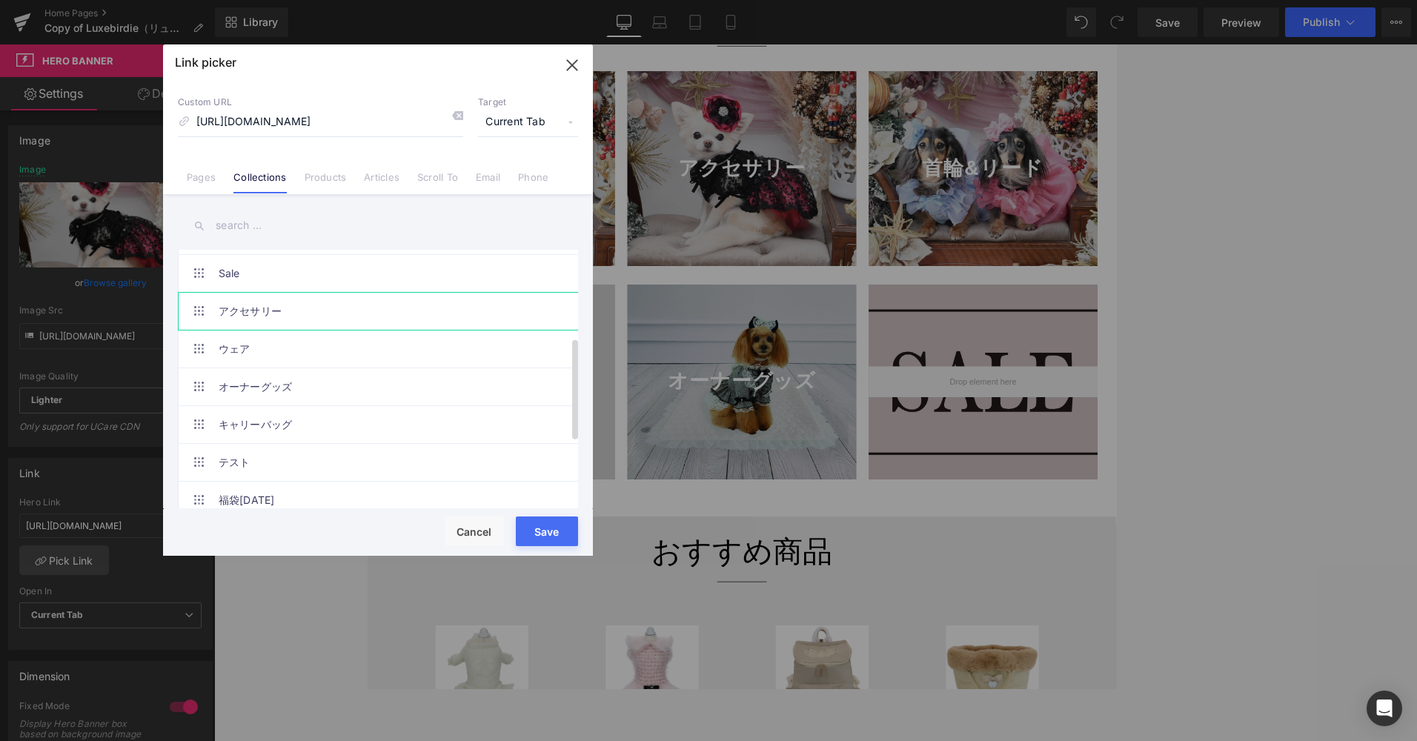
click at [336, 317] on link "アクセサリー" at bounding box center [382, 311] width 326 height 37
click at [536, 531] on button "Save" at bounding box center [547, 531] width 62 height 30
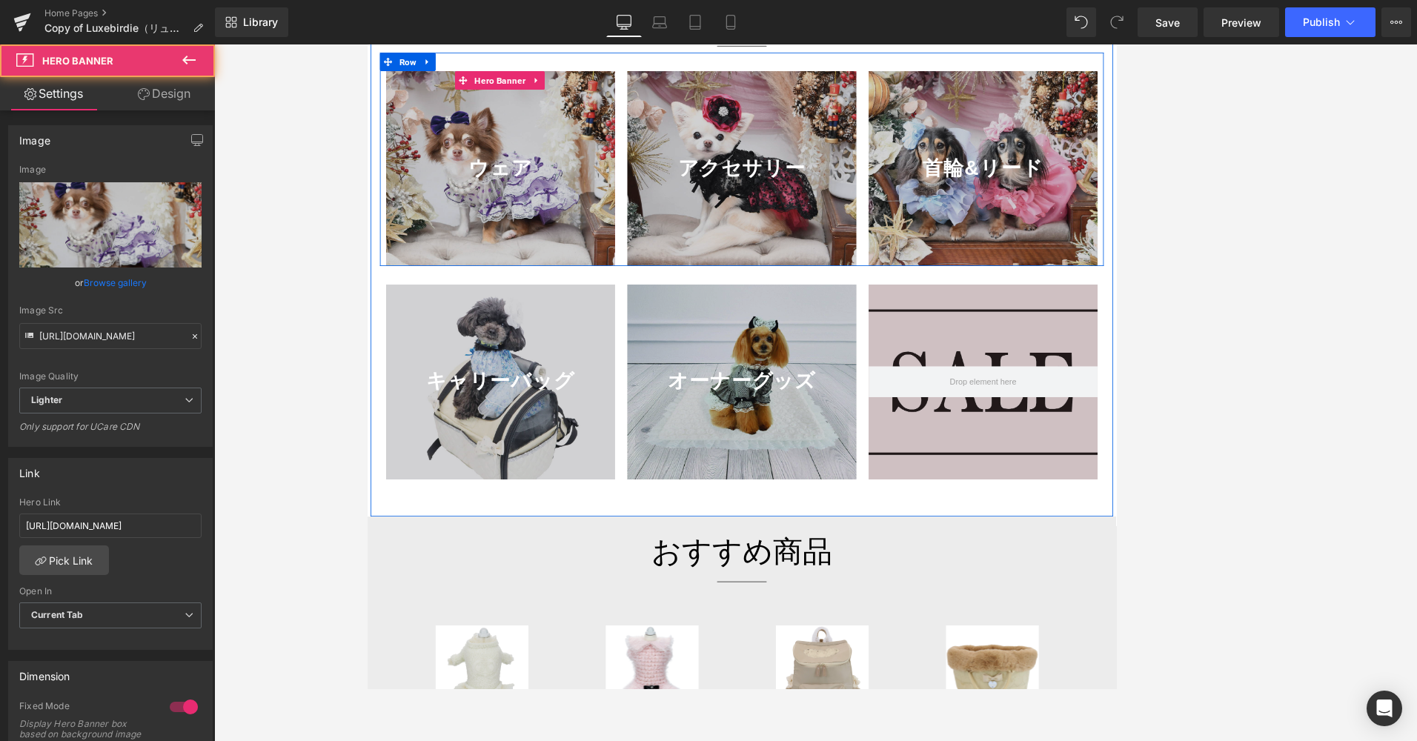
click at [594, 239] on div at bounding box center [526, 192] width 274 height 233
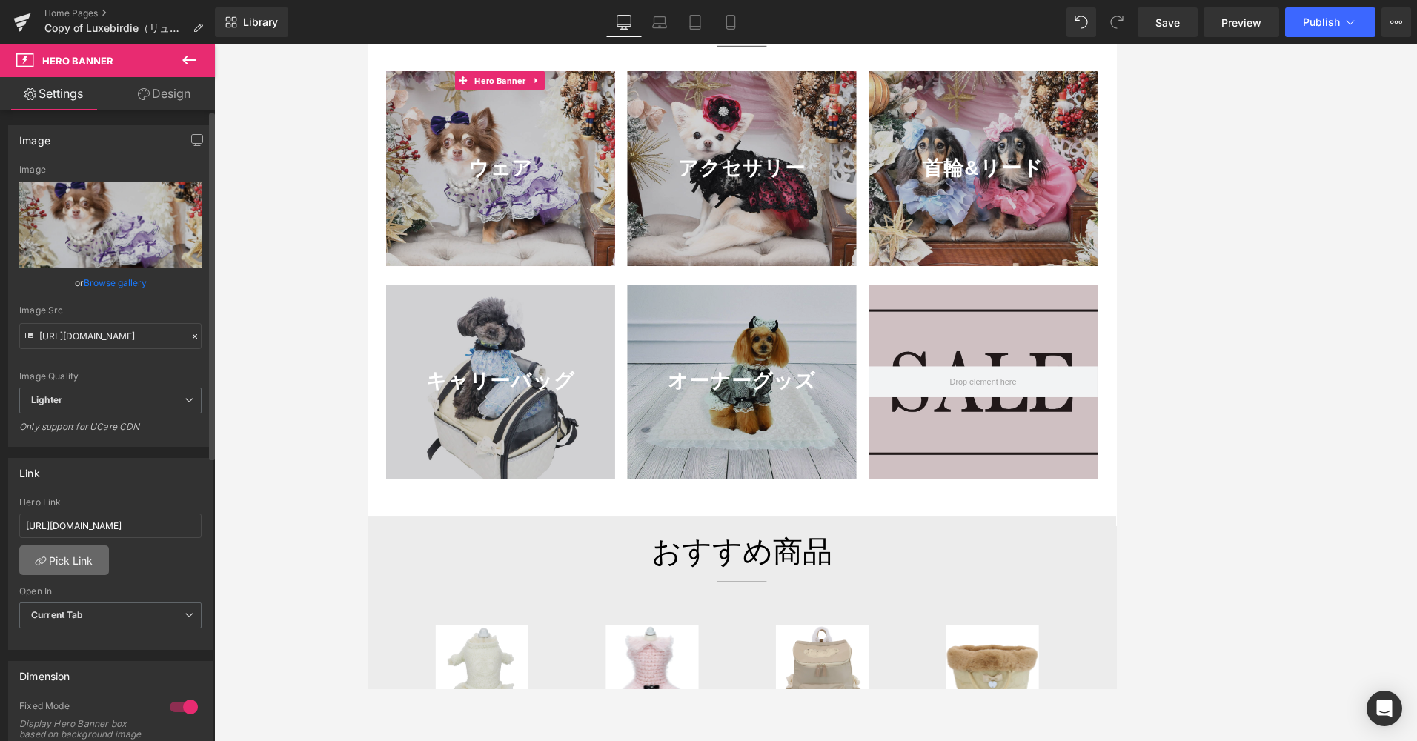
click at [90, 566] on link "Pick Link" at bounding box center [64, 560] width 90 height 30
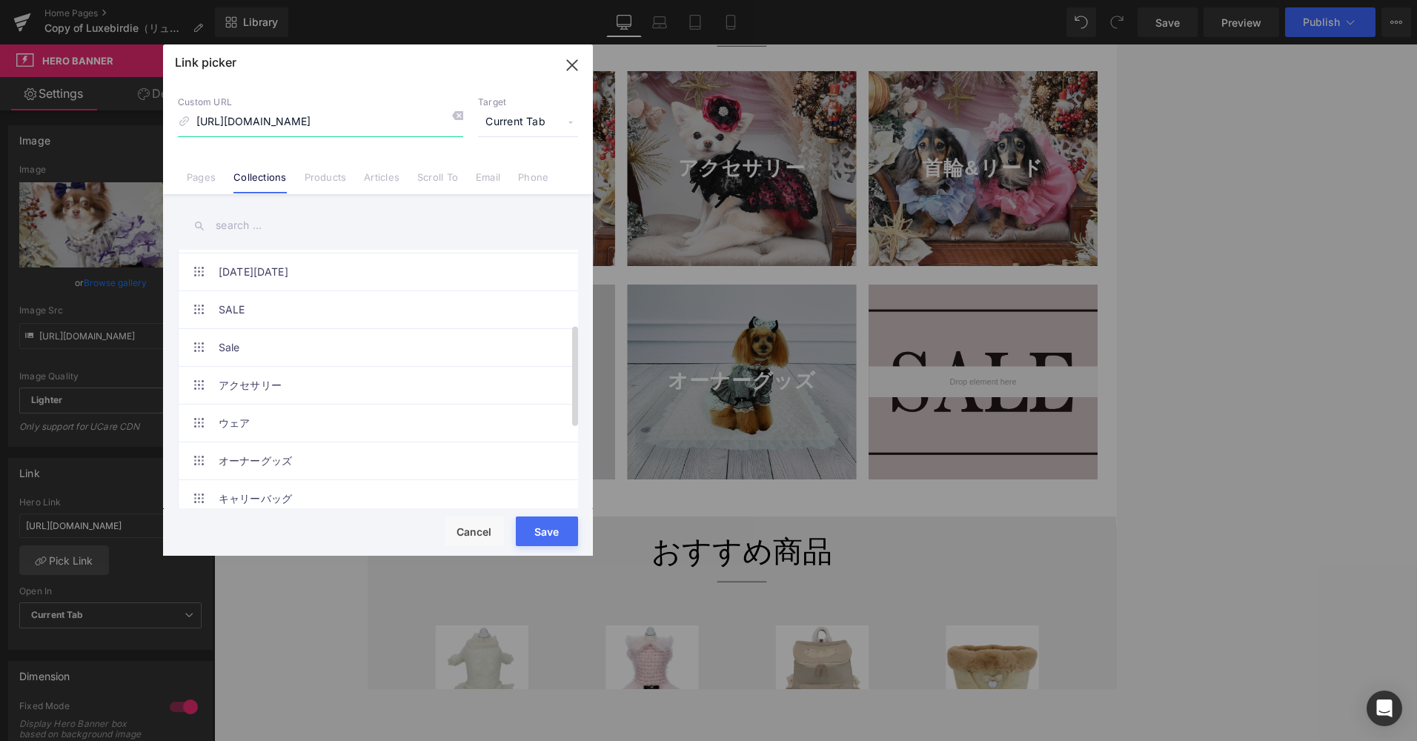
scroll to position [222, 0]
click at [288, 353] on link "ウェア" at bounding box center [382, 348] width 326 height 37
click at [525, 524] on button "Save" at bounding box center [547, 531] width 62 height 30
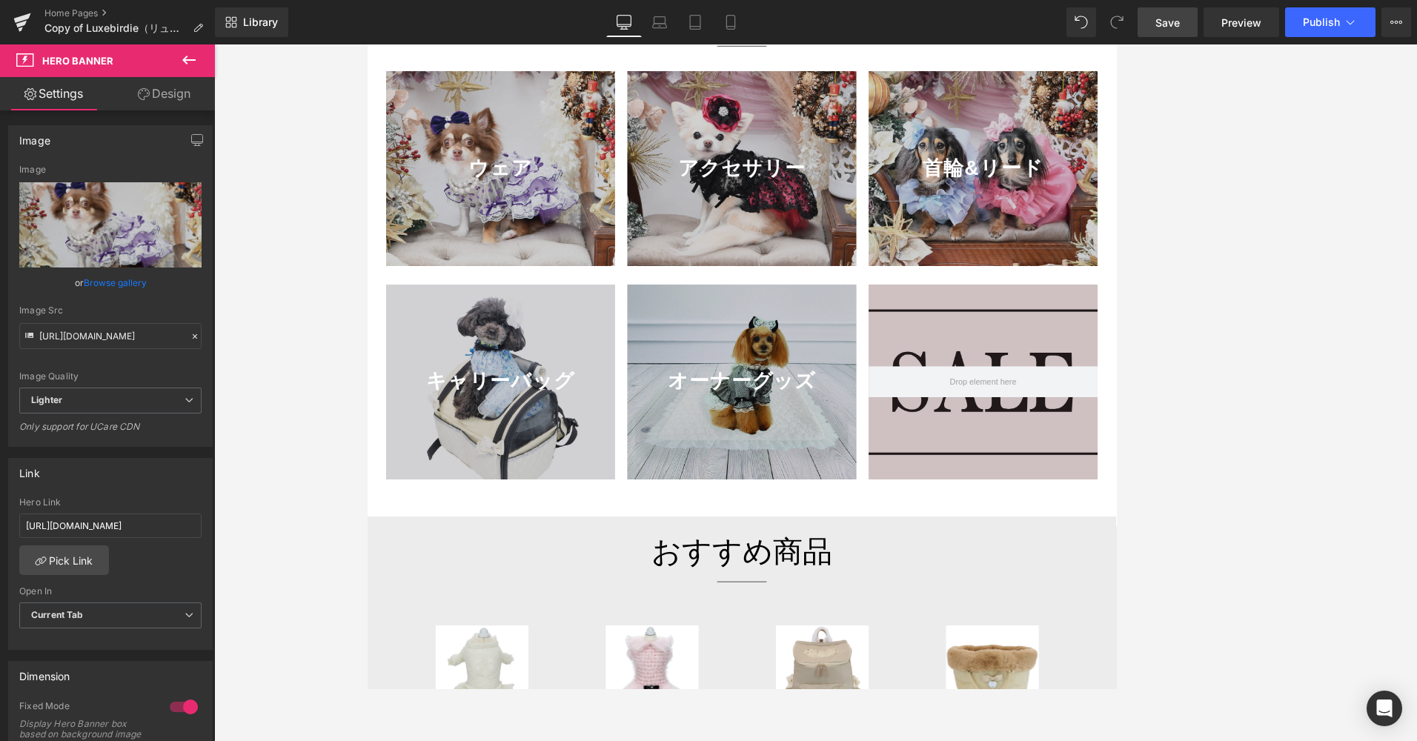
click at [940, 33] on link "Save" at bounding box center [1167, 22] width 60 height 30
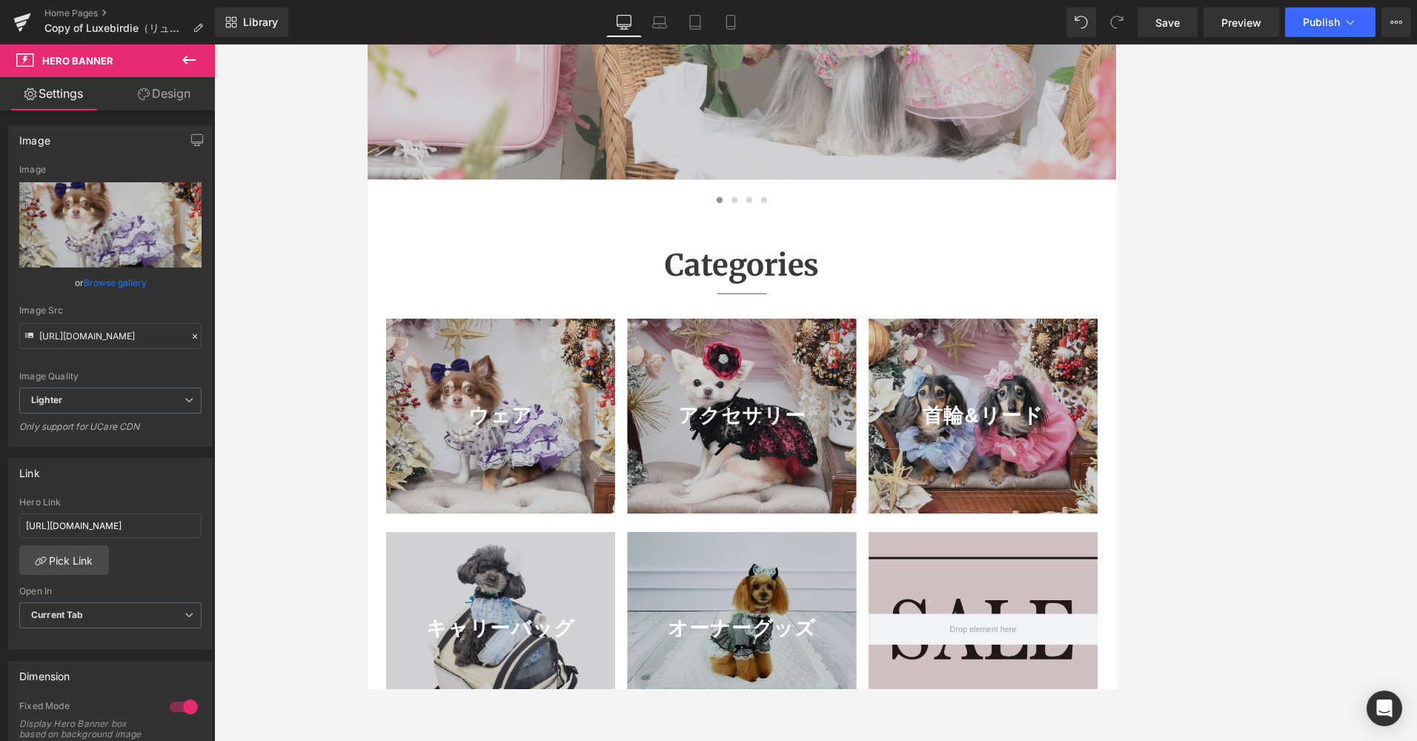
scroll to position [296, 0]
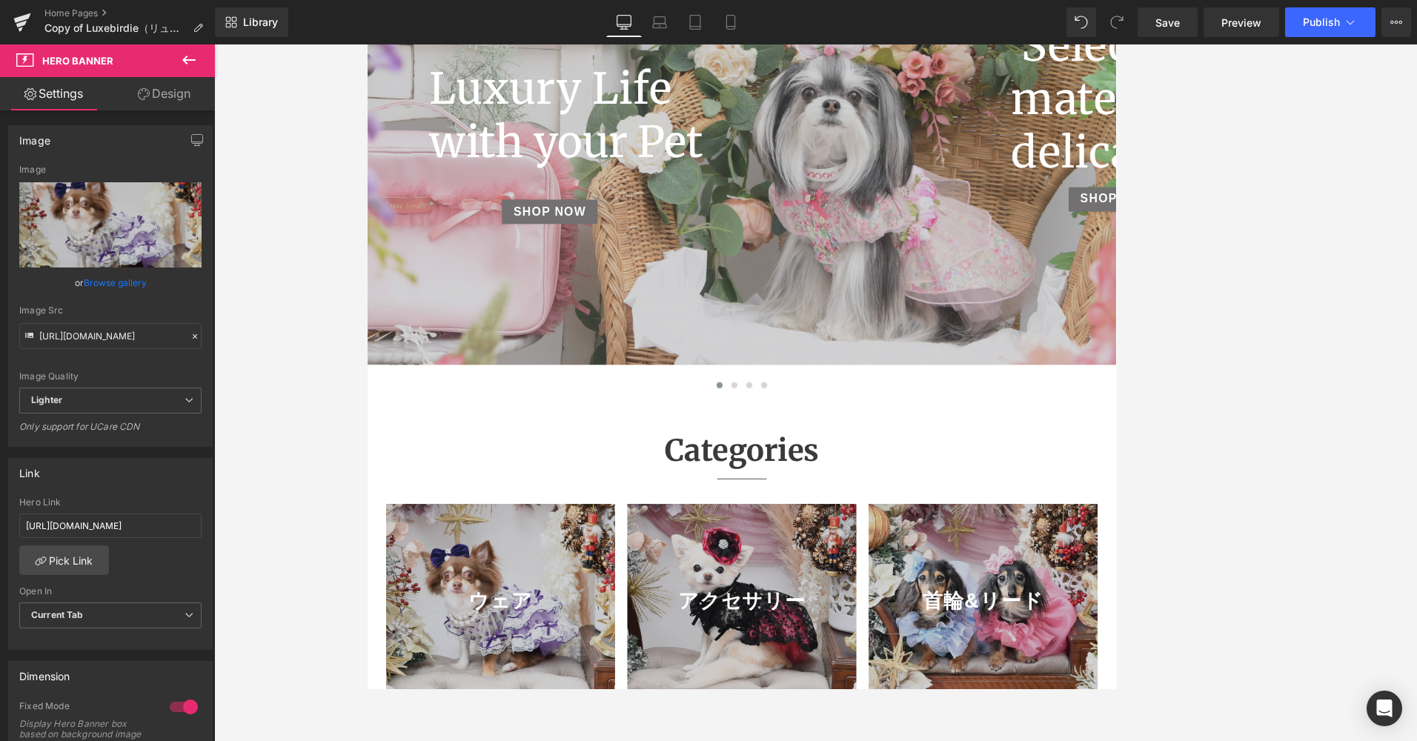
click at [816, 285] on span "Luxury Life with your Pet Heading SHOP NOW Button" at bounding box center [815, 200] width 897 height 269
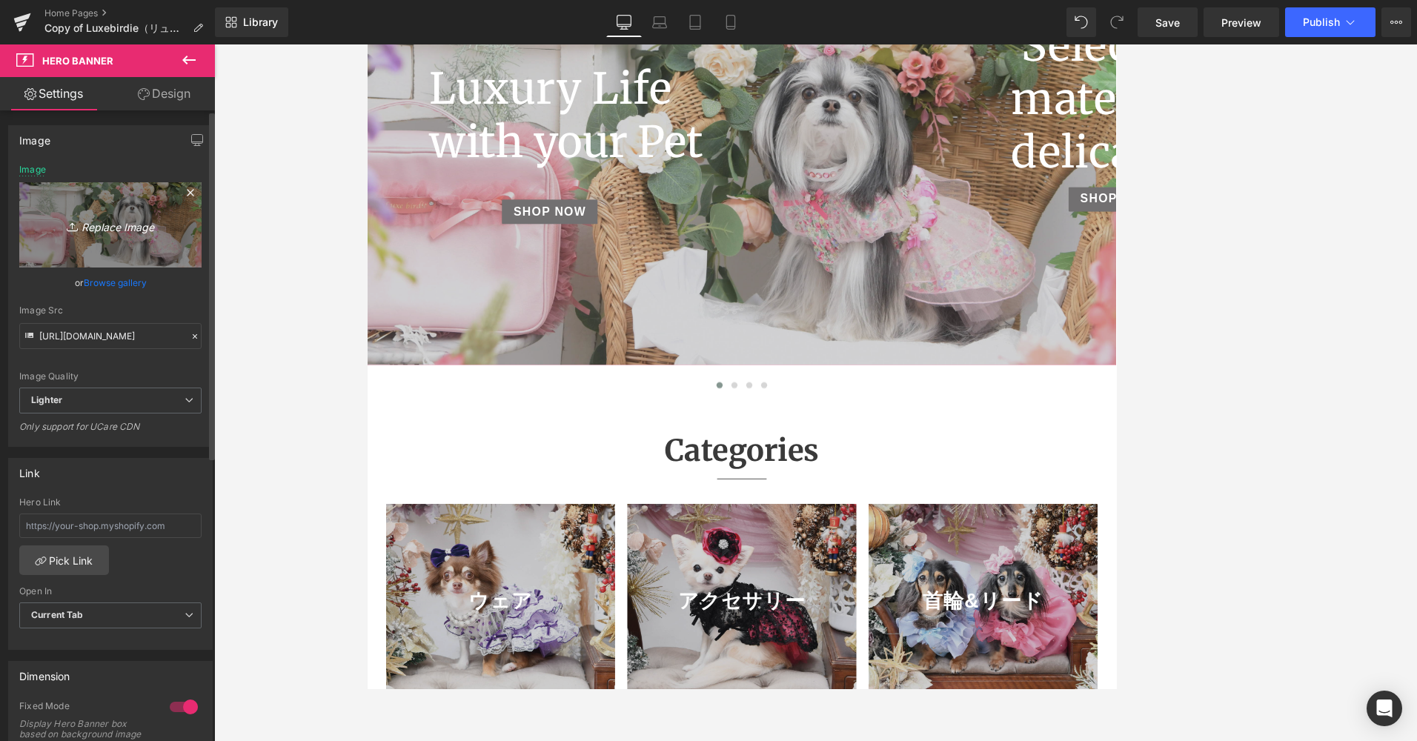
click at [172, 248] on link "Replace Image" at bounding box center [110, 224] width 182 height 85
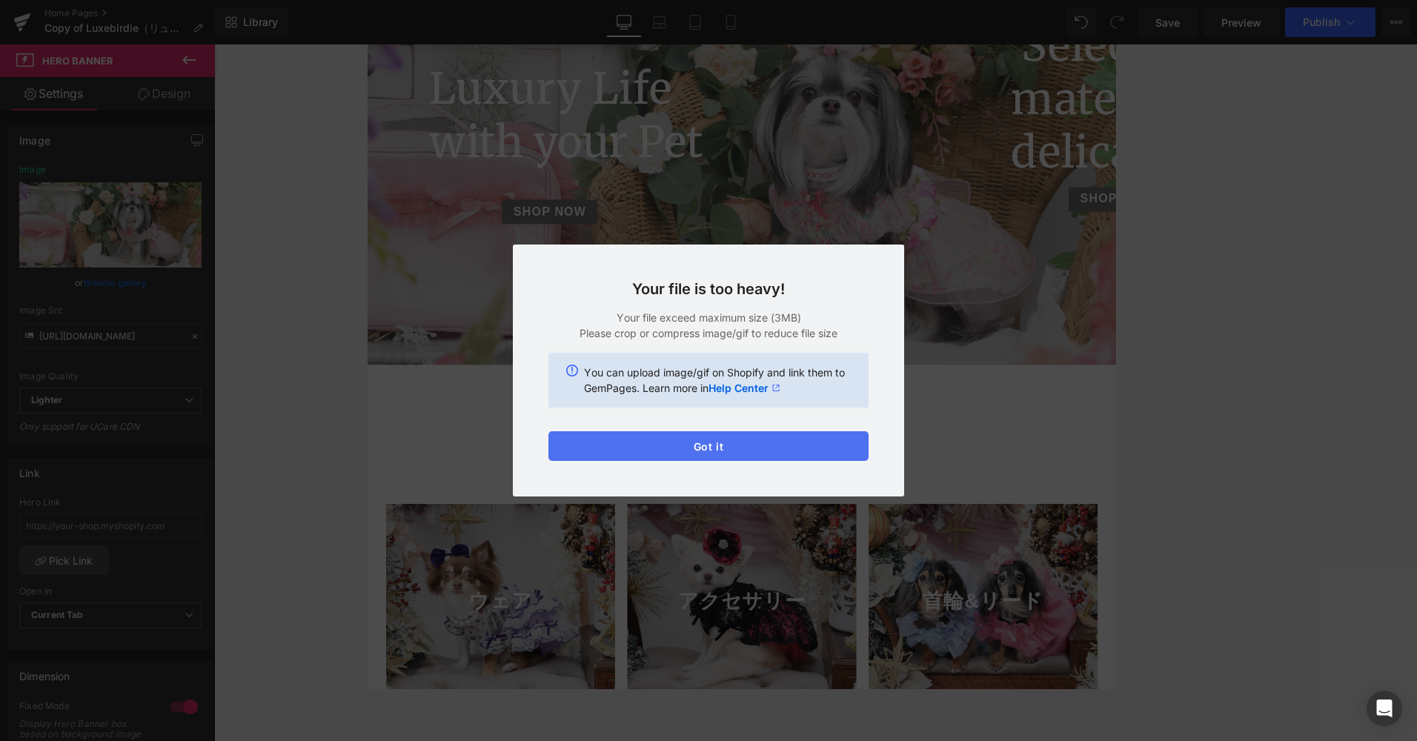
click at [617, 440] on button "Got it" at bounding box center [708, 446] width 320 height 30
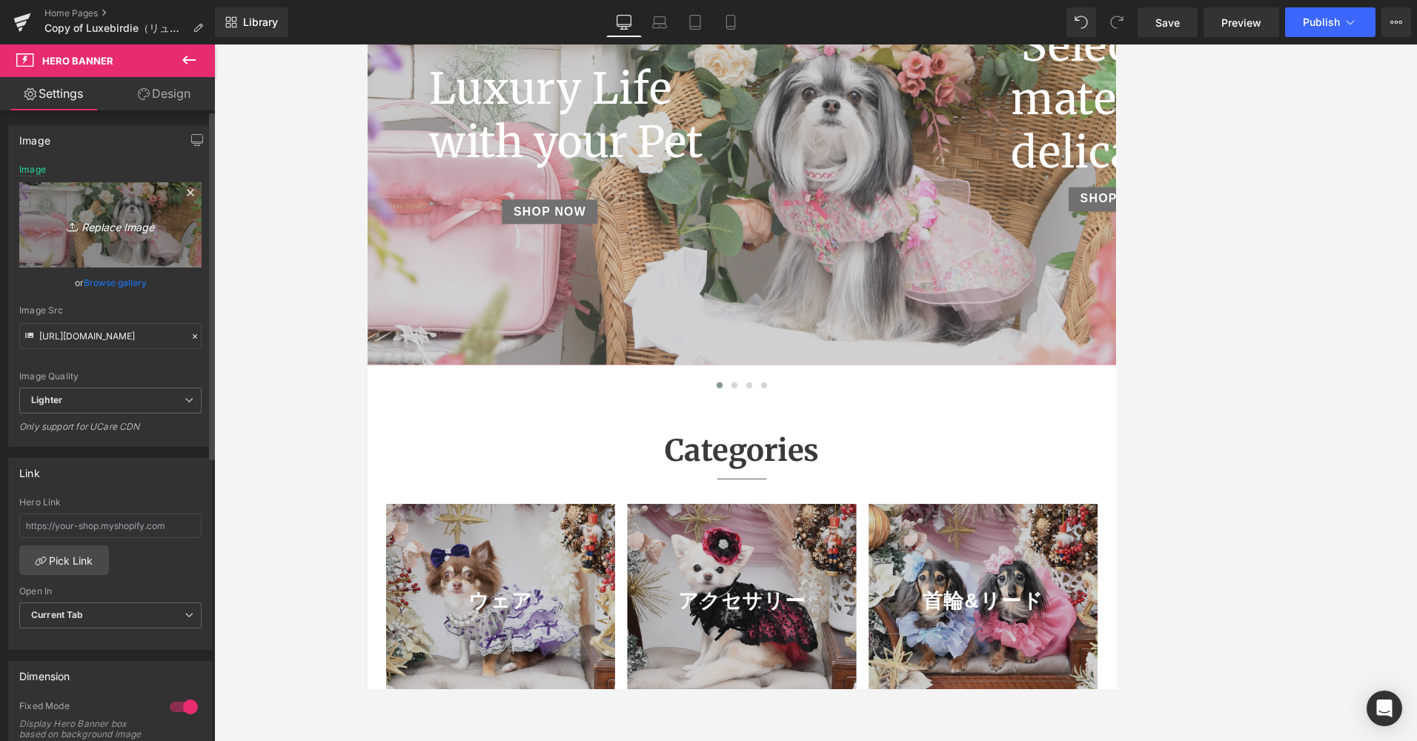
click at [149, 243] on link "Replace Image" at bounding box center [110, 224] width 182 height 85
click at [124, 222] on icon "Replace Image" at bounding box center [110, 225] width 119 height 19
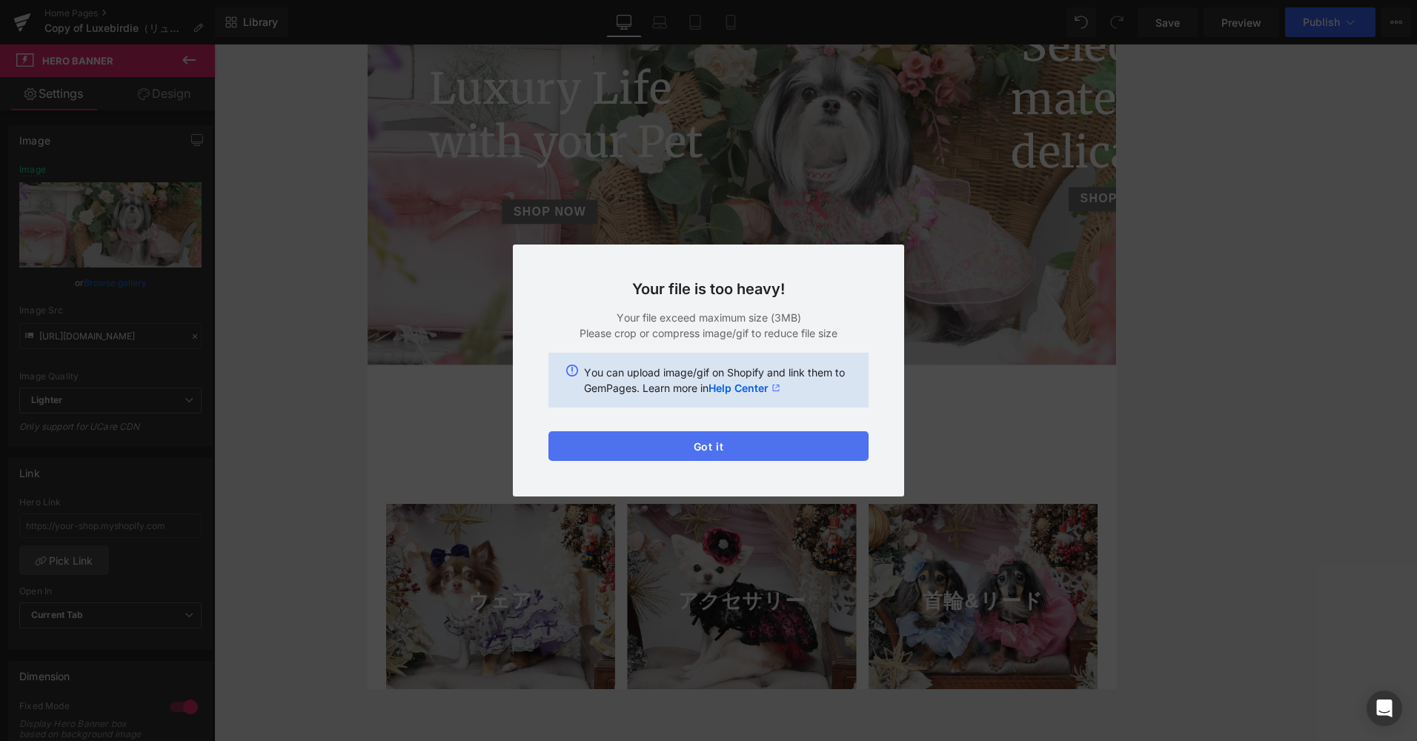
click at [739, 453] on button "Got it" at bounding box center [708, 446] width 320 height 30
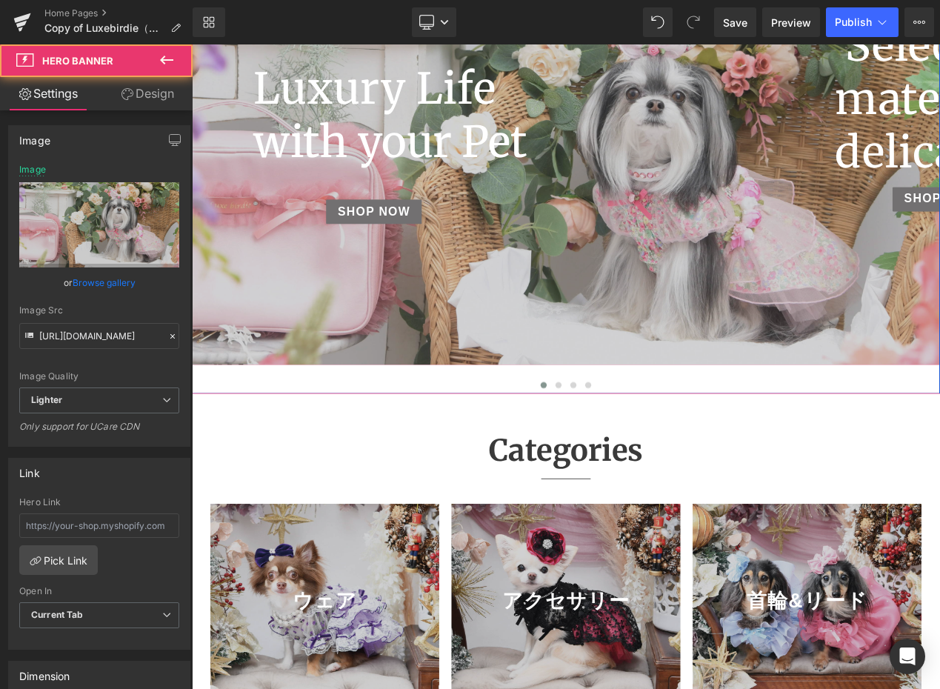
click at [703, 309] on span "Luxury Life with your Pet Heading SHOP NOW Button" at bounding box center [640, 200] width 897 height 269
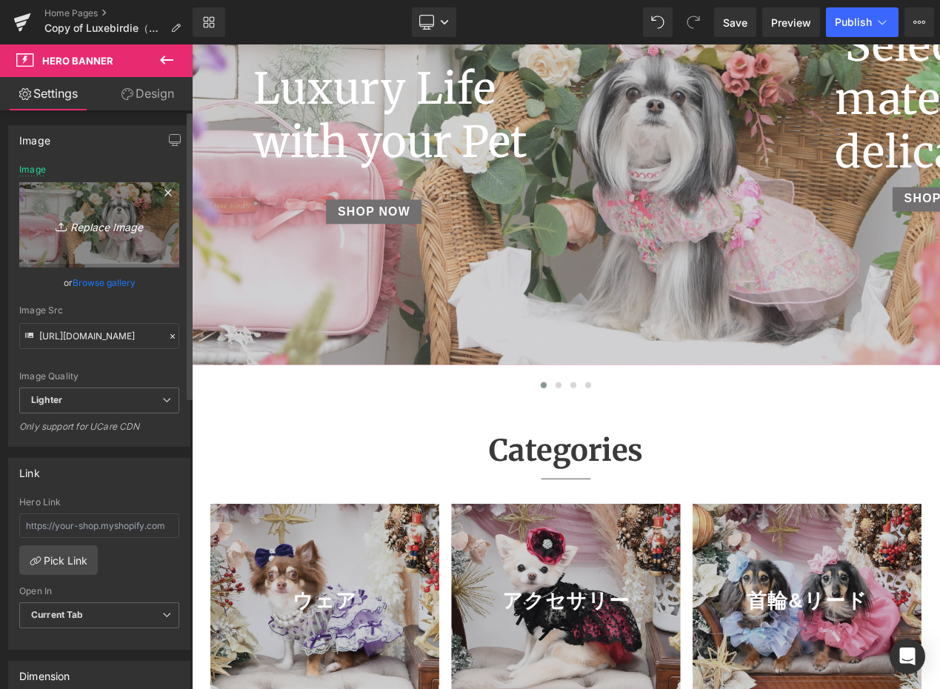
click at [114, 221] on icon "Replace Image" at bounding box center [99, 225] width 119 height 19
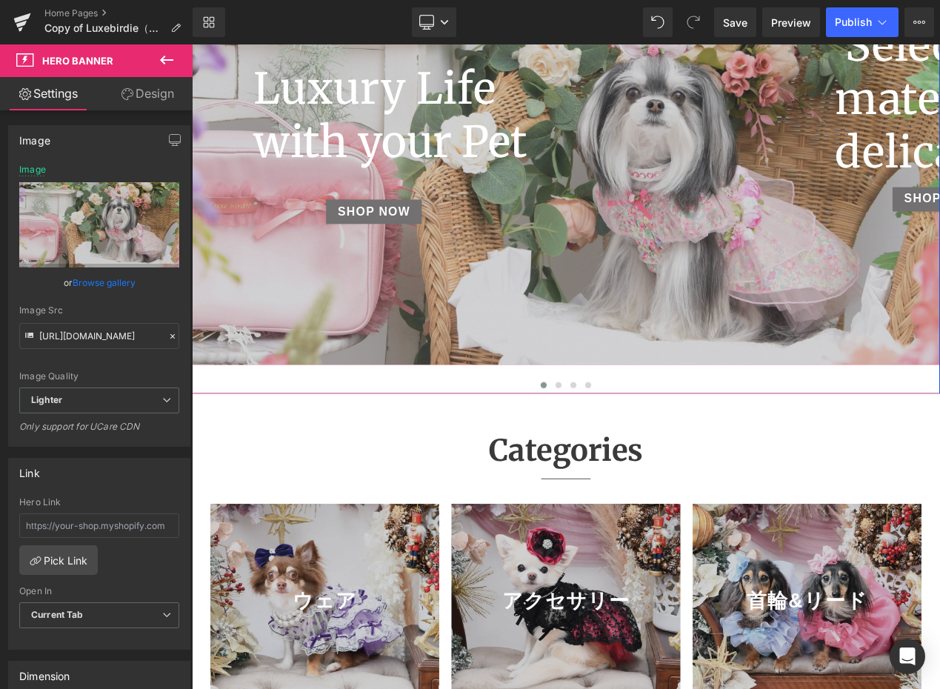
click at [618, 315] on span "Luxury Life with your Pet Heading SHOP NOW Button" at bounding box center [640, 200] width 897 height 269
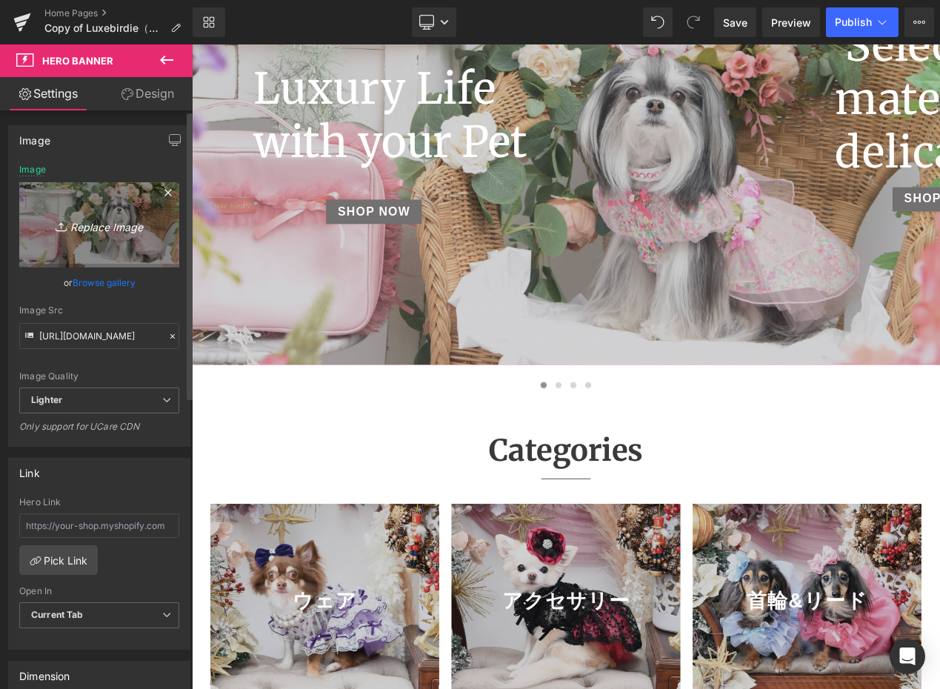
click at [94, 250] on link "Replace Image" at bounding box center [99, 224] width 160 height 85
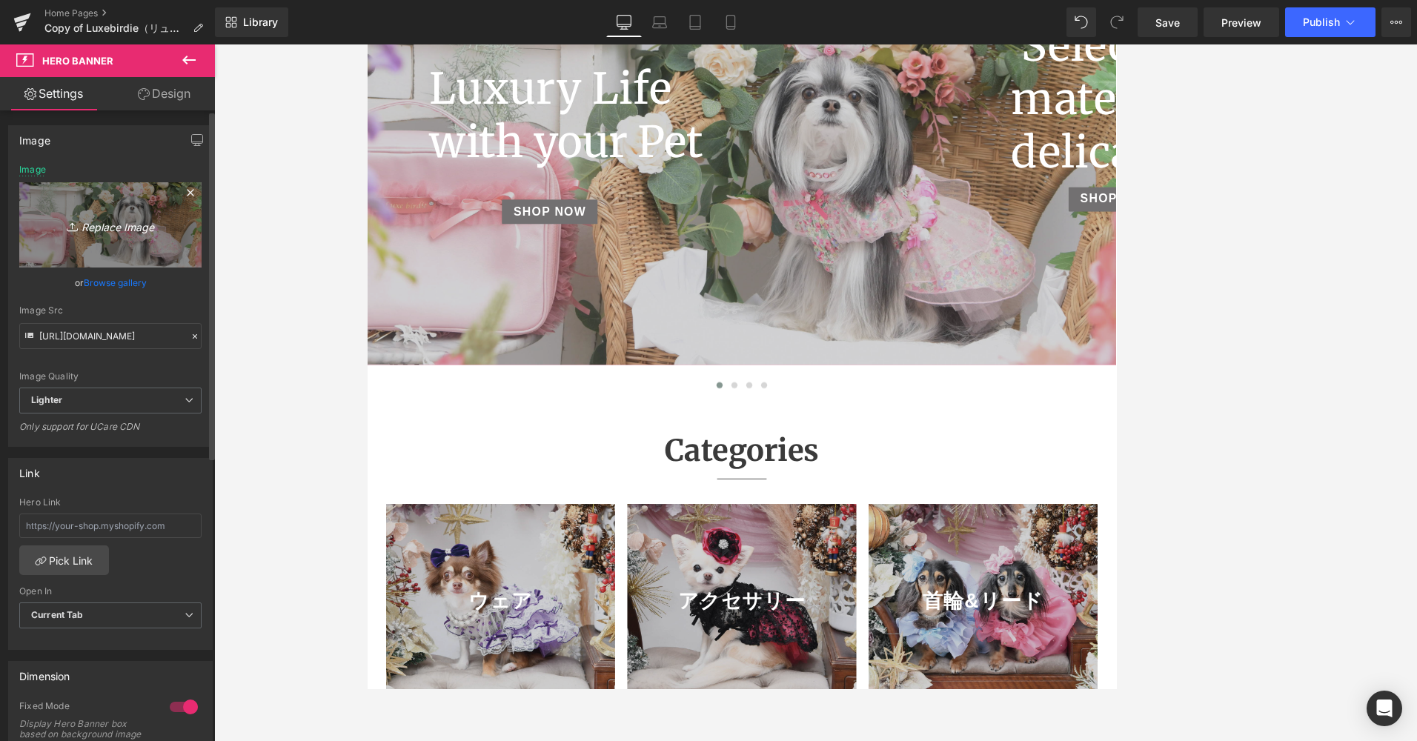
click at [135, 251] on link "Replace Image" at bounding box center [110, 224] width 182 height 85
type input "C:\fakepath\9.17バナー_b.jpg"
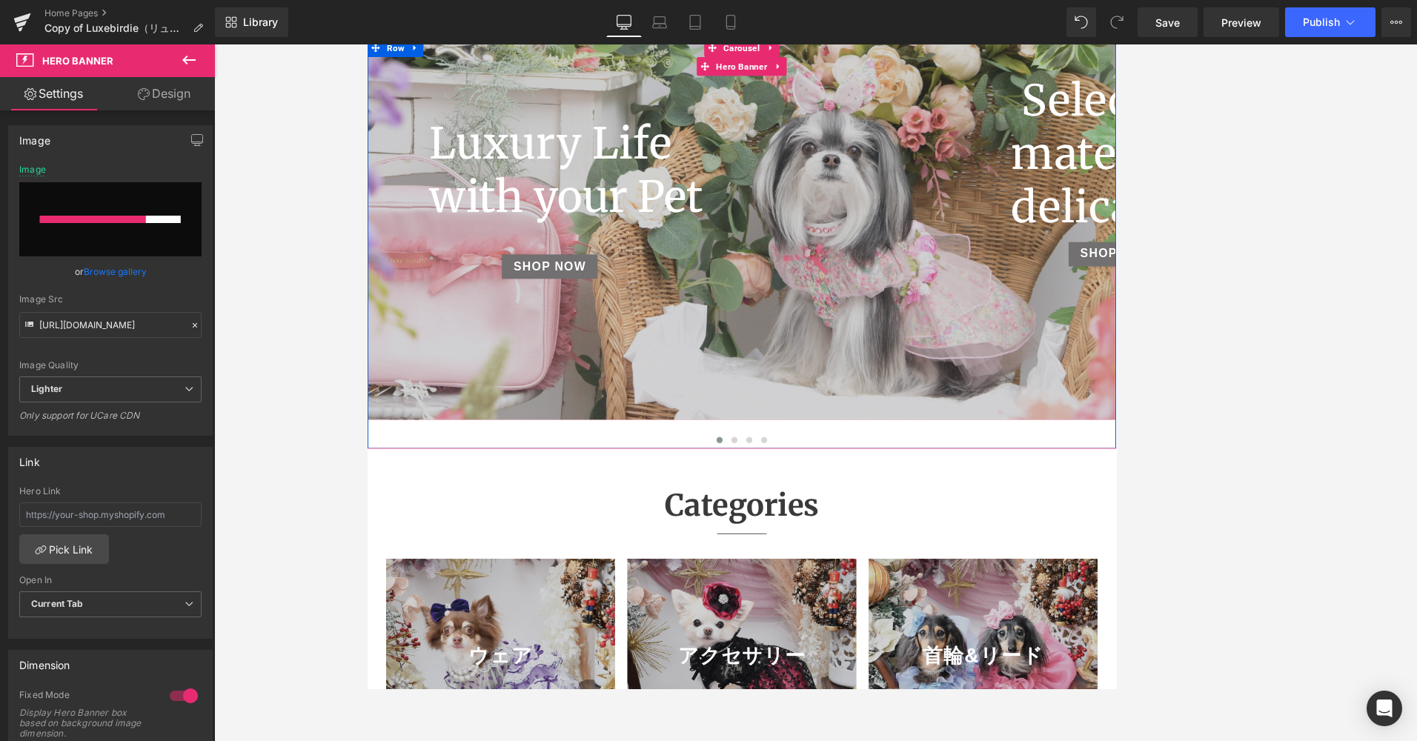
scroll to position [148, 0]
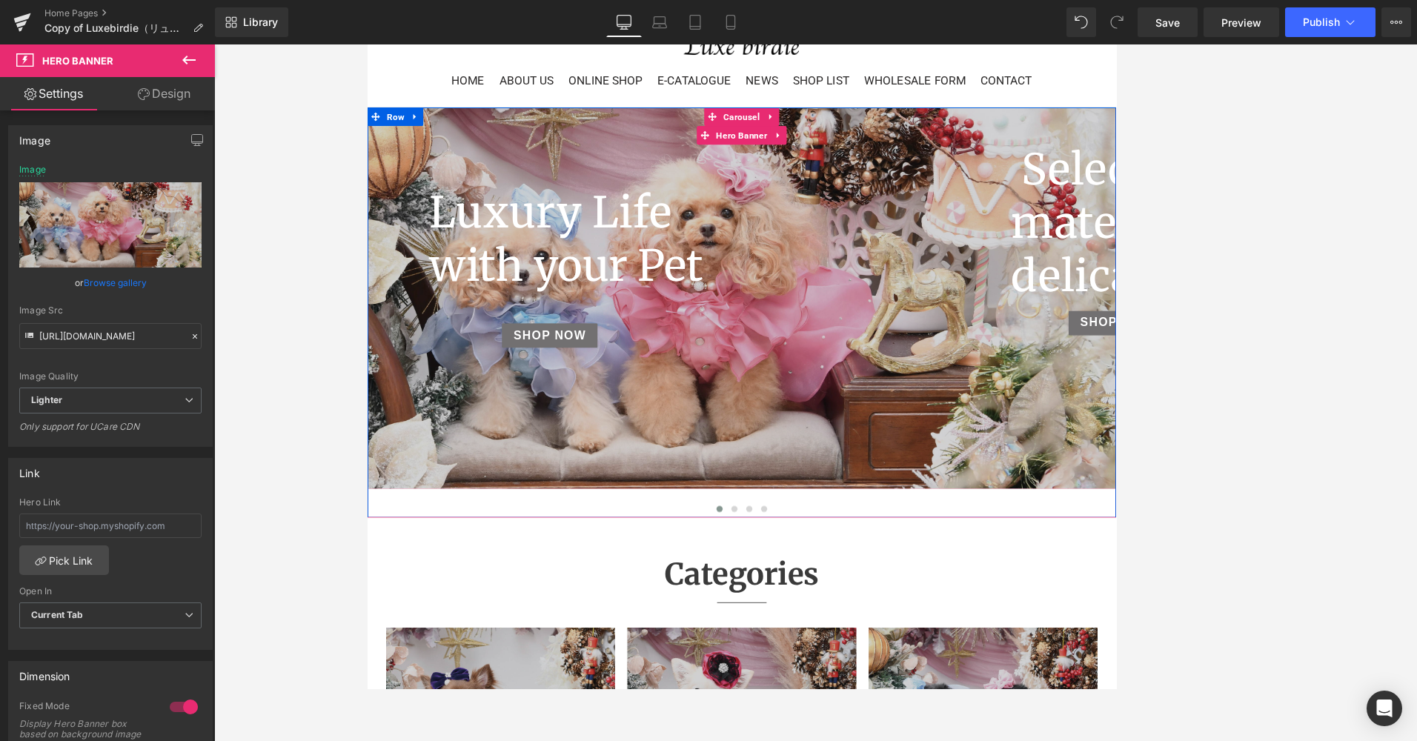
click at [711, 511] on div at bounding box center [815, 348] width 897 height 457
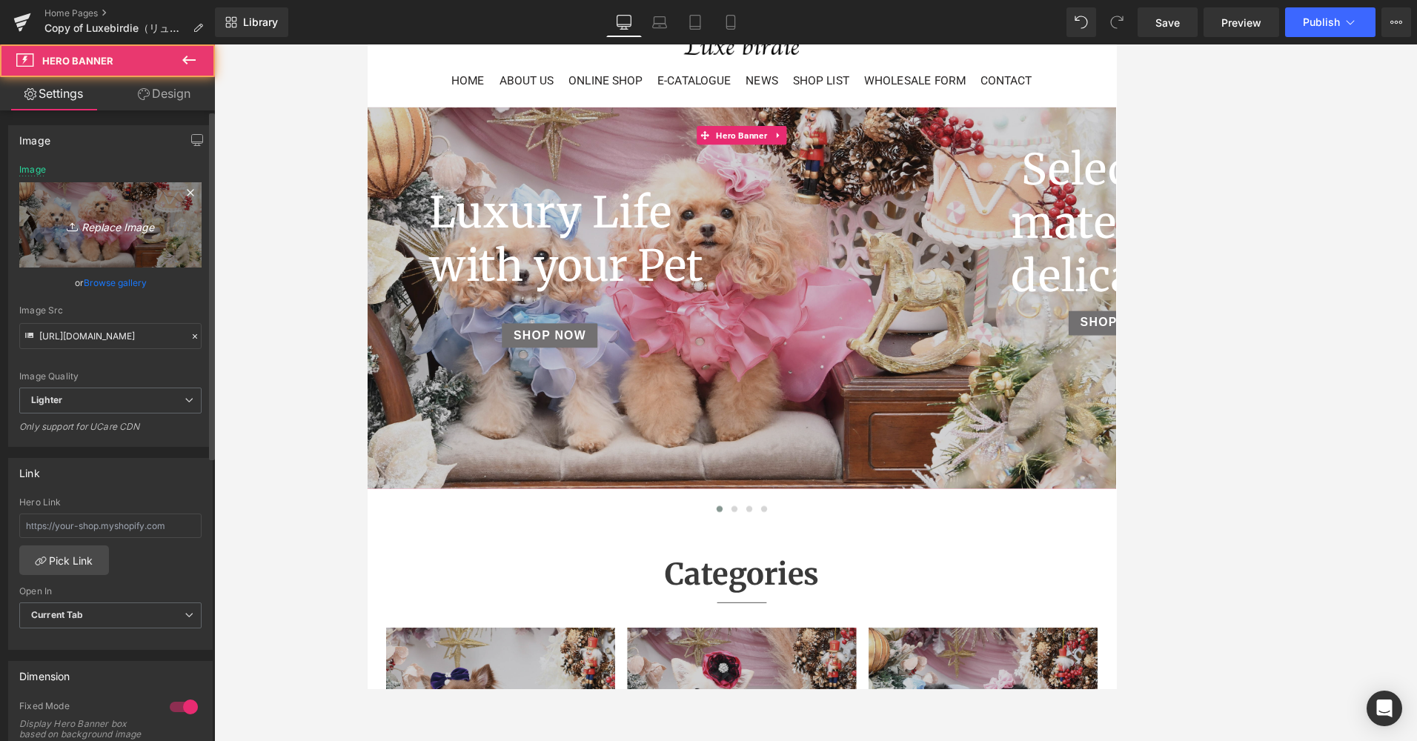
click at [131, 254] on link "Replace Image" at bounding box center [110, 224] width 182 height 85
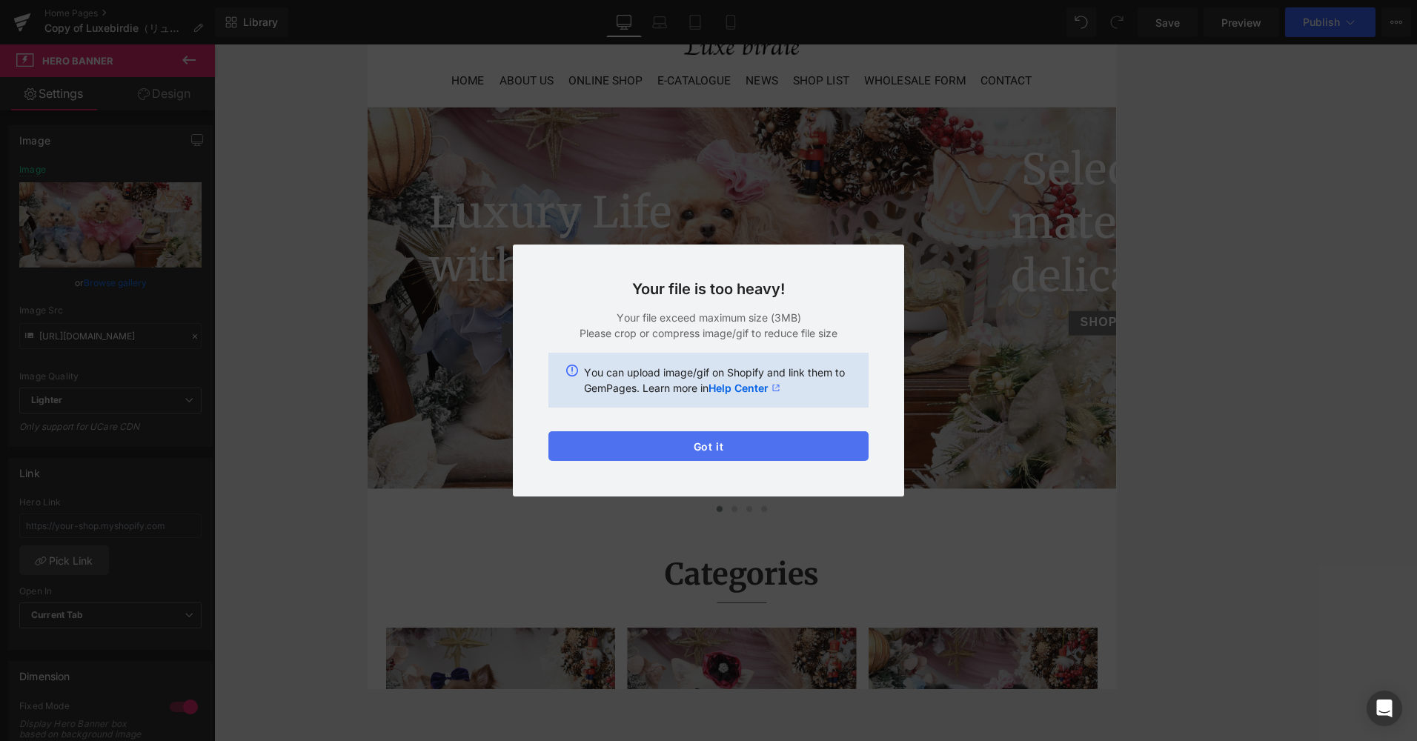
click at [699, 445] on button "Got it" at bounding box center [708, 446] width 320 height 30
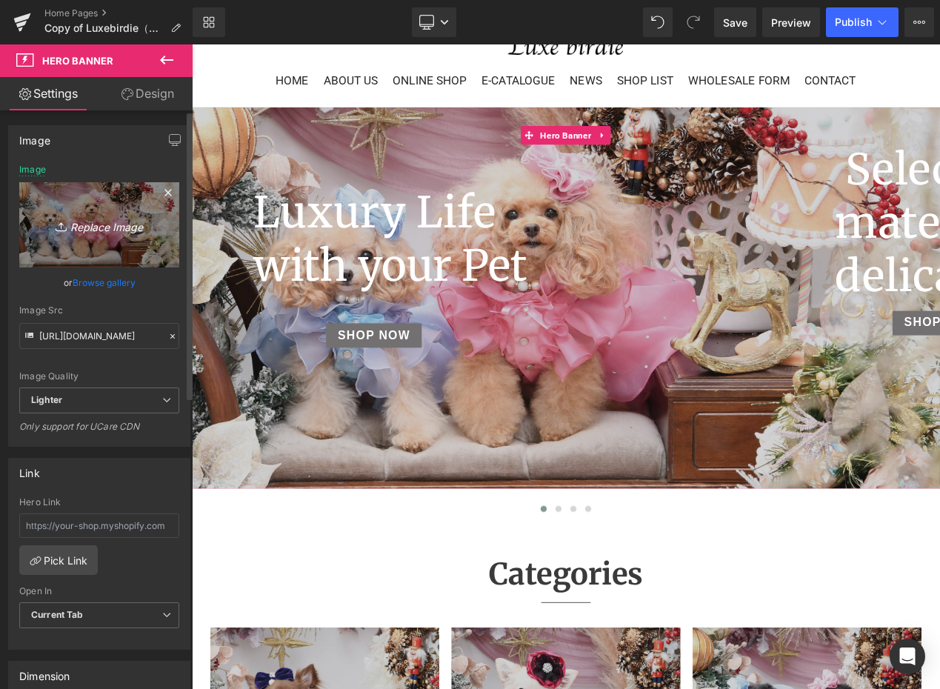
click at [126, 249] on link "Replace Image" at bounding box center [99, 224] width 160 height 85
click at [128, 252] on link "Replace Image" at bounding box center [99, 224] width 160 height 85
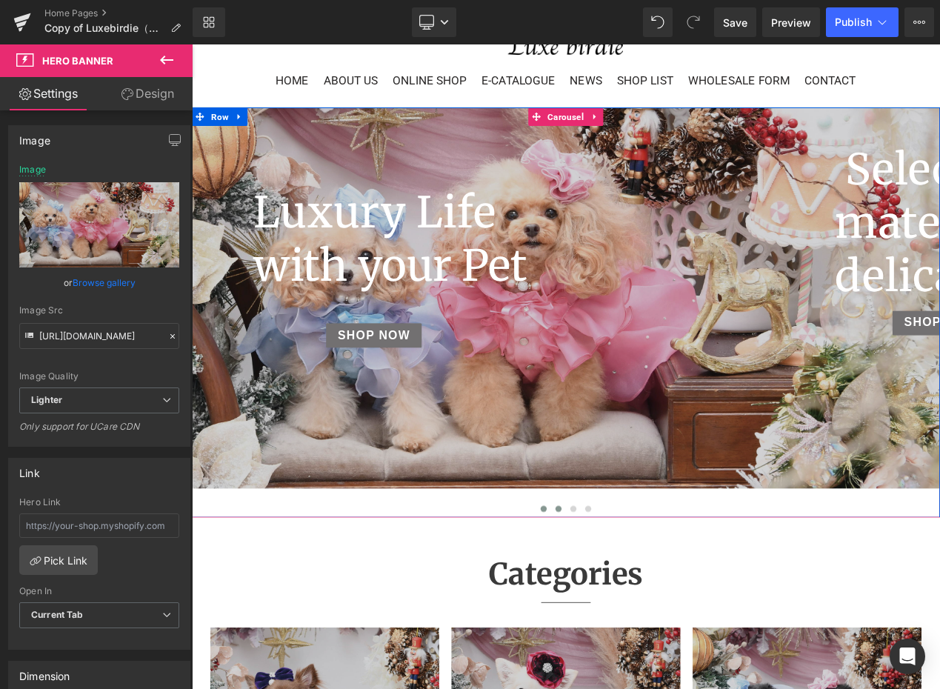
click at [628, 605] on span at bounding box center [631, 600] width 7 height 7
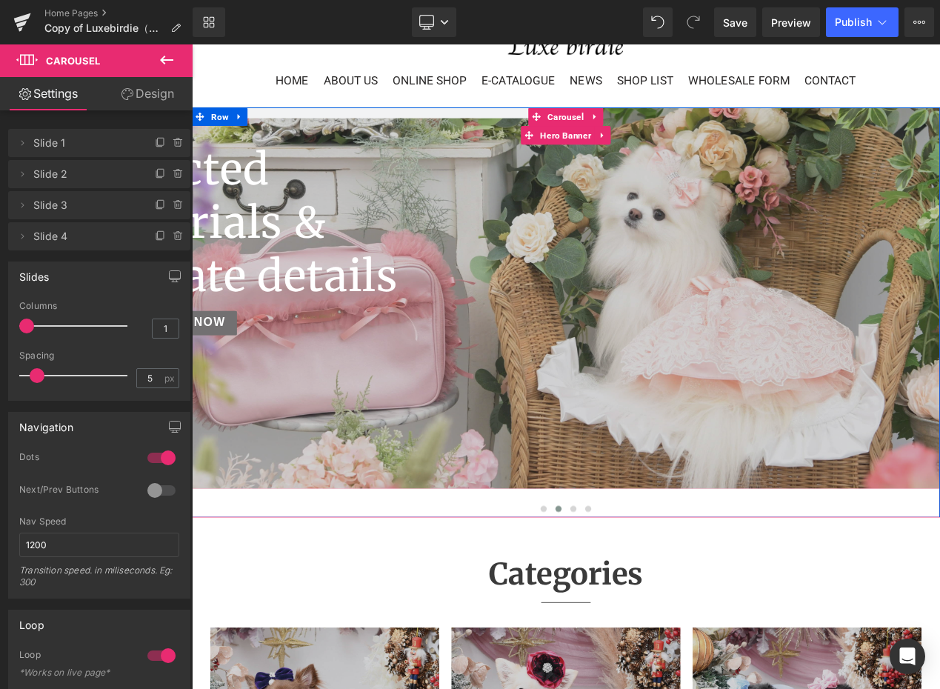
click at [439, 493] on div at bounding box center [640, 348] width 897 height 457
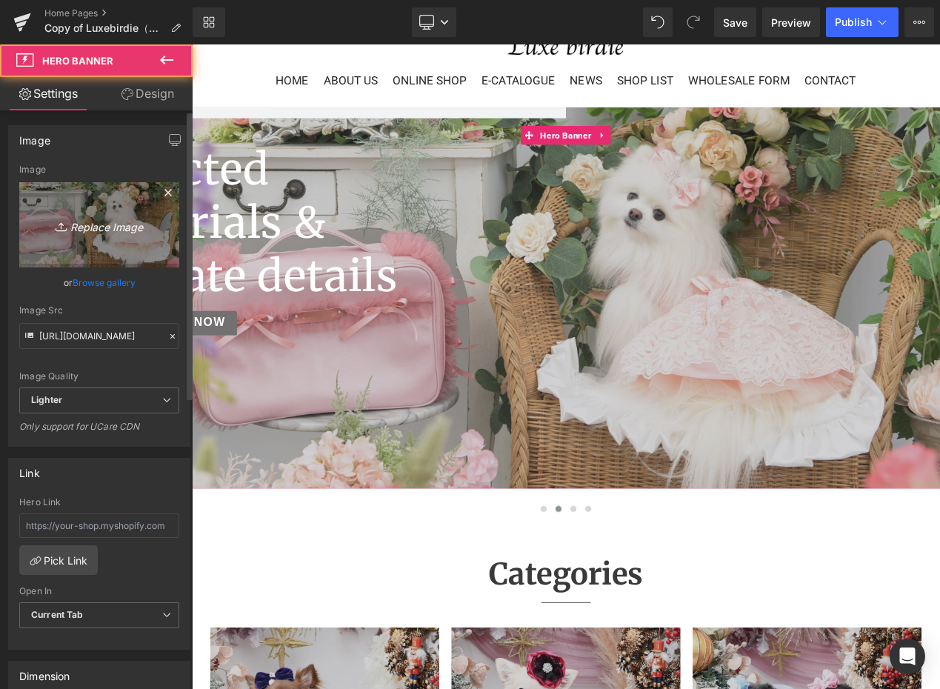
click at [92, 232] on icon "Replace Image" at bounding box center [99, 225] width 119 height 19
type input "C:\fakepath\9.17バナー_c.jpg"
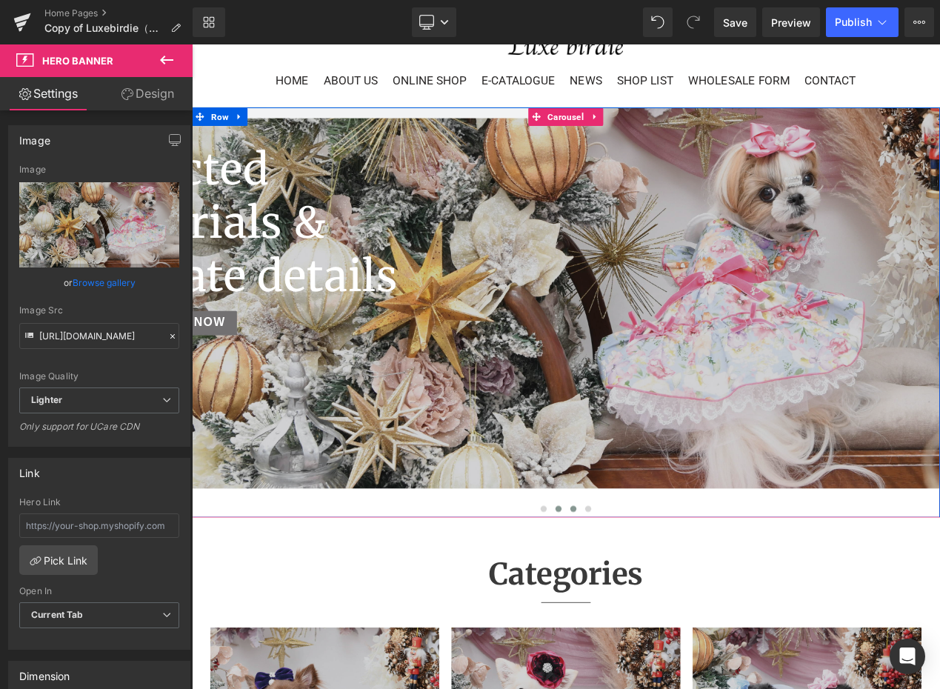
click at [645, 605] on span at bounding box center [648, 600] width 7 height 7
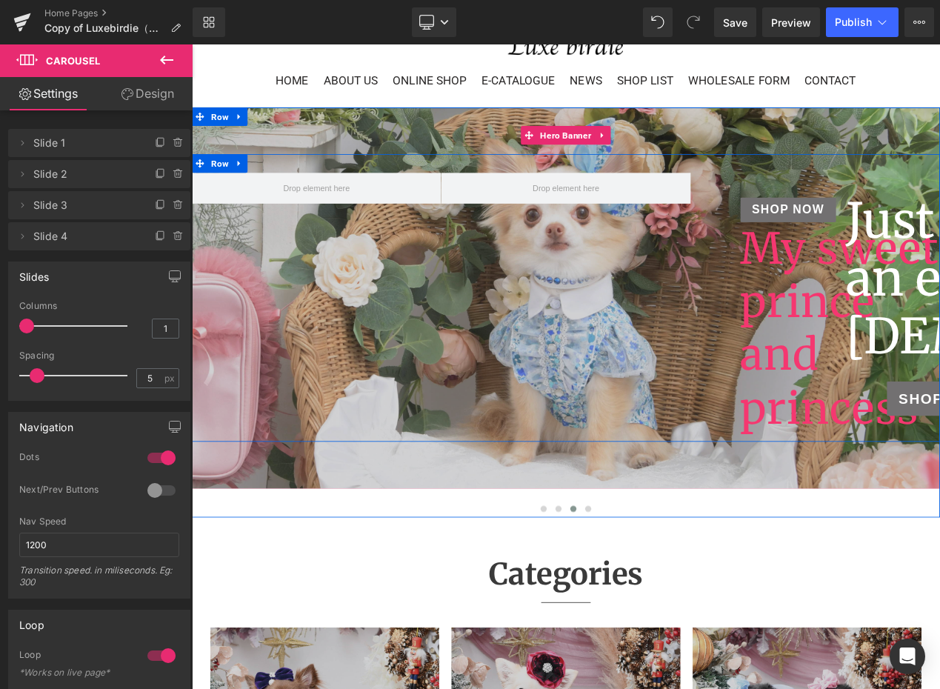
click at [442, 429] on div "SHOP NOW Button My sweet prince and princess Heading Row" at bounding box center [640, 348] width 897 height 345
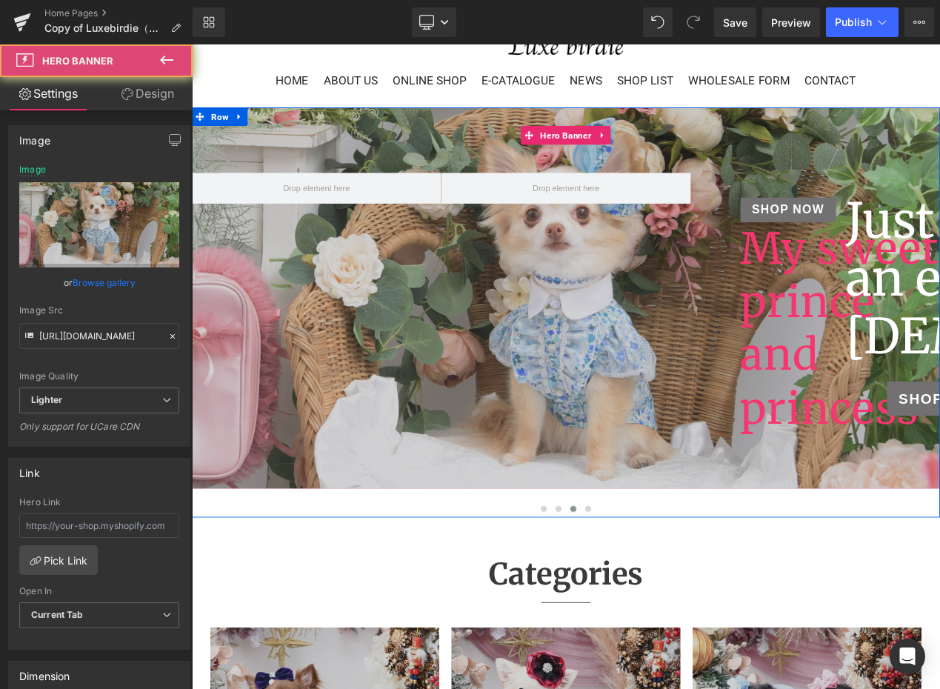
click at [416, 562] on div at bounding box center [640, 348] width 897 height 457
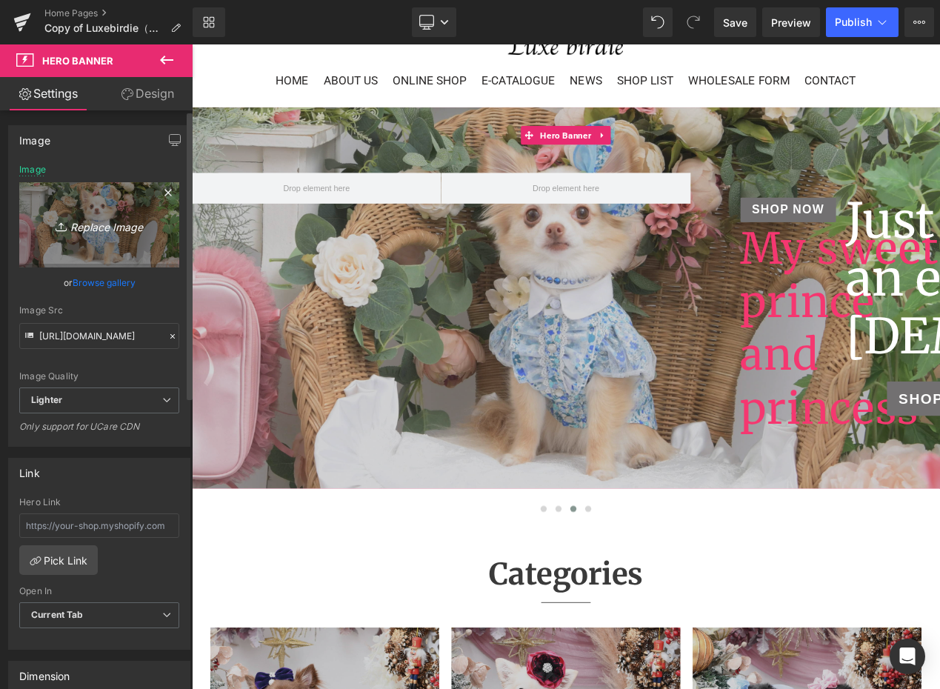
click at [116, 210] on link "Replace Image" at bounding box center [99, 224] width 160 height 85
type input "C:\fakepath\9.17バナー_d.jpg"
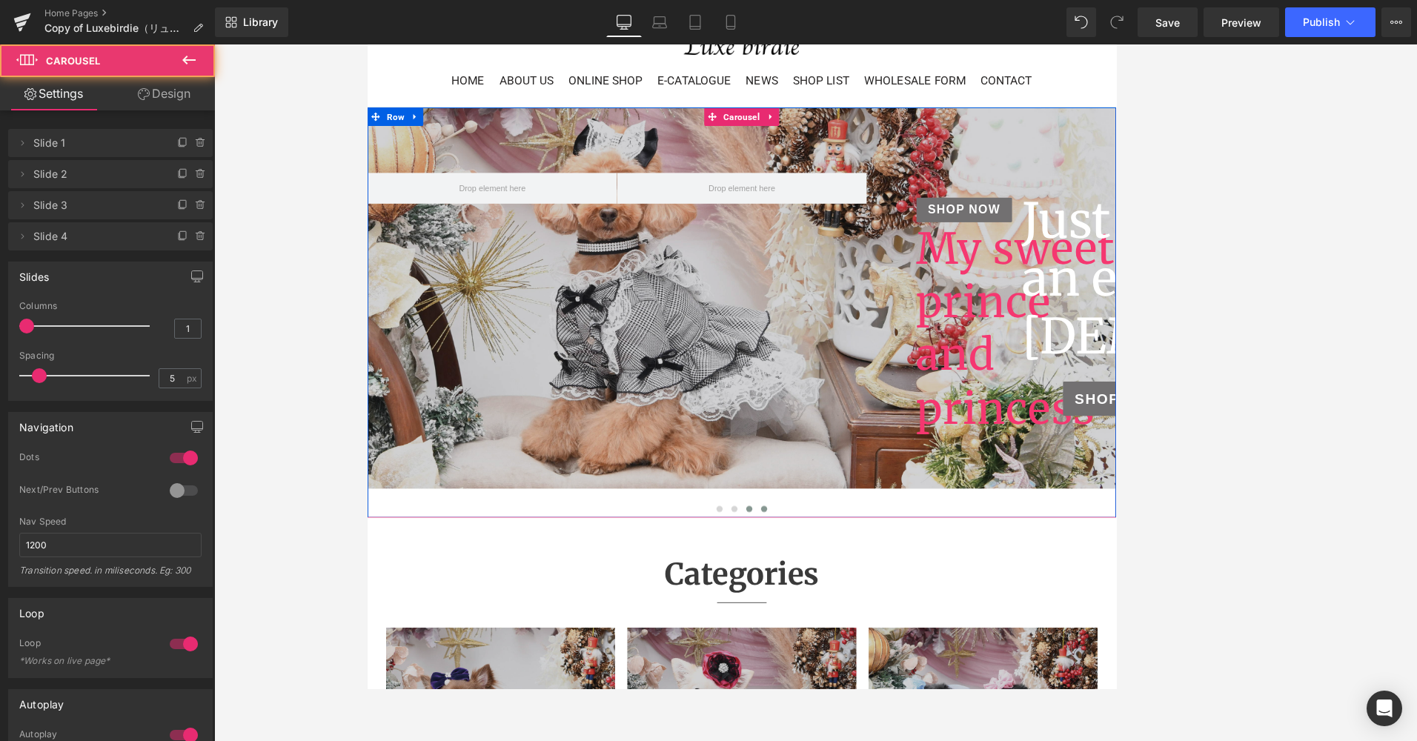
click at [841, 608] on button at bounding box center [842, 601] width 18 height 15
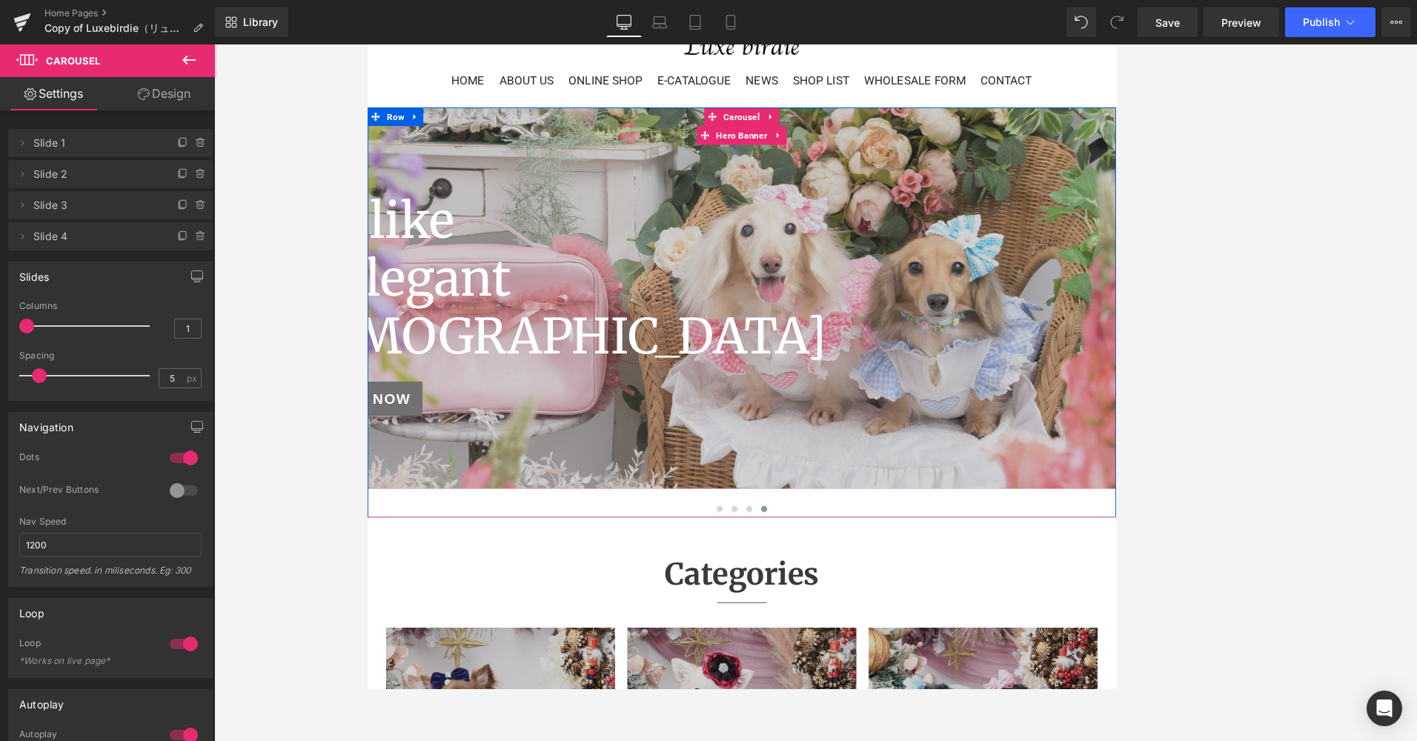
click at [801, 551] on div at bounding box center [815, 348] width 897 height 457
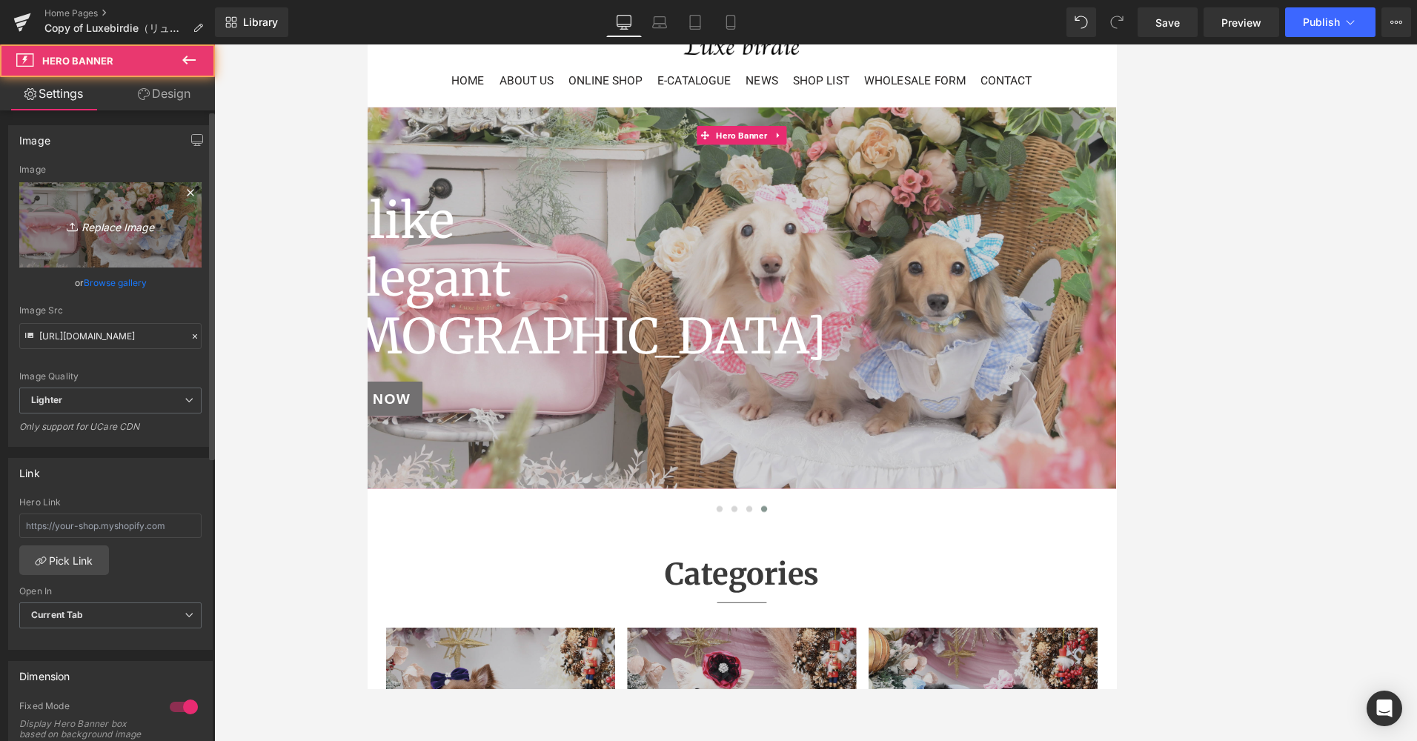
click at [142, 252] on link "Replace Image" at bounding box center [110, 224] width 182 height 85
type input "C:\fakepath\9.17バナー_b.jpg"
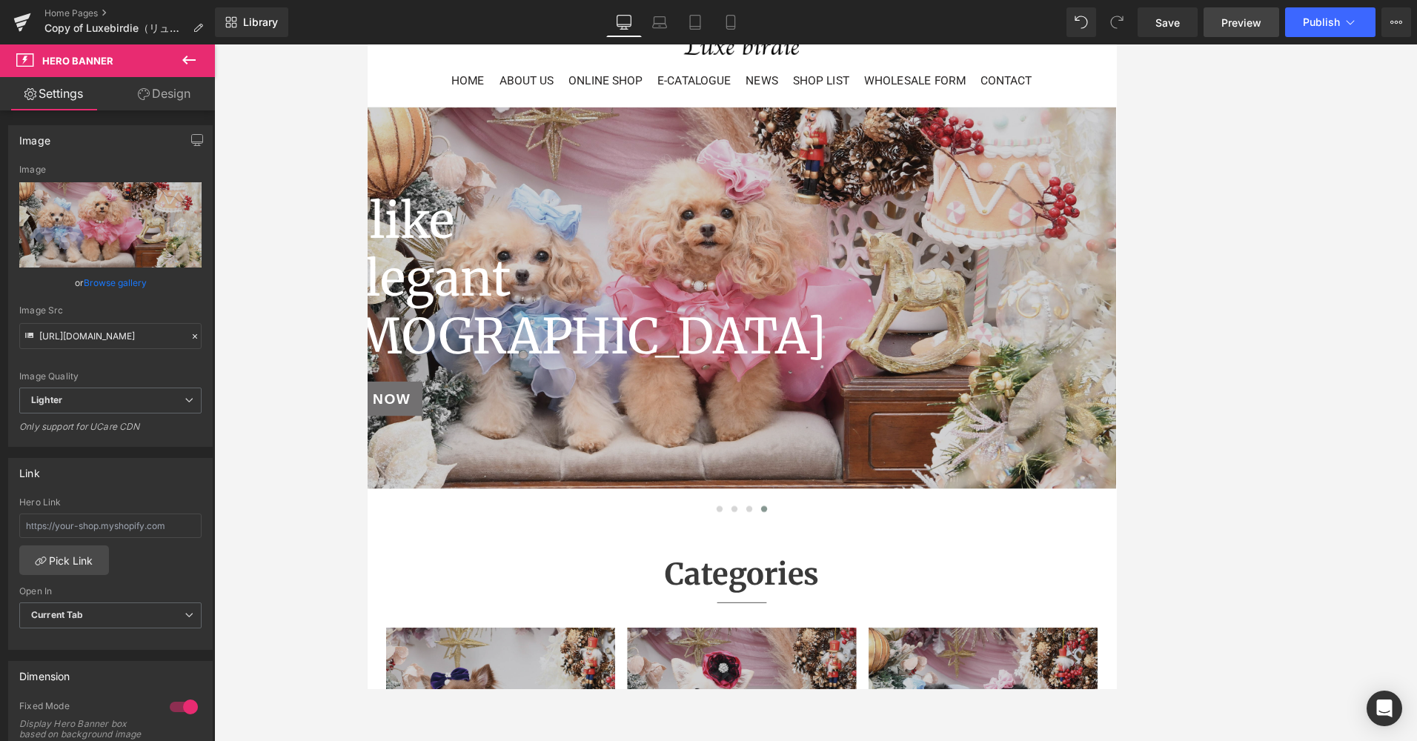
click at [940, 19] on span "Preview" at bounding box center [1241, 23] width 40 height 16
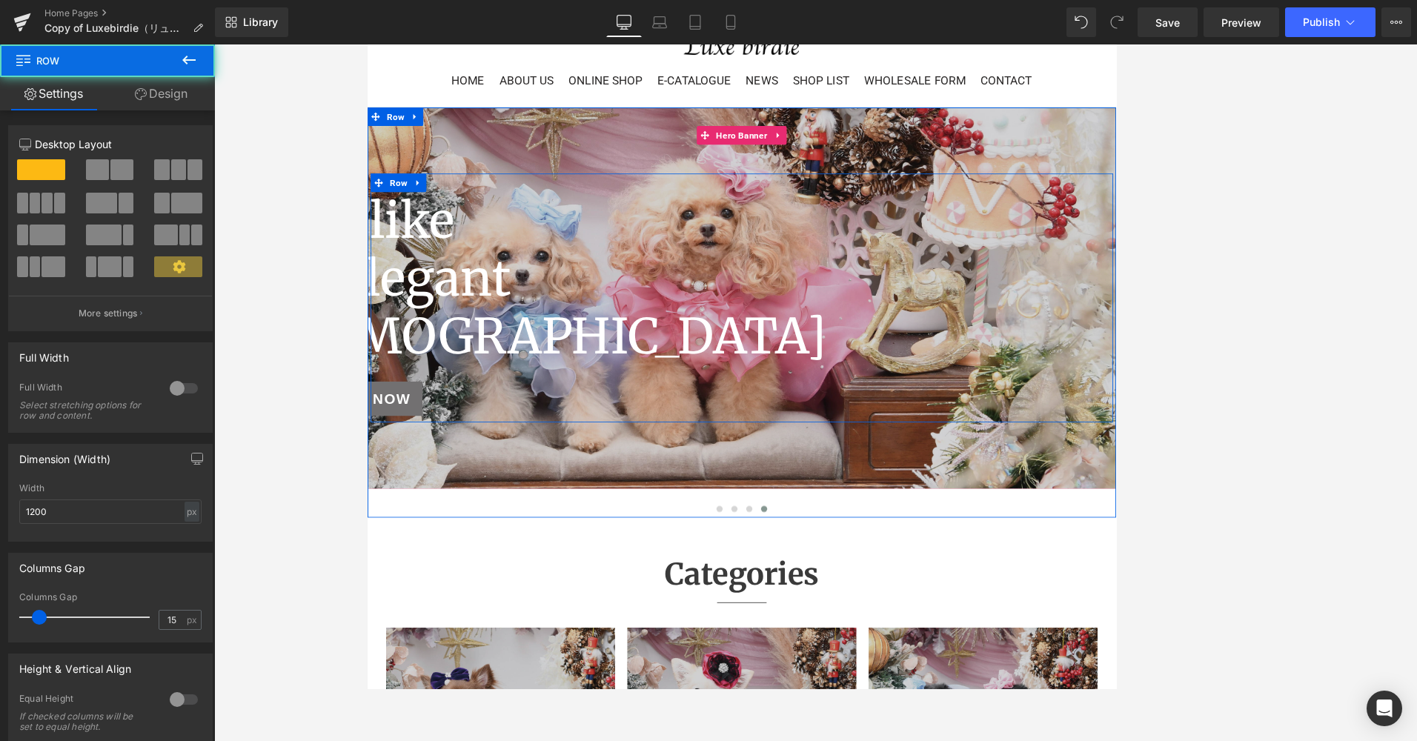
click at [874, 465] on div "Just like an elegant [DEMOGRAPHIC_DATA] Heading SHOP NOW Button" at bounding box center [814, 356] width 889 height 268
click at [851, 525] on div at bounding box center [815, 348] width 897 height 457
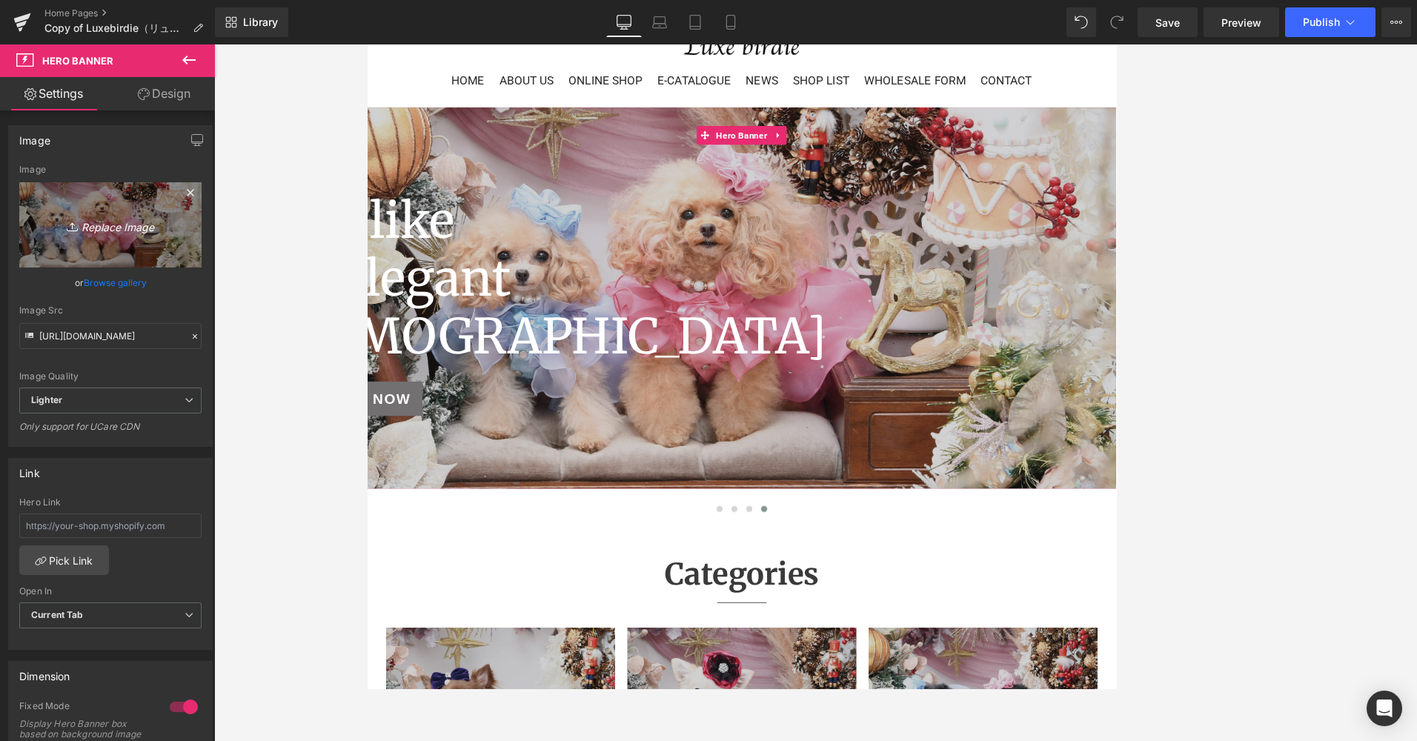
click at [156, 258] on link "Replace Image" at bounding box center [110, 224] width 182 height 85
type input "C:\fakepath\9.17バナー_b.jpg"
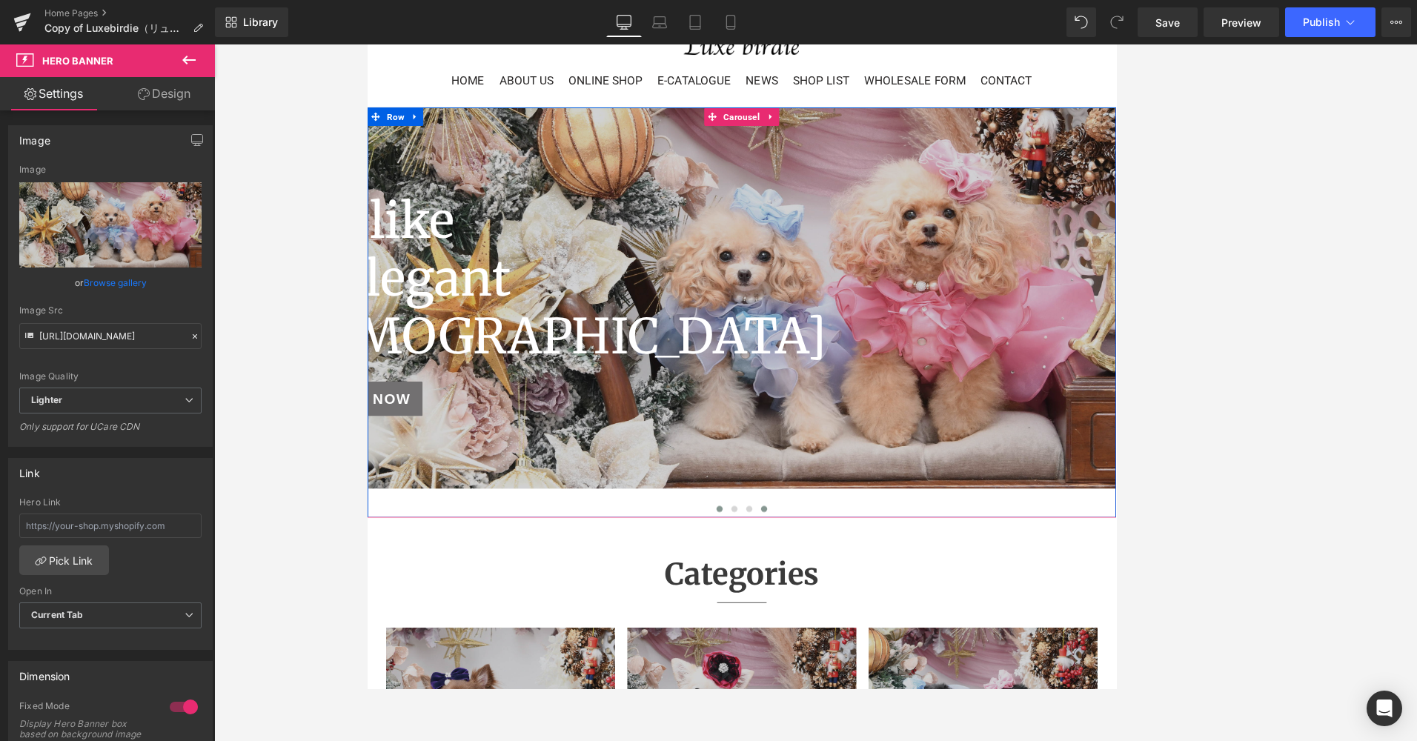
click at [785, 605] on span at bounding box center [788, 600] width 7 height 7
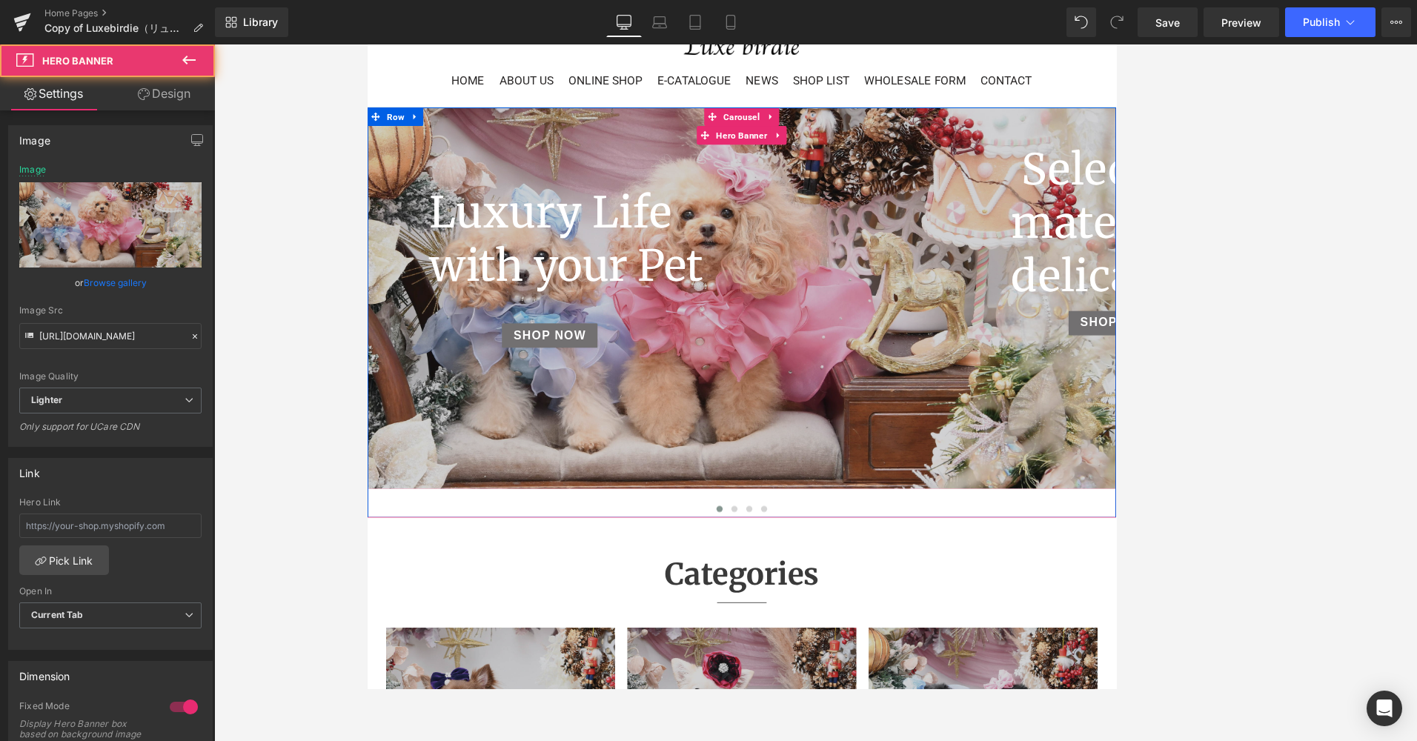
click at [751, 483] on span "Luxury Life with your Pet Heading SHOP NOW Button" at bounding box center [815, 348] width 897 height 269
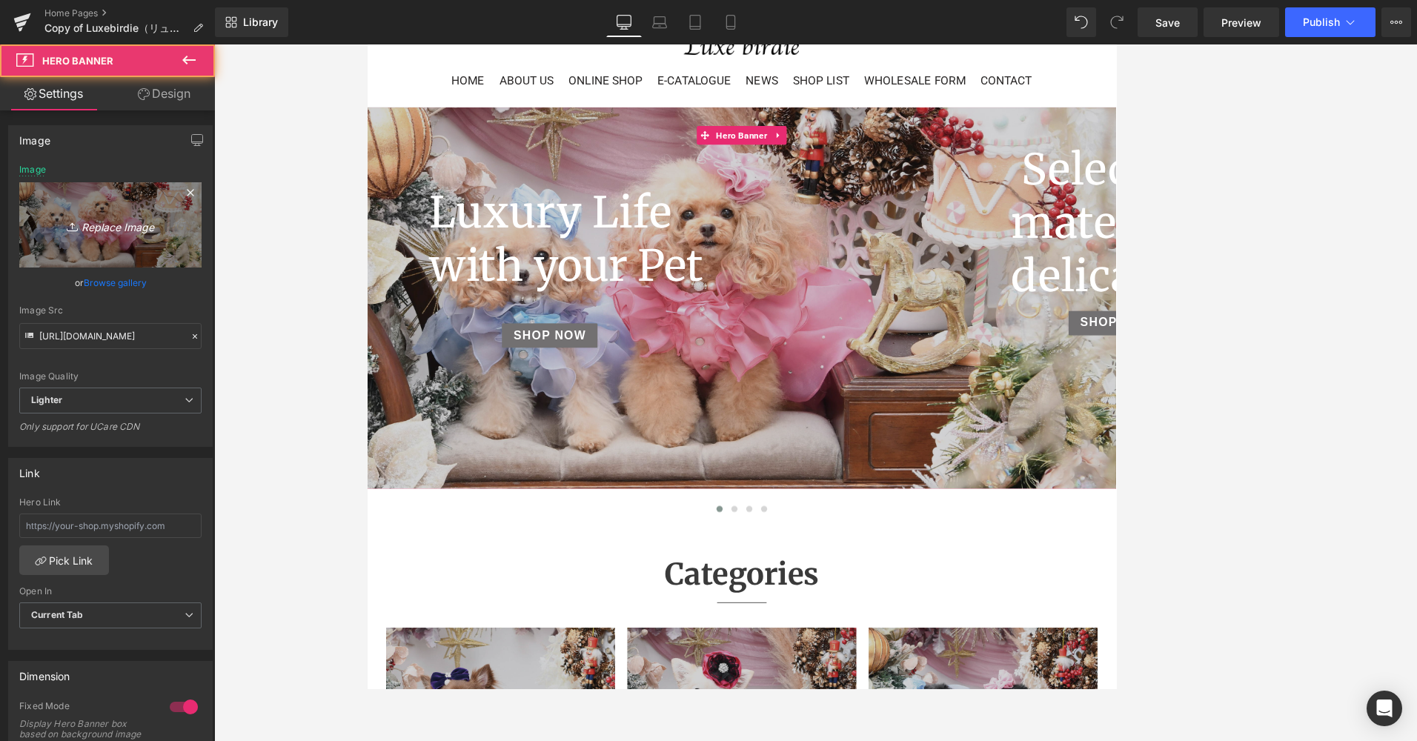
click at [135, 257] on link "Replace Image" at bounding box center [110, 224] width 182 height 85
type input "C:\fakepath\9.17バナー.jpg"
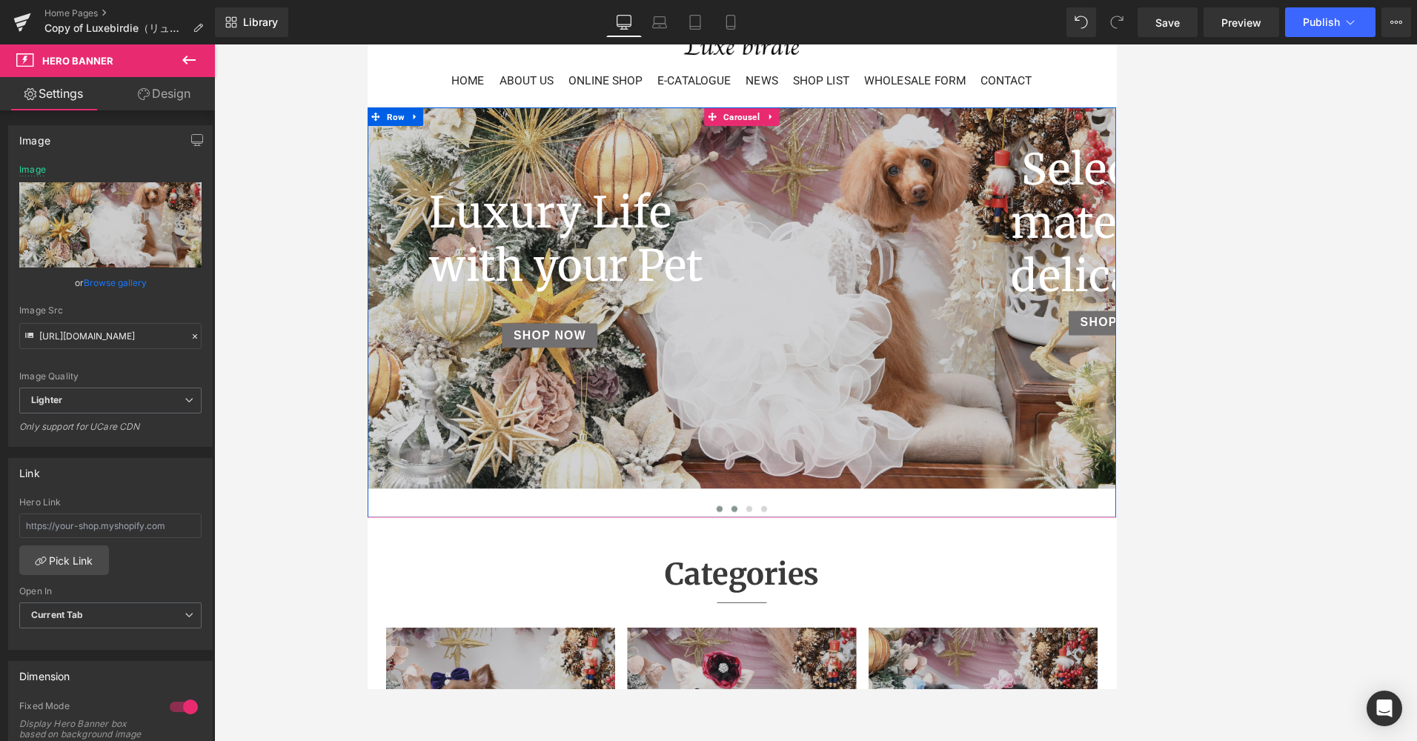
click at [797, 608] on button at bounding box center [806, 601] width 18 height 15
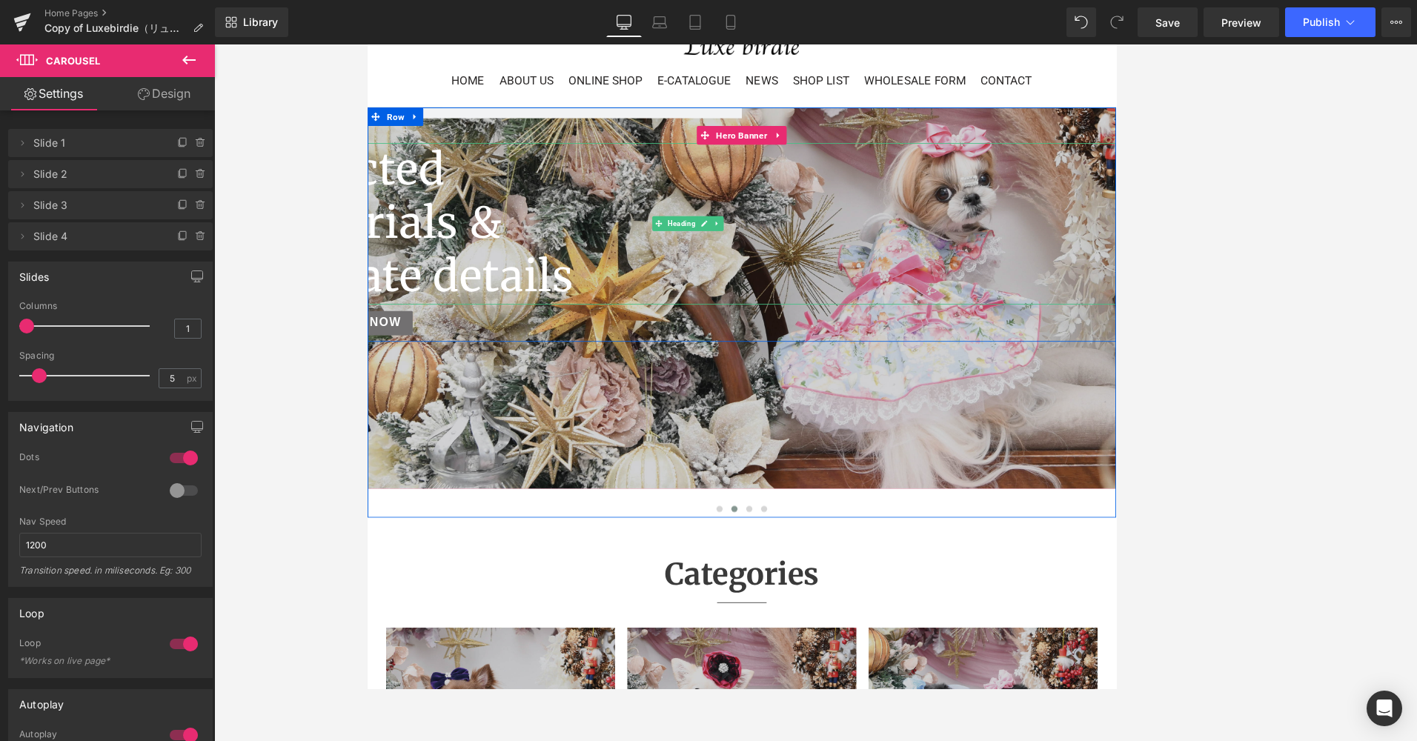
click at [549, 352] on h1 "delicate details" at bounding box center [750, 322] width 1026 height 64
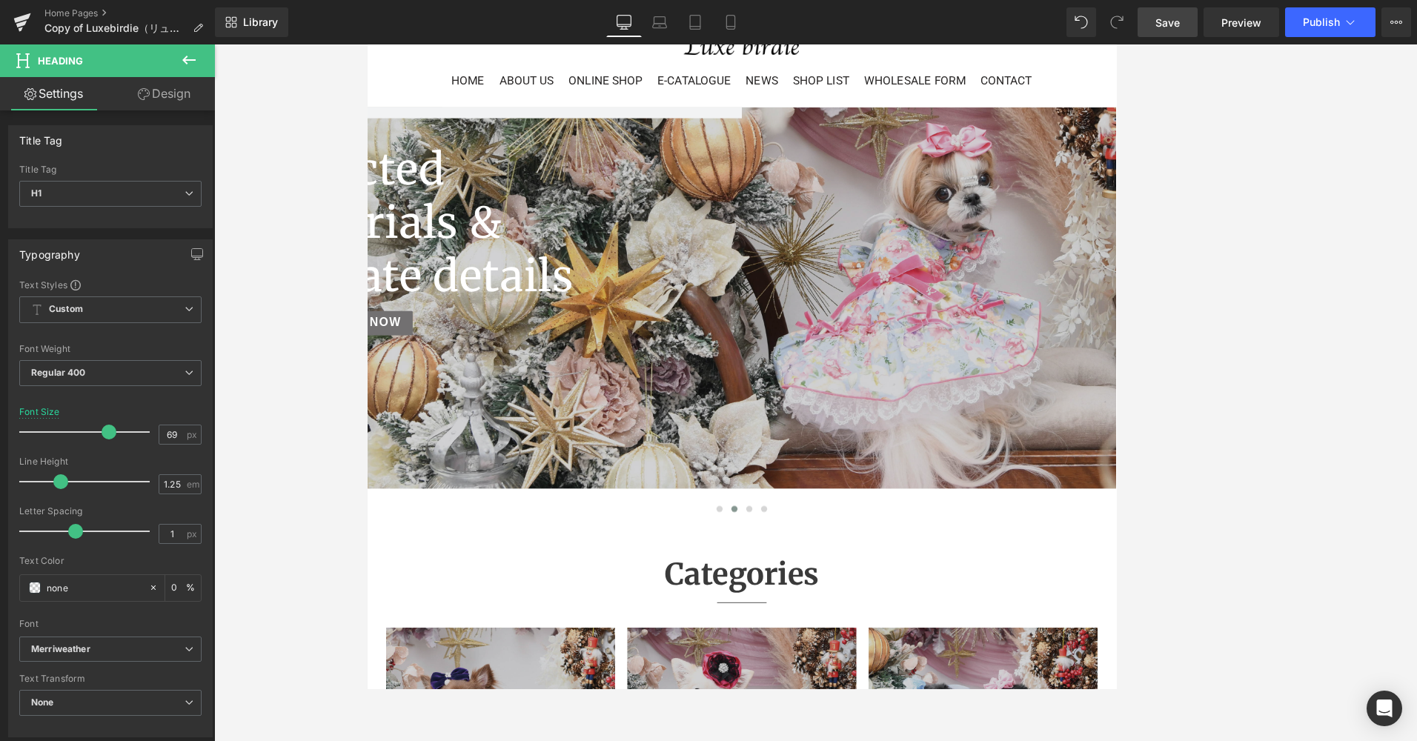
click at [940, 30] on link "Save" at bounding box center [1167, 22] width 60 height 30
click at [940, 21] on span "Preview" at bounding box center [1241, 23] width 40 height 16
click at [742, 269] on span "Heading" at bounding box center [742, 260] width 39 height 18
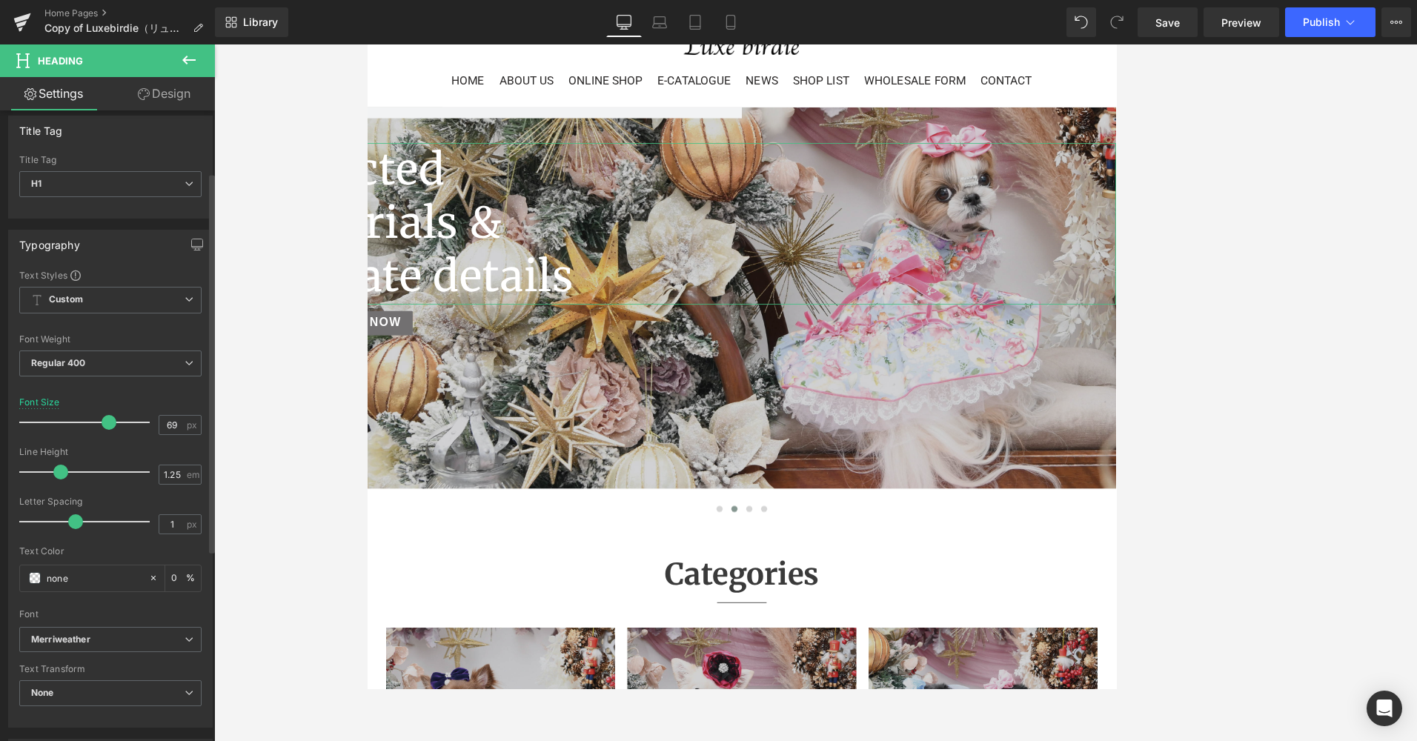
scroll to position [0, 0]
click at [185, 93] on link "Design" at bounding box center [163, 93] width 107 height 33
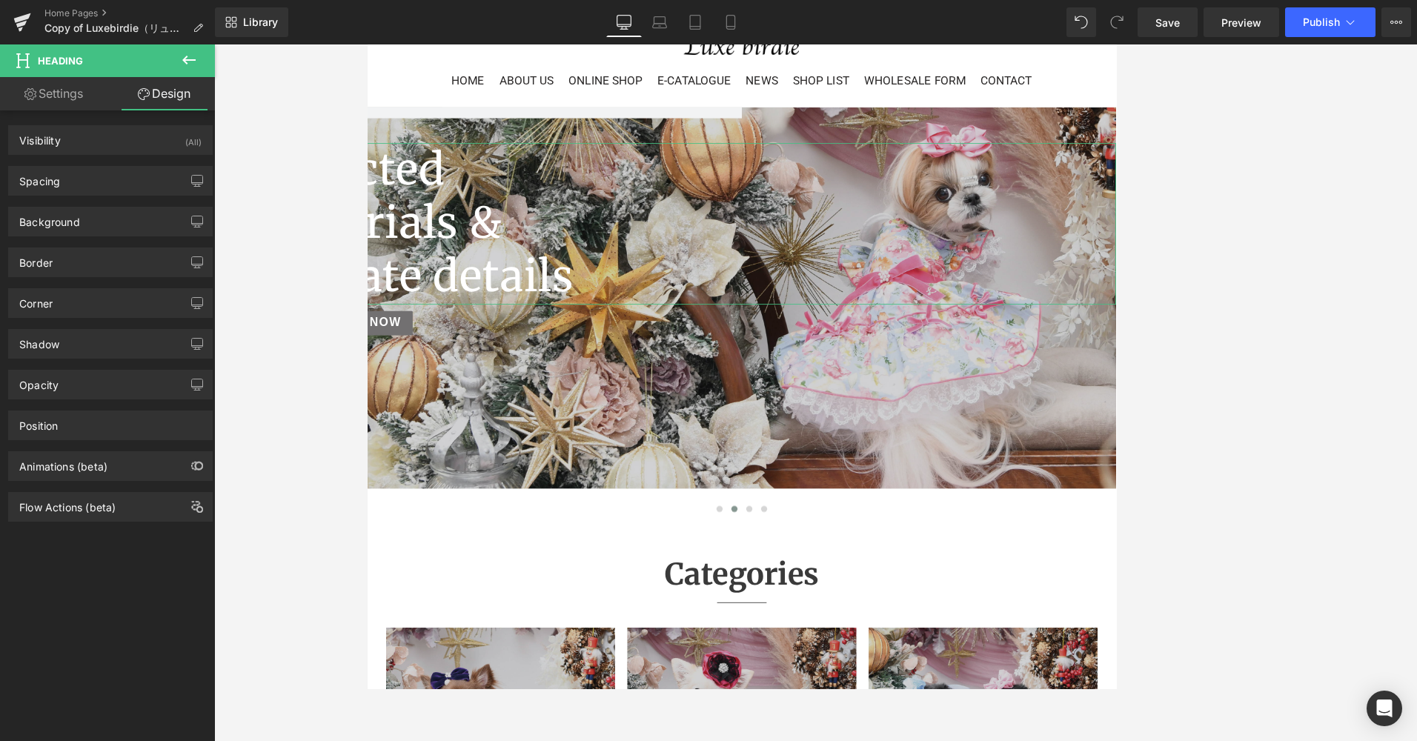
click at [52, 86] on link "Settings" at bounding box center [53, 93] width 107 height 33
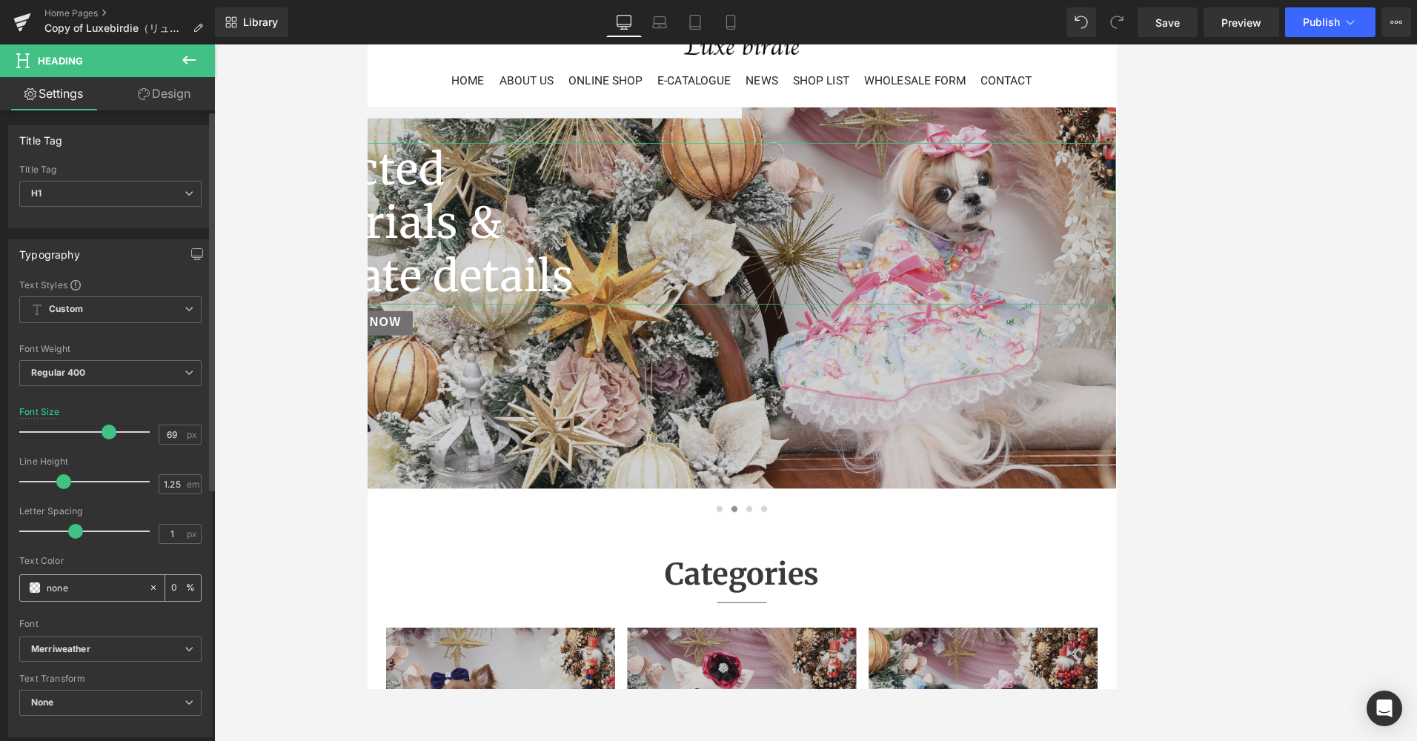
click at [44, 598] on div "none" at bounding box center [84, 588] width 128 height 26
click at [62, 581] on input "none" at bounding box center [94, 587] width 95 height 16
click at [148, 585] on icon at bounding box center [153, 587] width 10 height 10
click at [82, 583] on input "none" at bounding box center [94, 587] width 95 height 16
drag, startPoint x: 613, startPoint y: 342, endPoint x: 318, endPoint y: 219, distance: 319.5
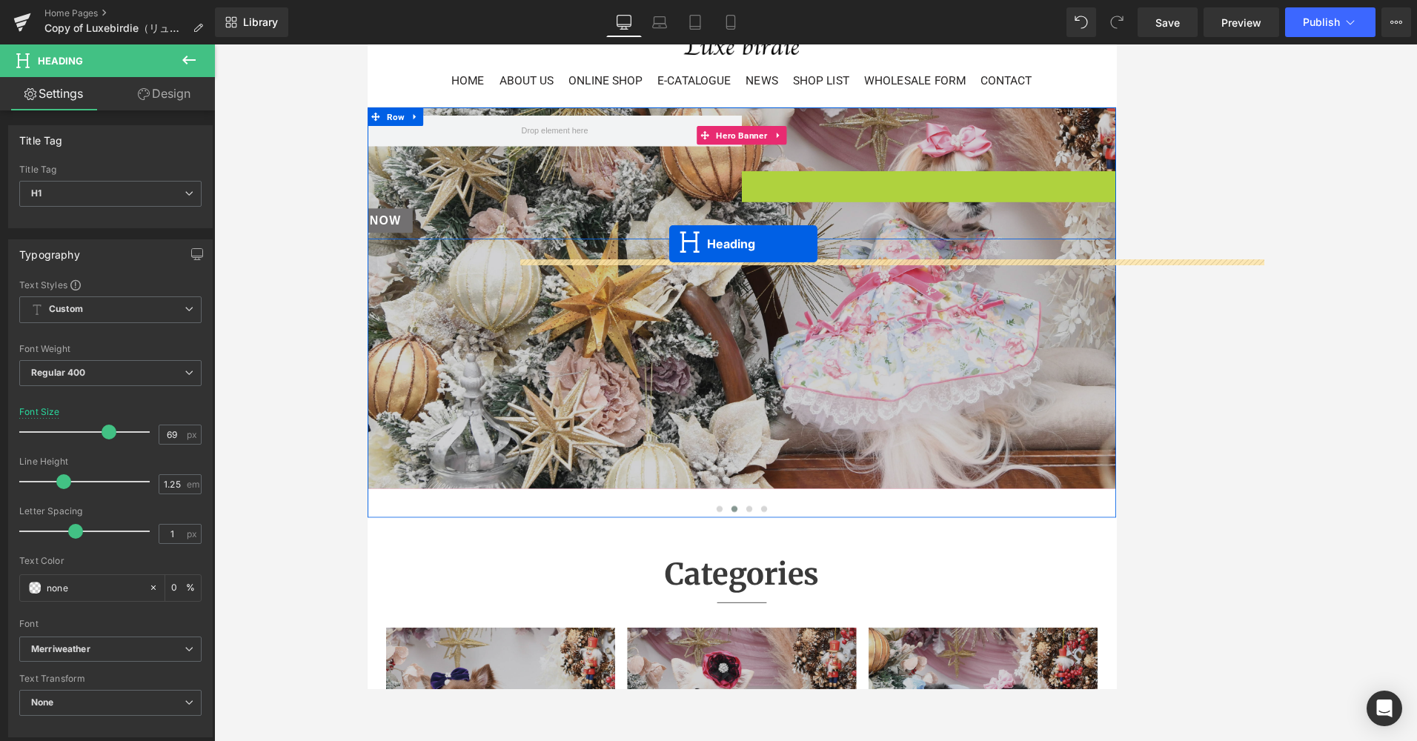
drag, startPoint x: 708, startPoint y: 283, endPoint x: 728, endPoint y: 283, distance: 20.0
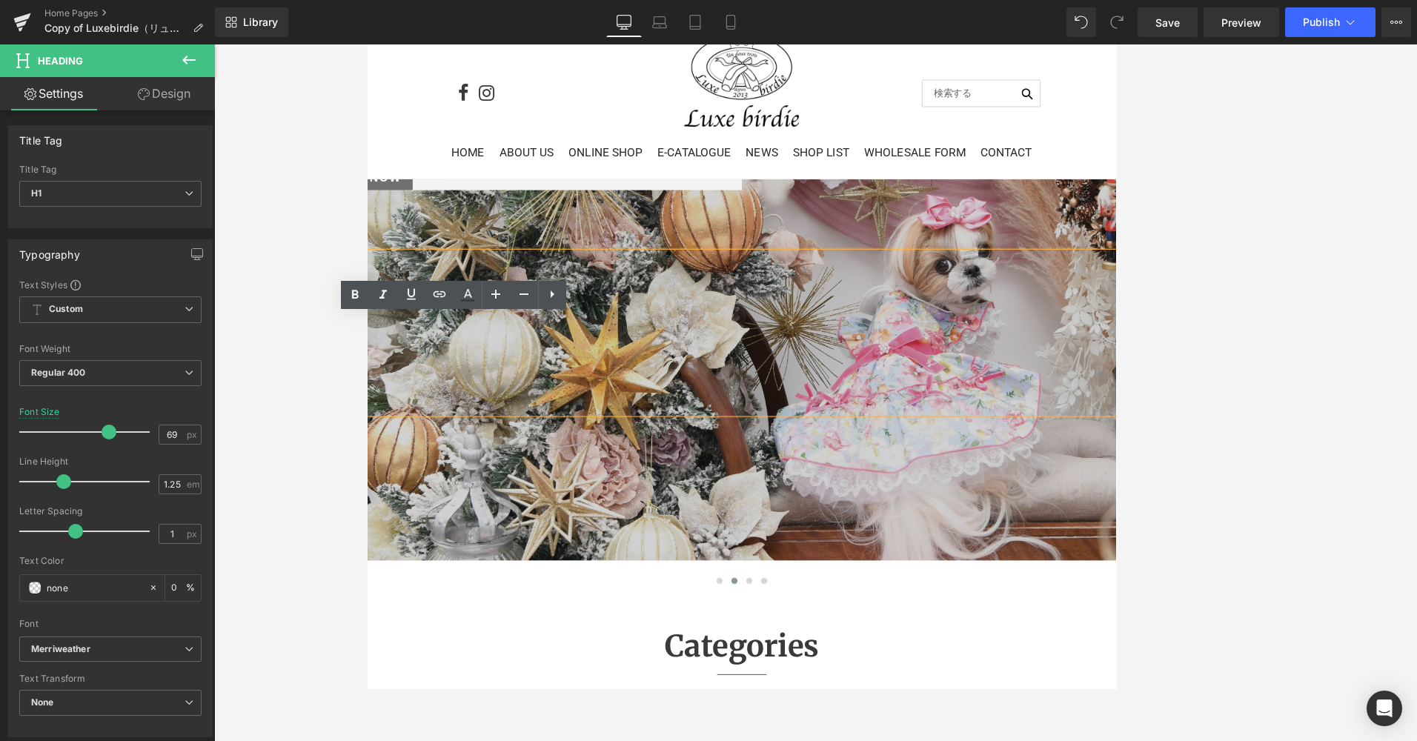
scroll to position [148, 0]
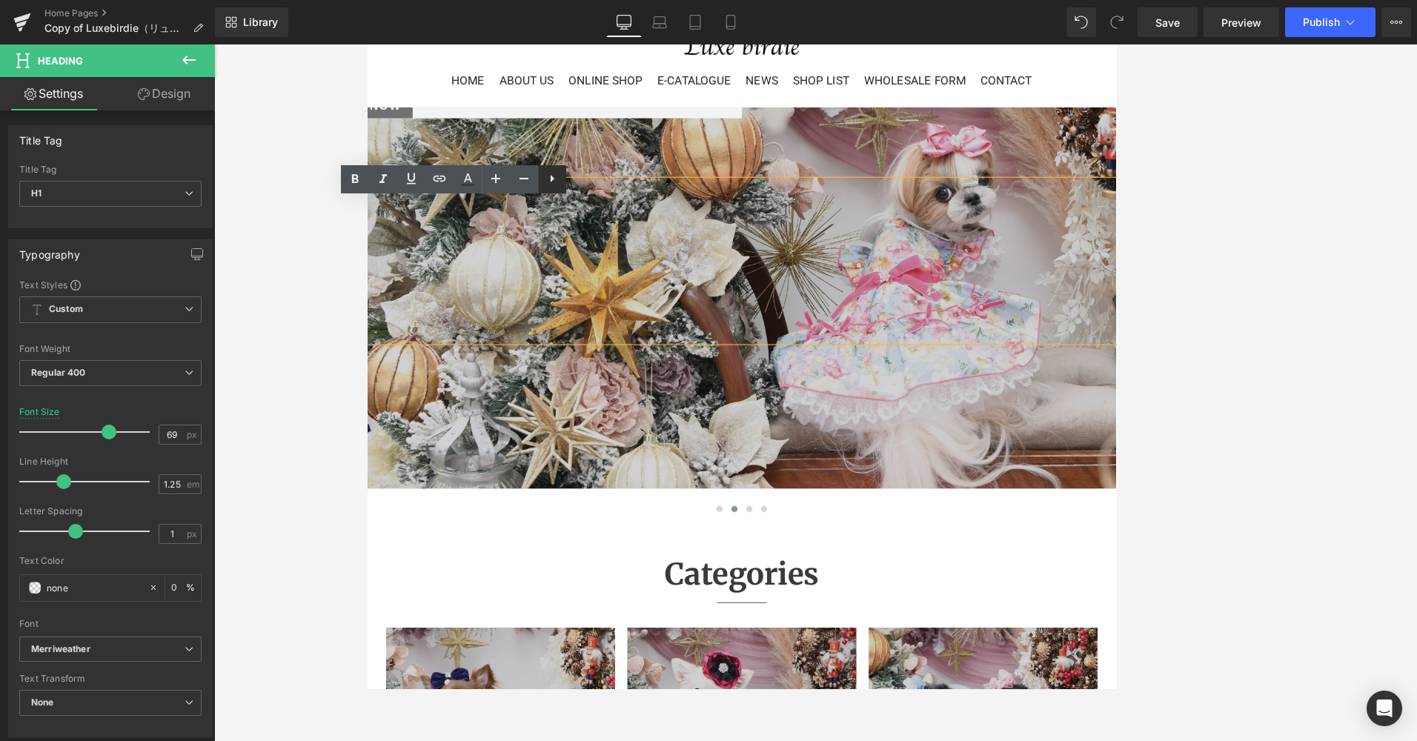
click at [542, 176] on link at bounding box center [552, 179] width 28 height 28
click at [582, 177] on icon at bounding box center [580, 178] width 4 height 7
click at [462, 181] on icon at bounding box center [468, 179] width 18 height 18
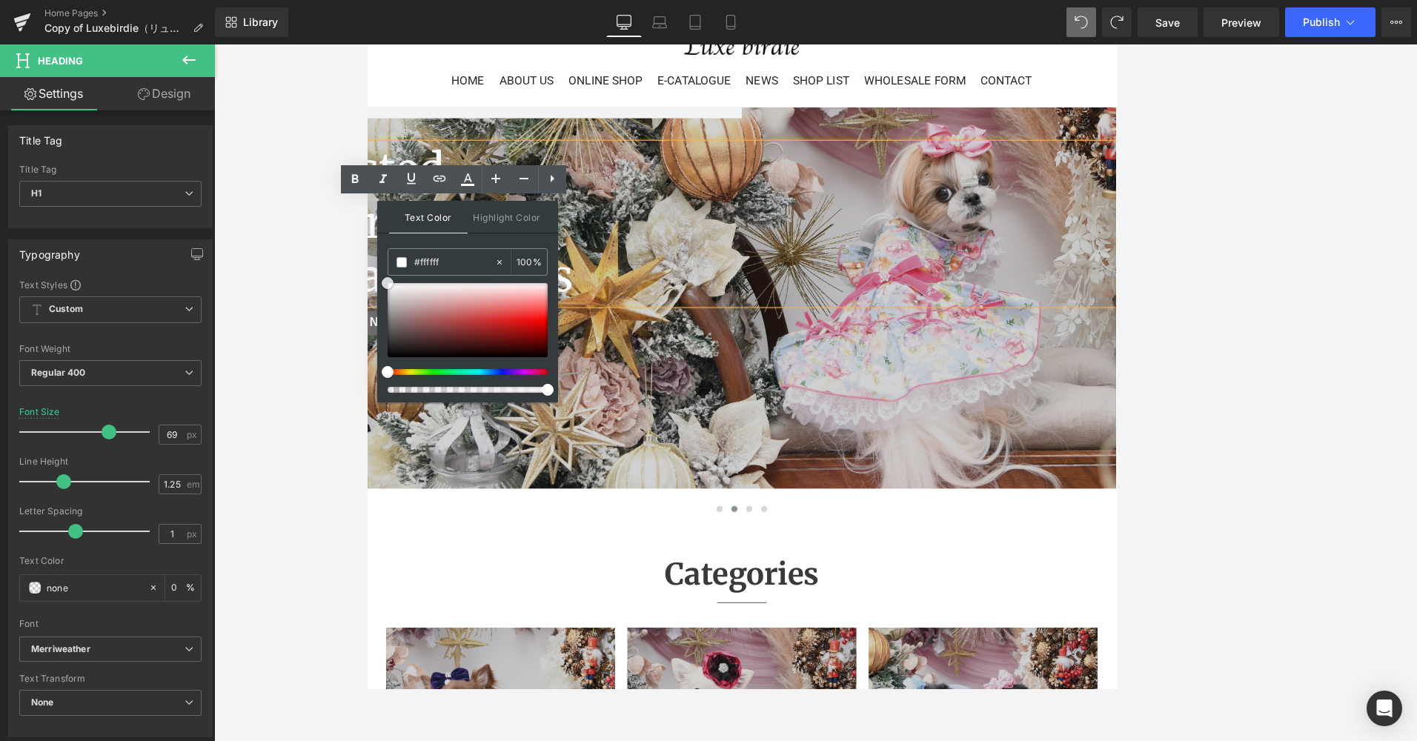
drag, startPoint x: 391, startPoint y: 300, endPoint x: 365, endPoint y: 261, distance: 47.5
click at [365, 0] on div "Heading You are previewing how the will restyle your page. You can not edit Ele…" at bounding box center [708, 0] width 1417 height 0
click at [940, 233] on div at bounding box center [815, 392] width 1203 height 697
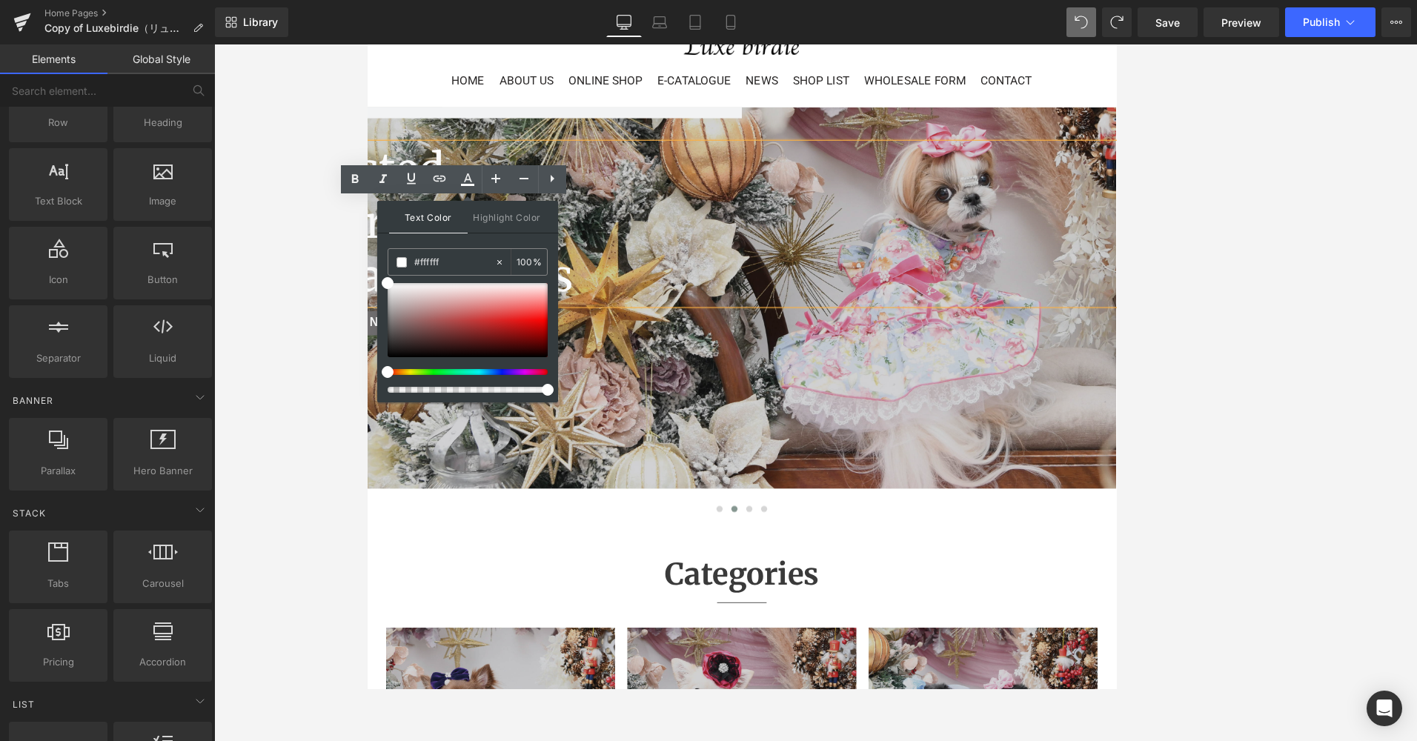
click at [423, 220] on span "Text Color" at bounding box center [428, 217] width 79 height 33
click at [462, 190] on link at bounding box center [467, 179] width 28 height 28
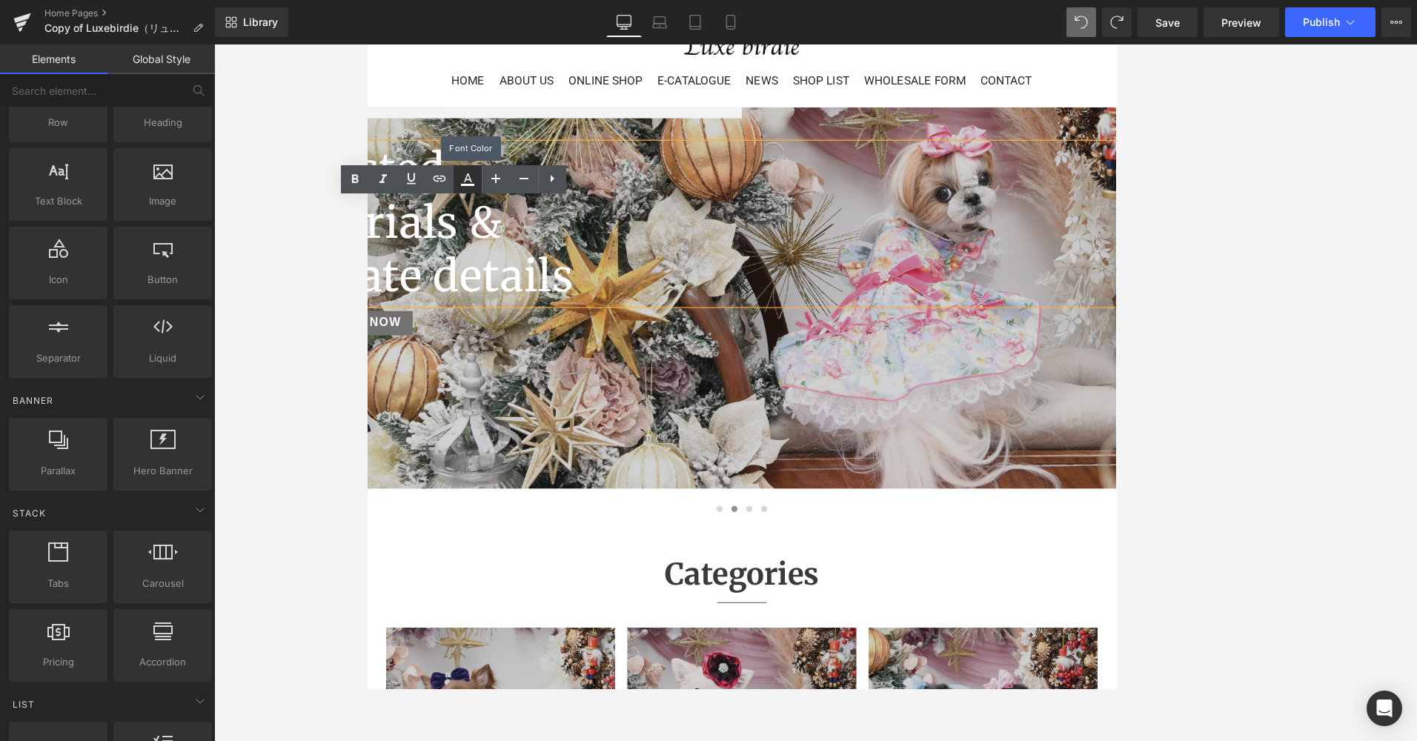
click at [462, 189] on link at bounding box center [467, 179] width 28 height 28
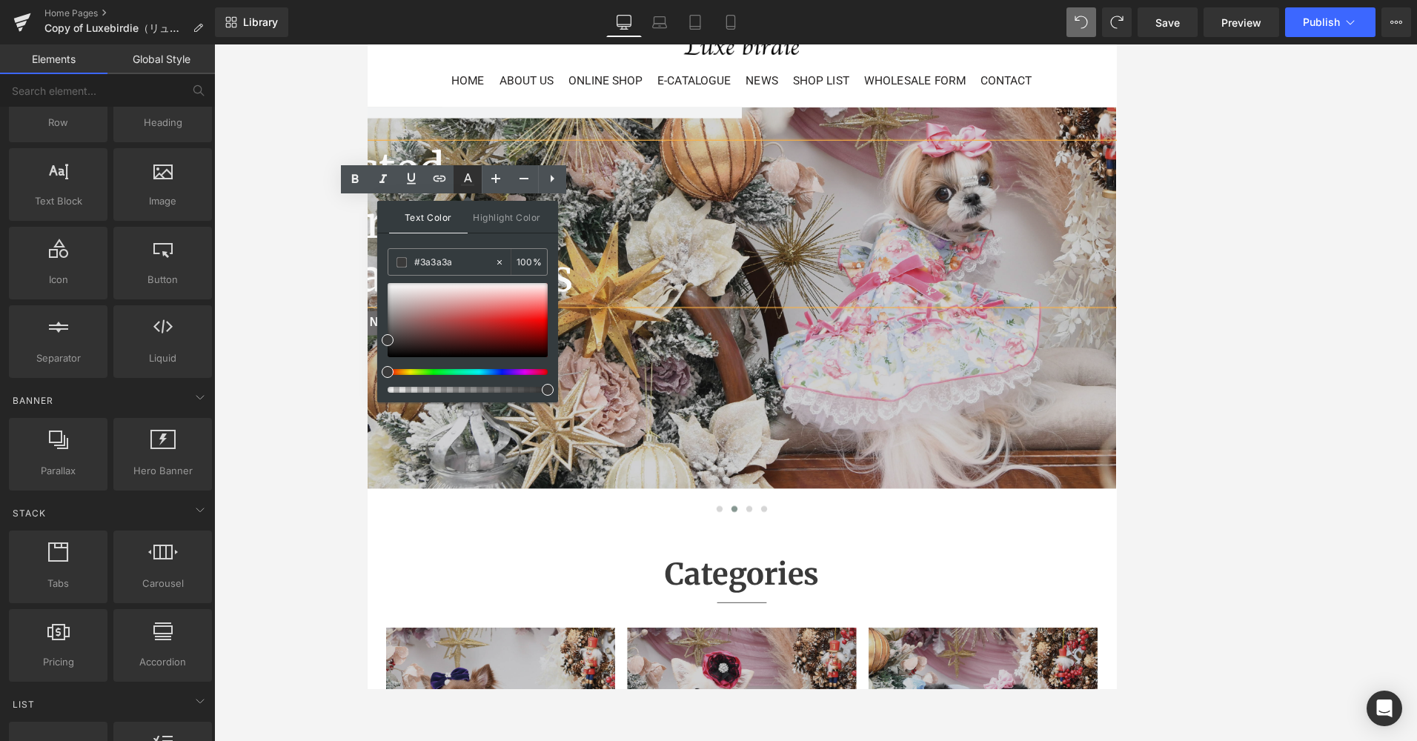
click at [462, 186] on icon at bounding box center [467, 185] width 13 height 2
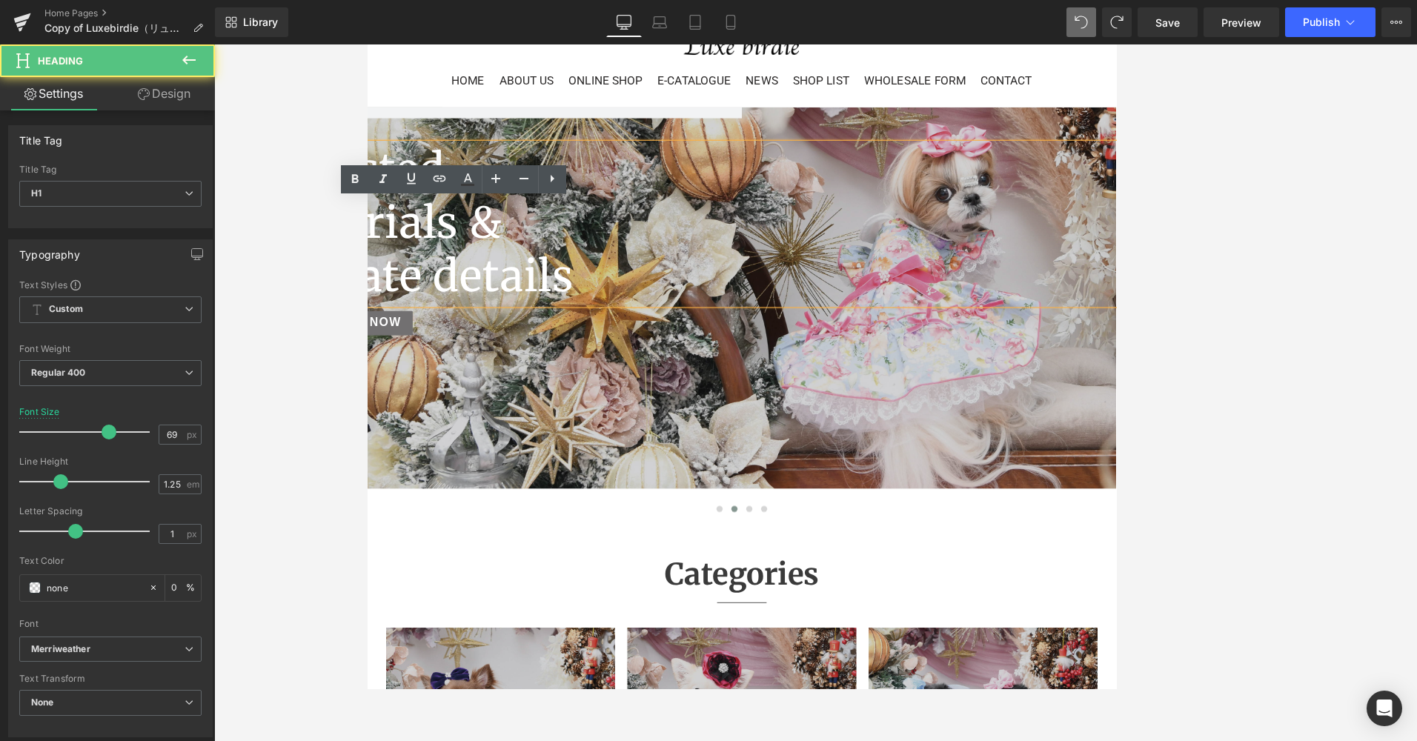
drag, startPoint x: 614, startPoint y: 344, endPoint x: 215, endPoint y: 211, distance: 420.1
click at [469, 177] on icon at bounding box center [468, 177] width 8 height 9
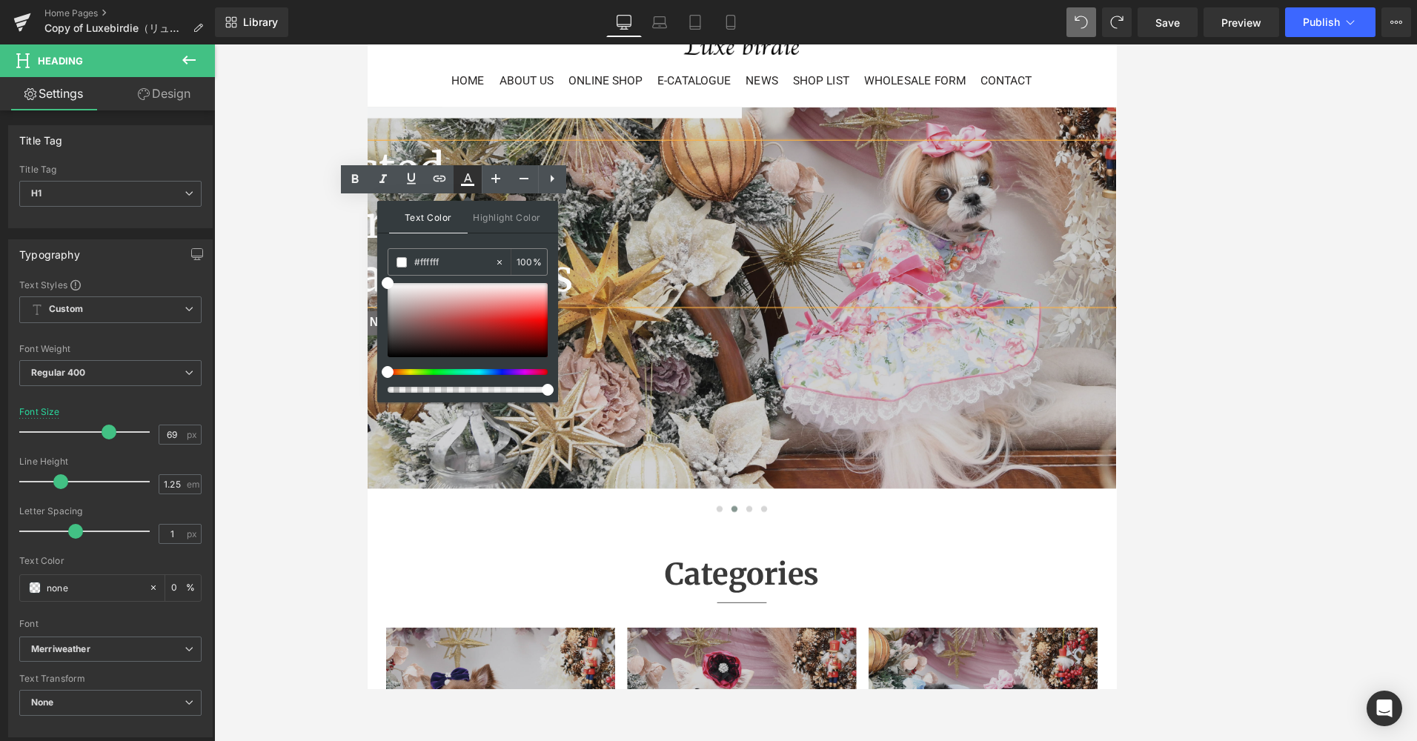
click at [470, 182] on icon at bounding box center [468, 179] width 18 height 18
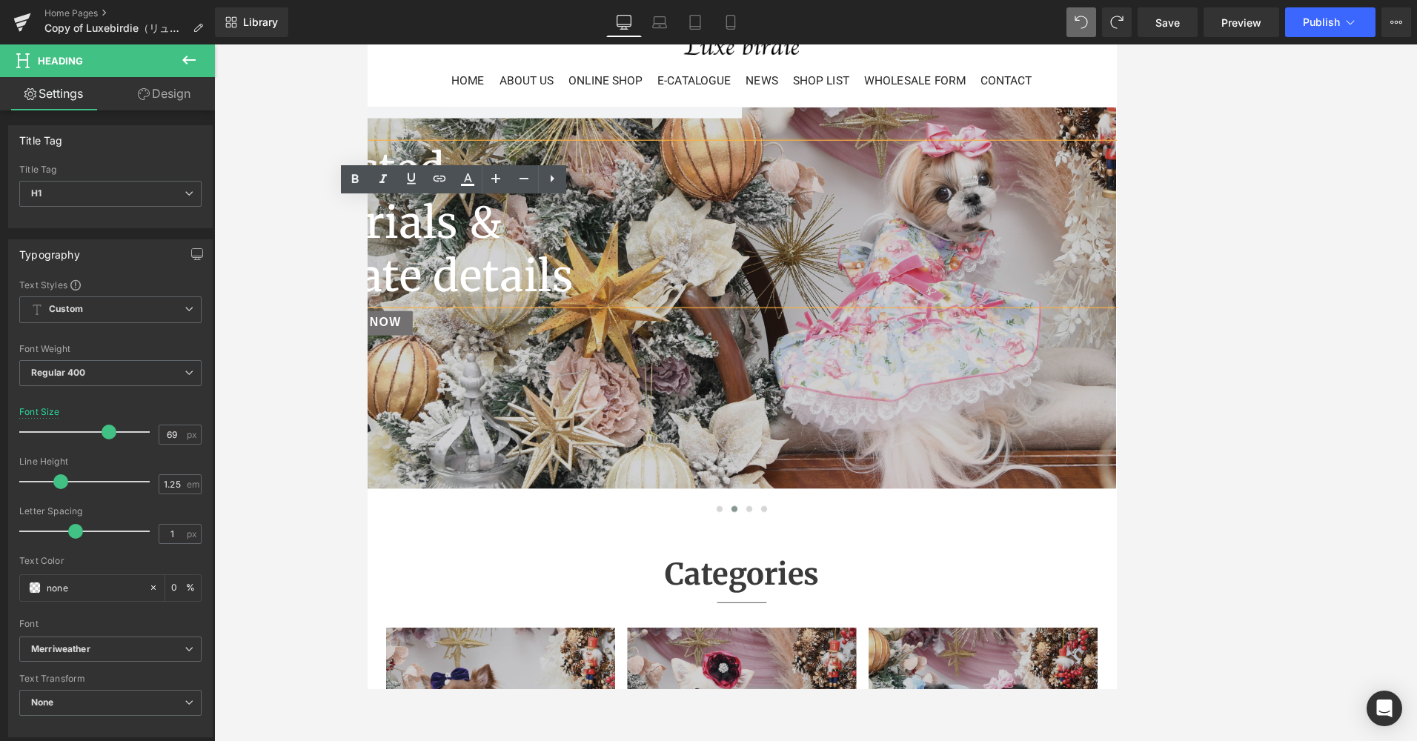
click at [262, 303] on div at bounding box center [815, 392] width 1203 height 697
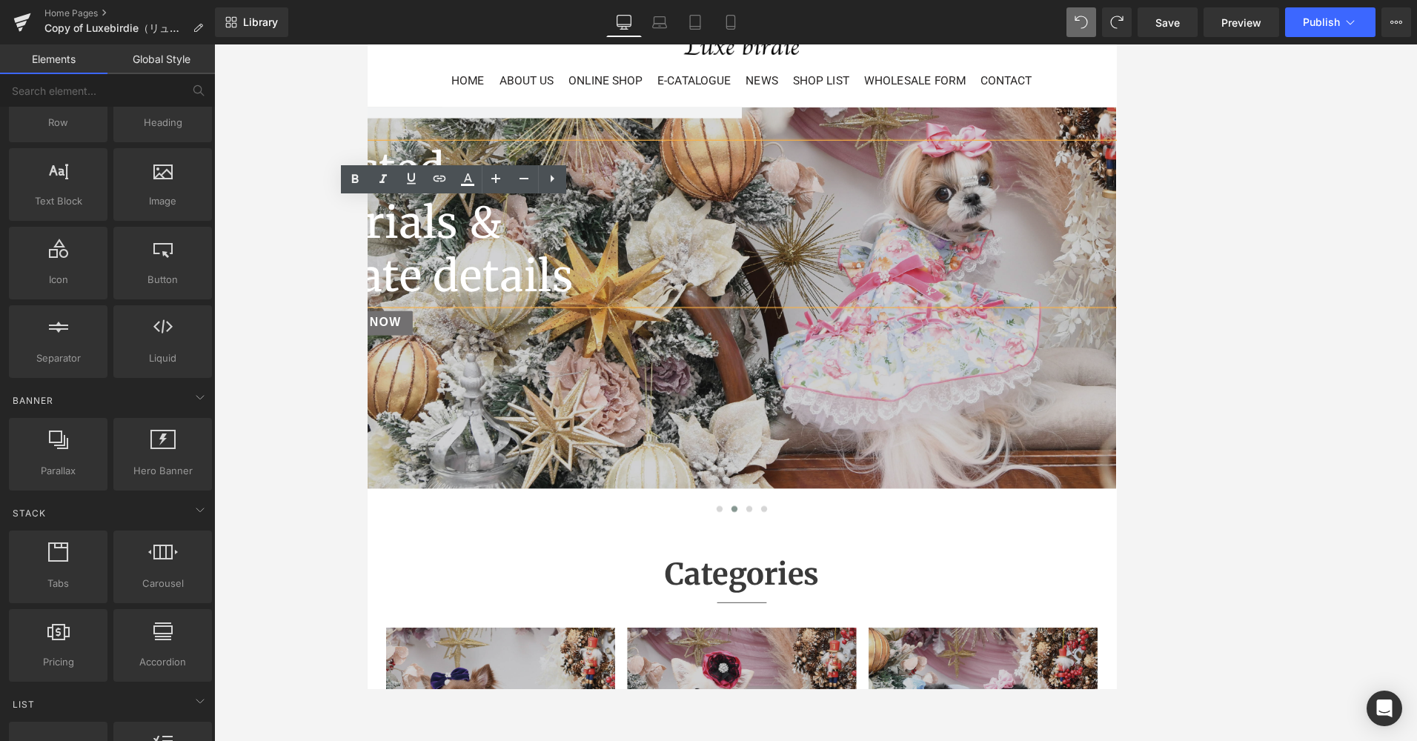
click at [940, 337] on div at bounding box center [815, 392] width 1203 height 697
click at [940, 27] on span "Save" at bounding box center [1167, 23] width 24 height 16
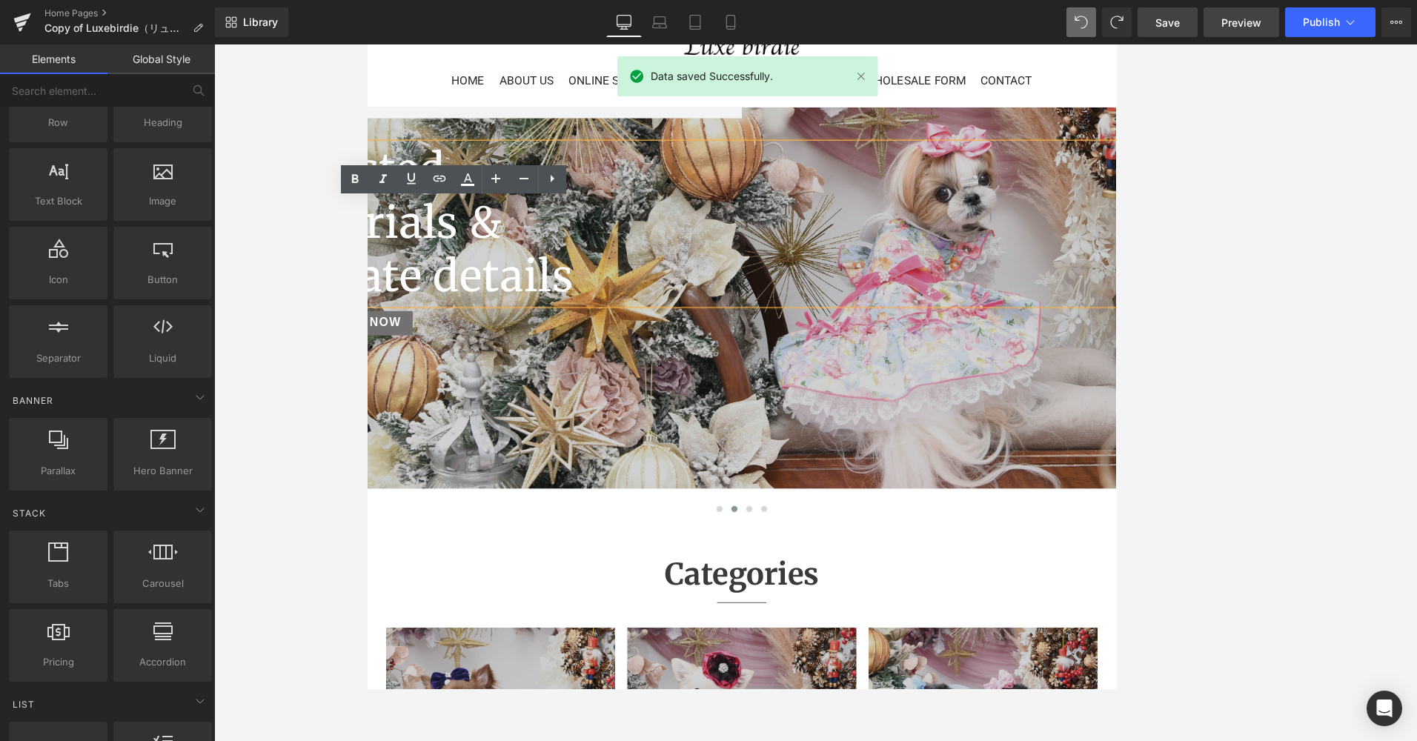
click at [940, 22] on span "Preview" at bounding box center [1241, 23] width 40 height 16
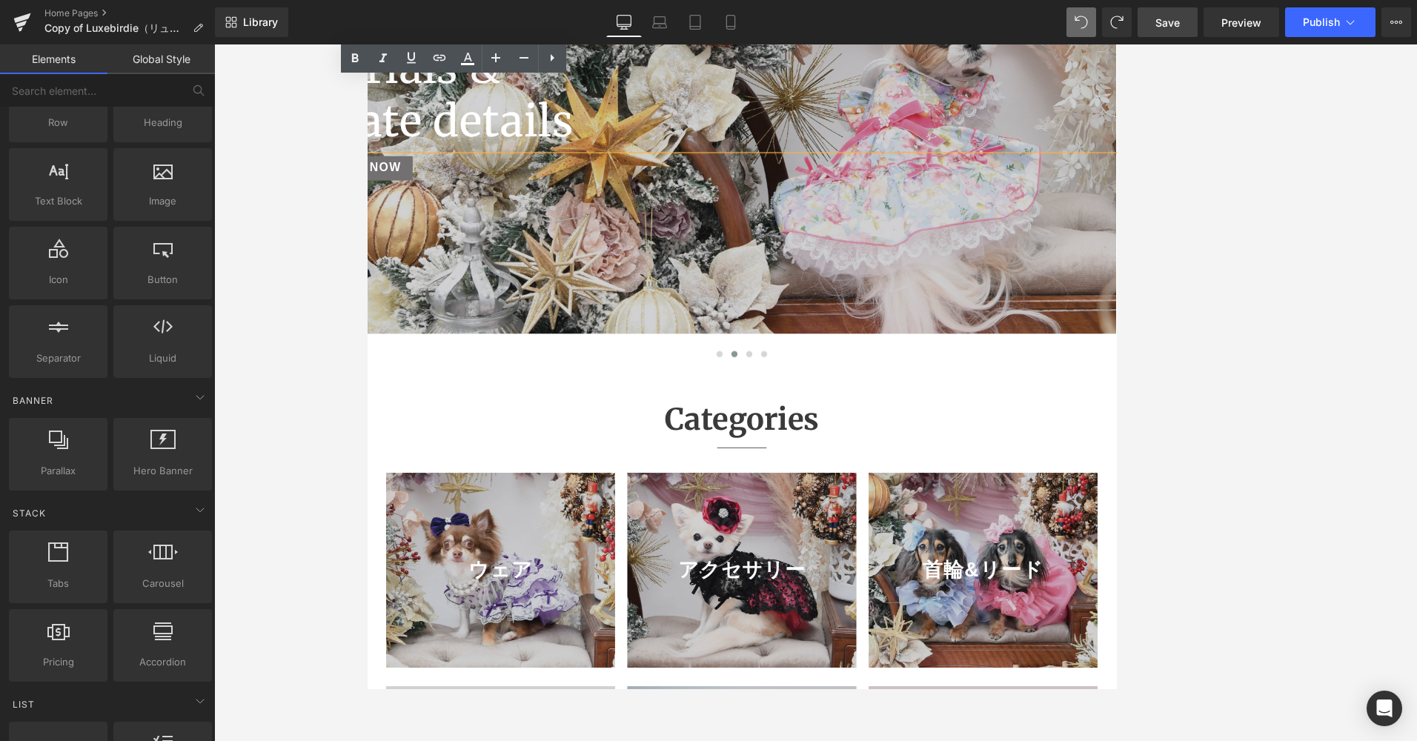
scroll to position [370, 0]
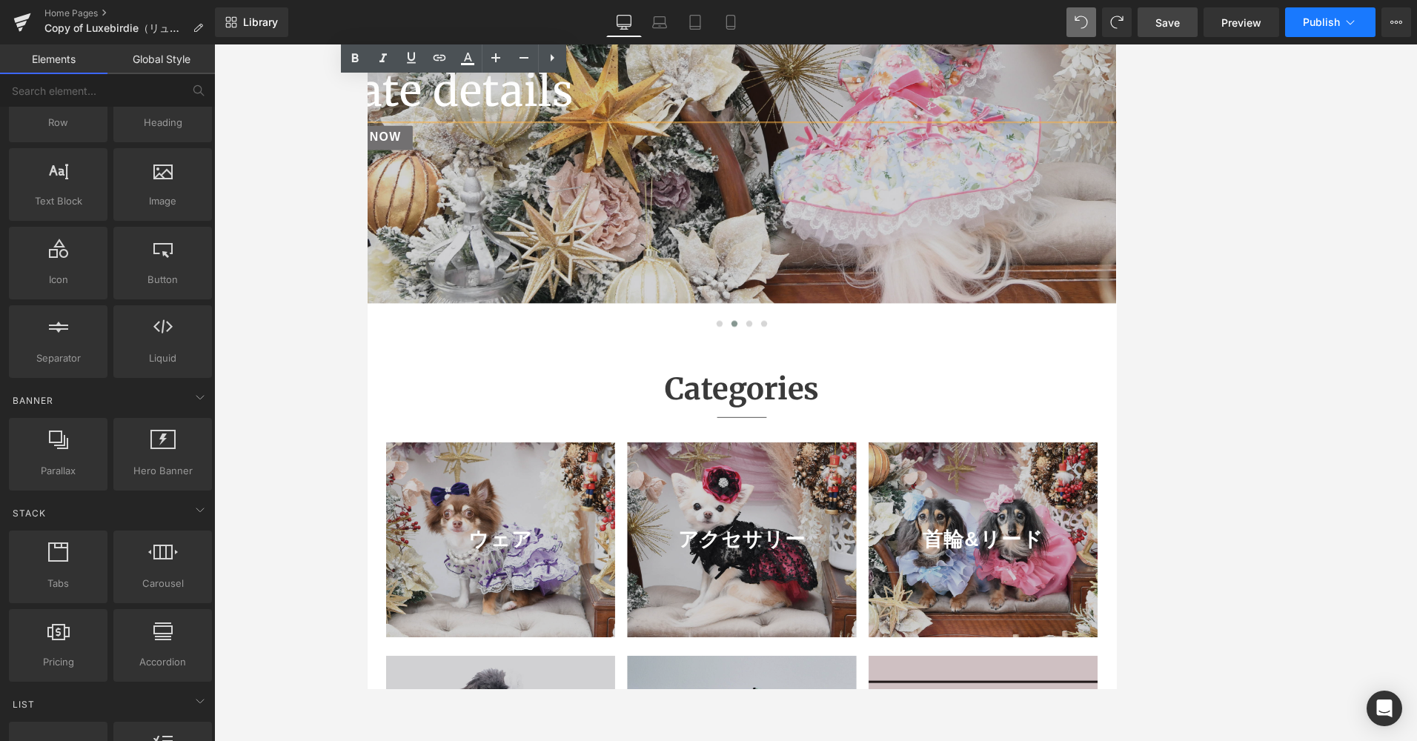
click at [940, 21] on span "Publish" at bounding box center [1321, 22] width 37 height 12
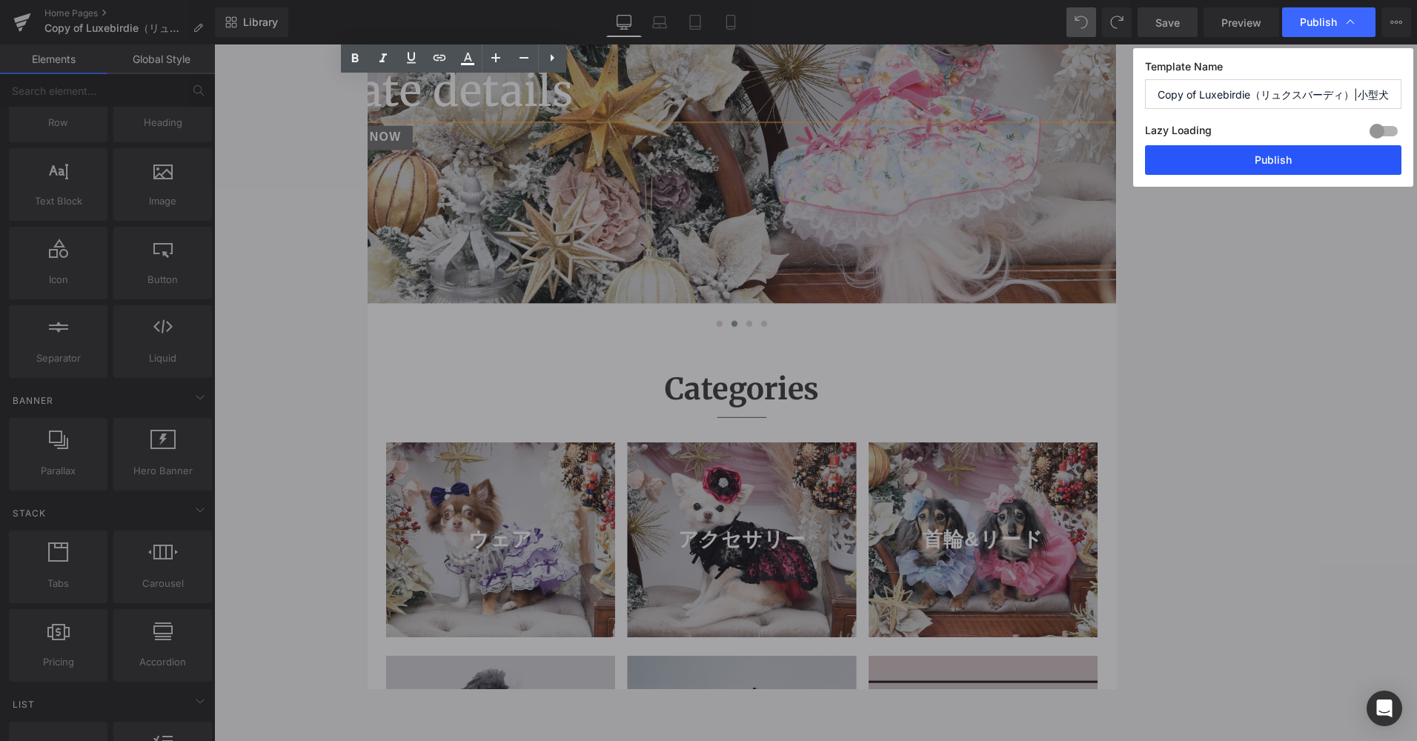
click at [940, 169] on button "Publish" at bounding box center [1273, 160] width 256 height 30
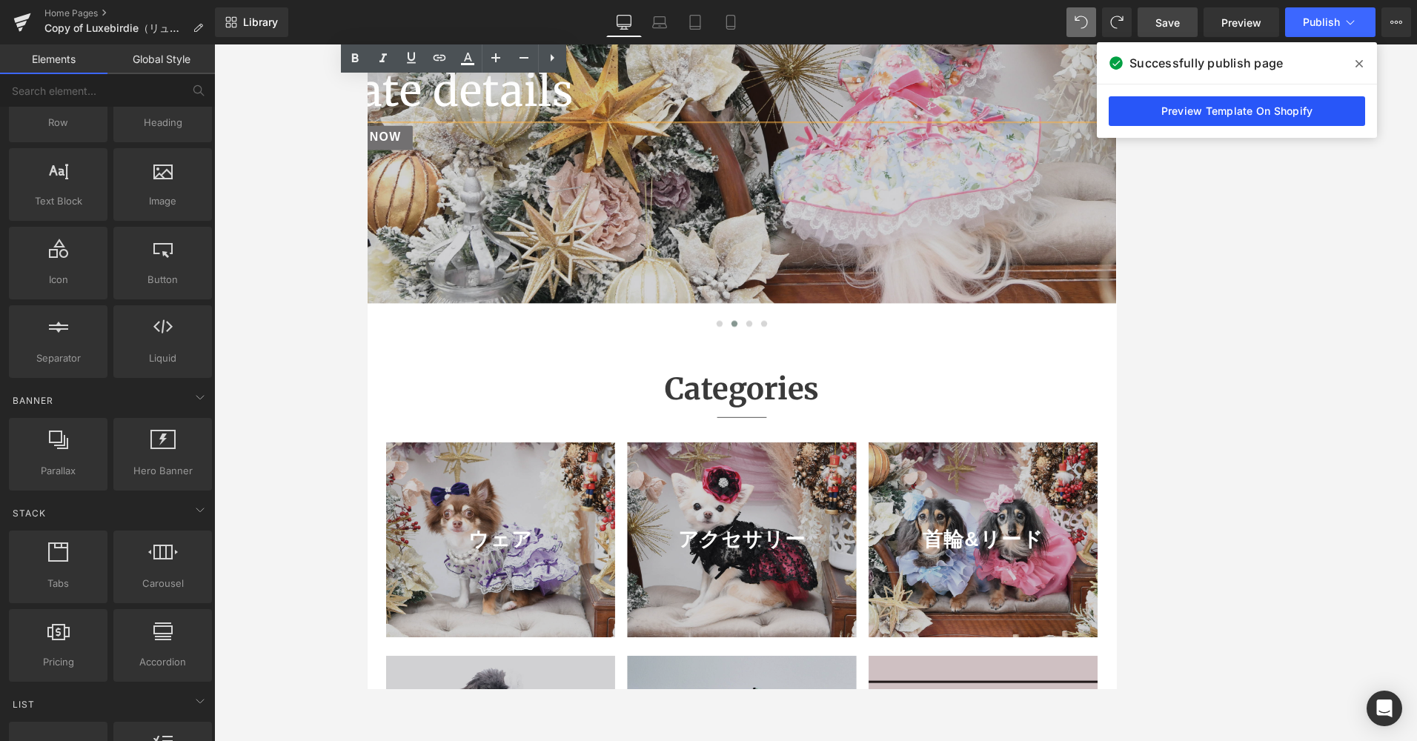
click at [940, 108] on link "Preview Template On Shopify" at bounding box center [1237, 111] width 256 height 30
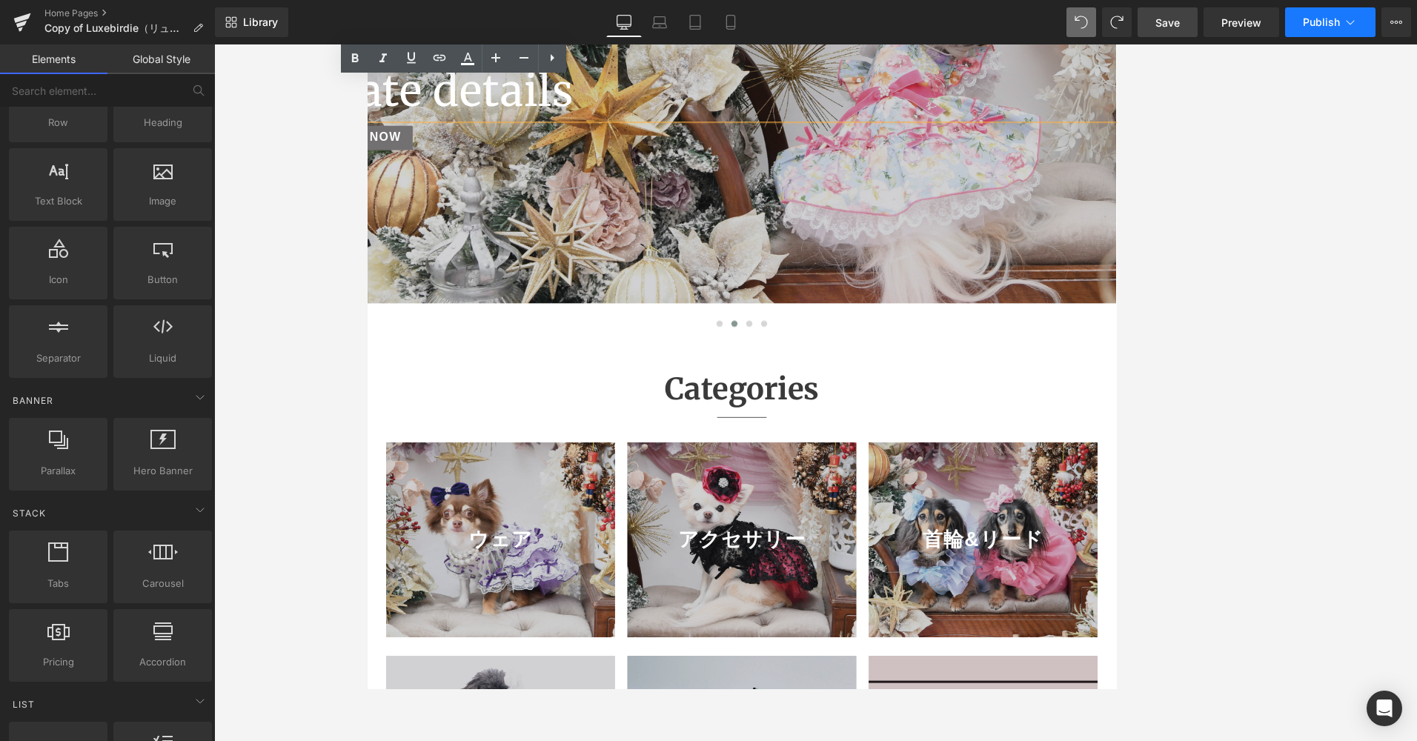
click at [940, 22] on span "Publish" at bounding box center [1321, 22] width 37 height 12
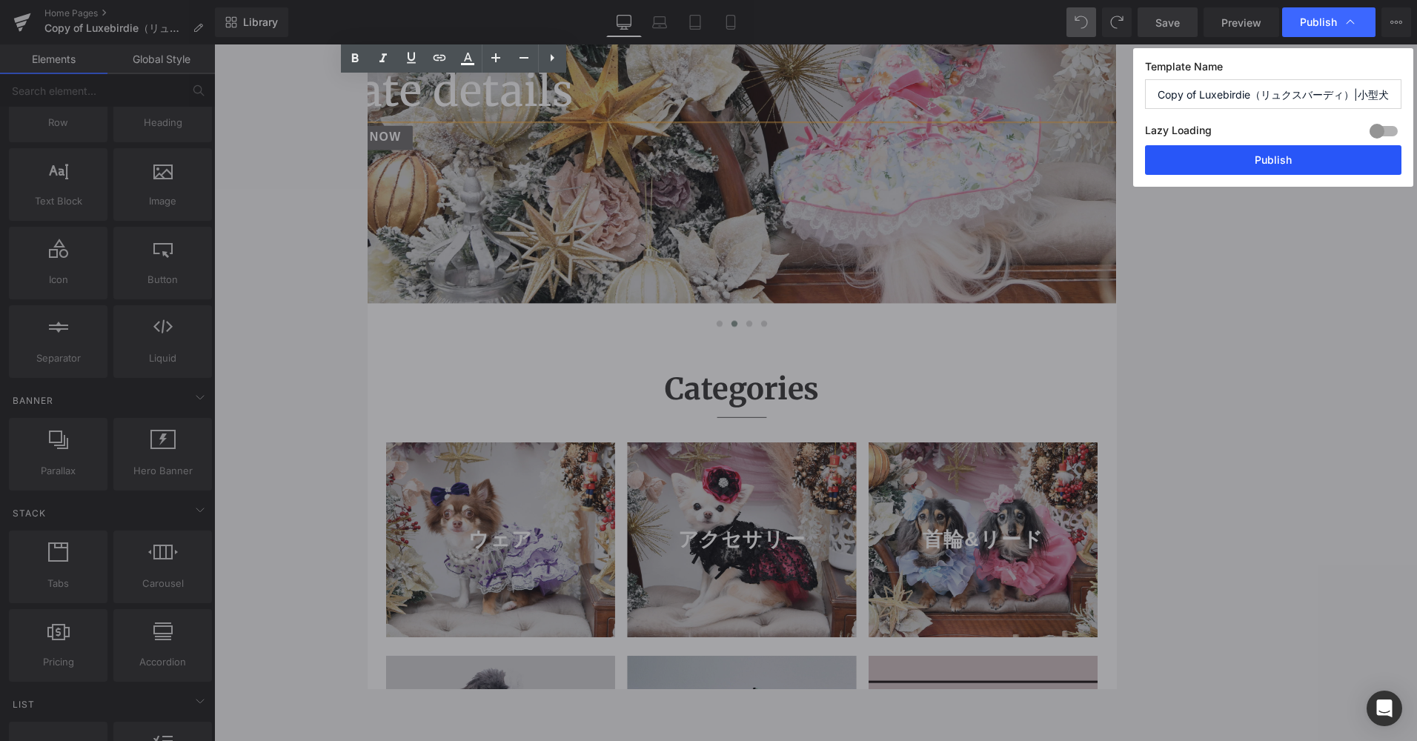
click at [940, 152] on button "Publish" at bounding box center [1273, 160] width 256 height 30
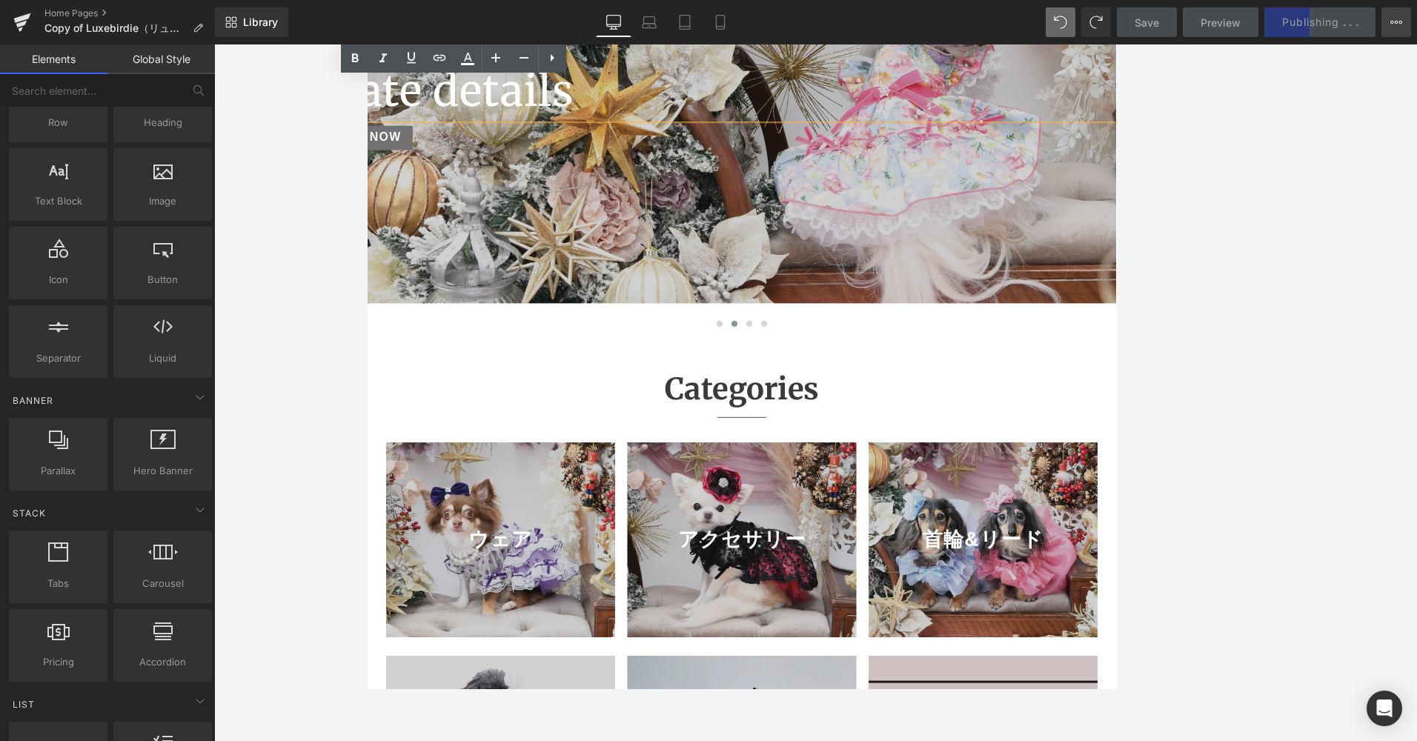
click at [940, 13] on button "View Live Page View with current Template Save Template to Library Schedule Pub…" at bounding box center [1396, 22] width 30 height 30
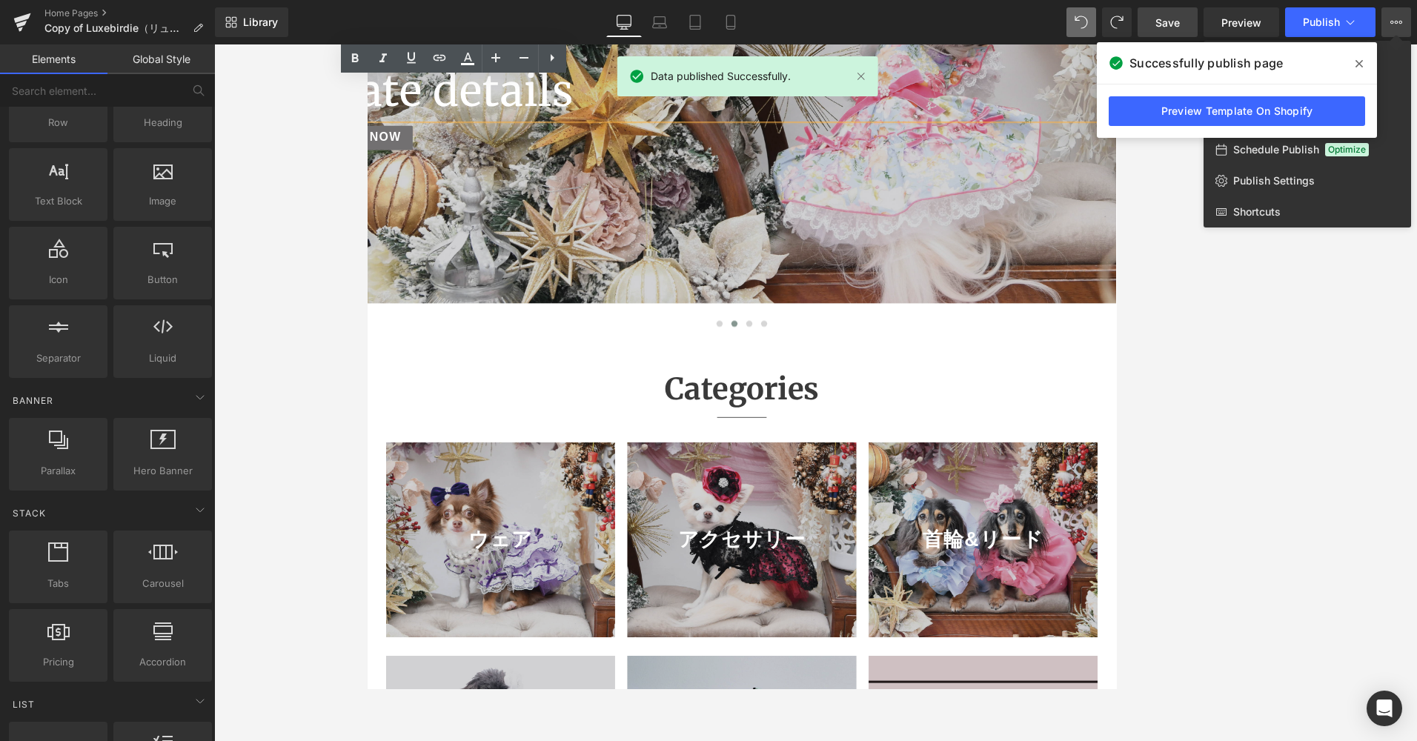
click at [940, 13] on button "View Live Page View with current Template Save Template to Library Schedule Pub…" at bounding box center [1396, 22] width 30 height 30
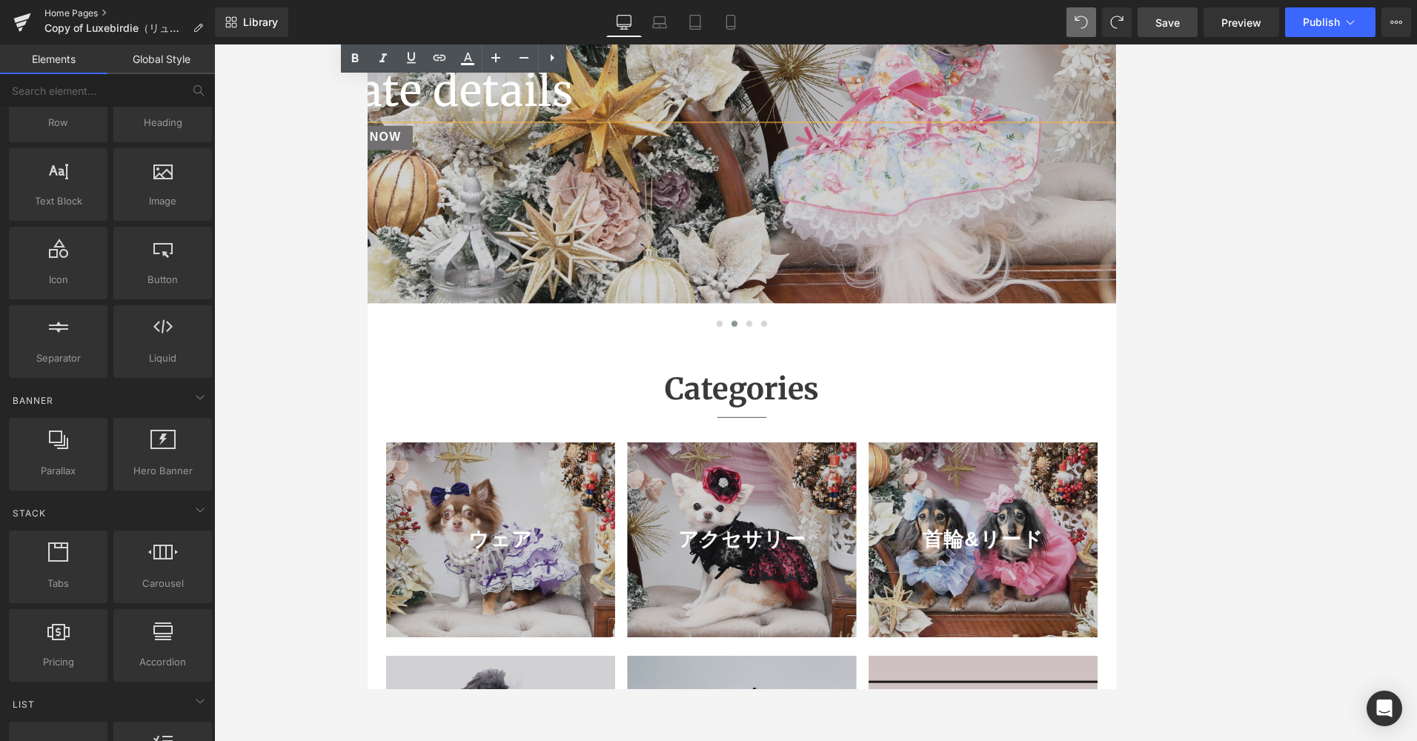
click at [97, 8] on link "Home Pages" at bounding box center [129, 13] width 170 height 12
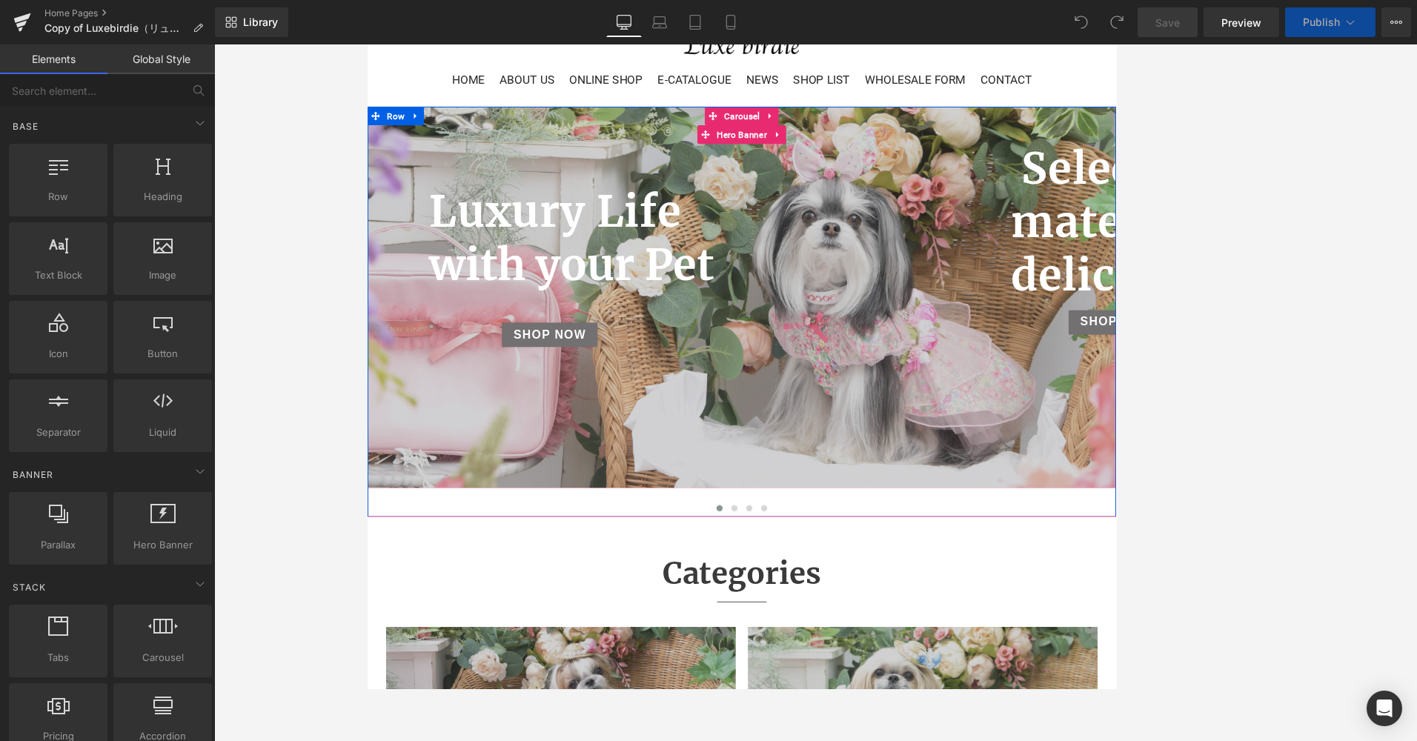
scroll to position [445, 0]
